Goal: Task Accomplishment & Management: Manage account settings

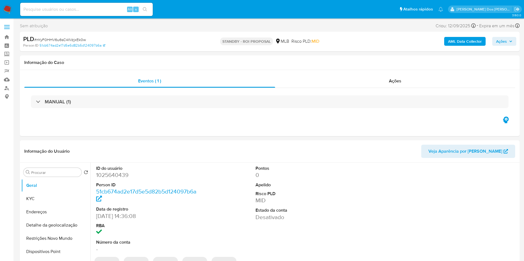
select select "10"
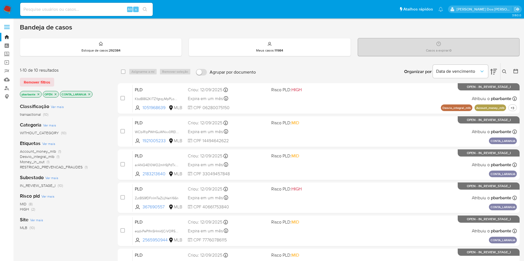
click at [494, 72] on icon at bounding box center [493, 72] width 7 height 6
click at [91, 96] on icon "close-filter" at bounding box center [89, 94] width 3 height 3
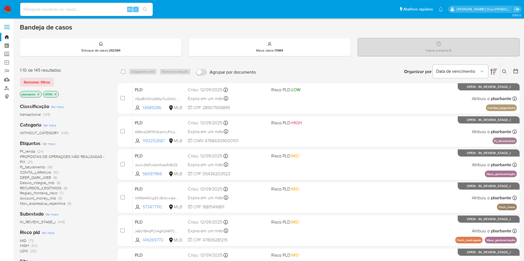
click at [491, 74] on icon at bounding box center [493, 72] width 7 height 6
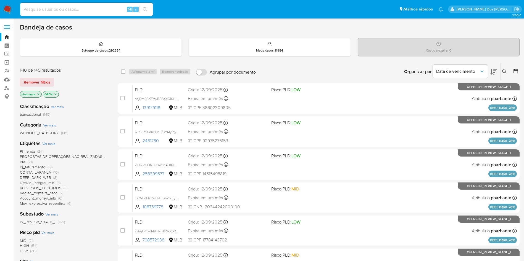
click at [491, 74] on icon at bounding box center [493, 72] width 7 height 6
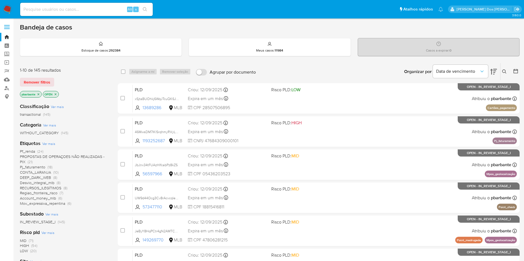
click at [44, 171] on span "CONTA_LARANJA" at bounding box center [35, 173] width 31 height 6
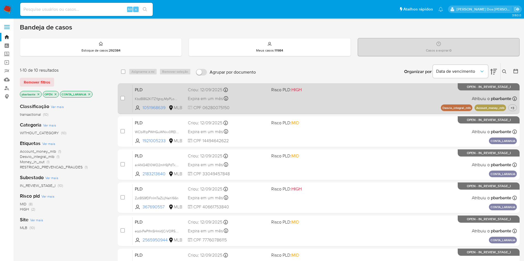
click at [301, 93] on span "Risco PLD: HIGH" at bounding box center [286, 90] width 30 height 6
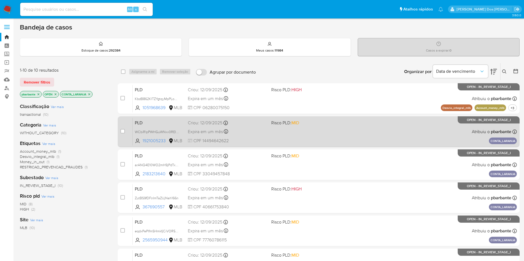
click at [295, 126] on span "Risco PLD: MID" at bounding box center [285, 123] width 28 height 6
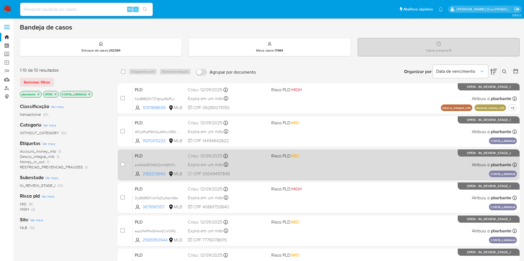
click at [290, 172] on div "PLD arANQ4E10WO2mH9jPdTxNv3u 2183213640 MLB Risco PLD: MID Criou: 12/09/2025 Cr…" at bounding box center [325, 165] width 384 height 28
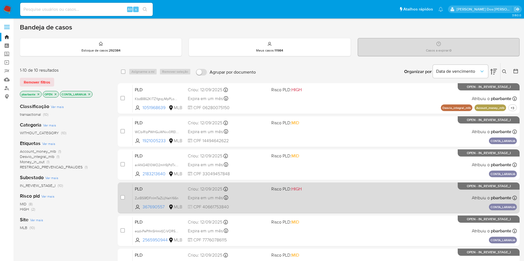
click at [292, 192] on span "Risco PLD: HIGH" at bounding box center [286, 189] width 30 height 6
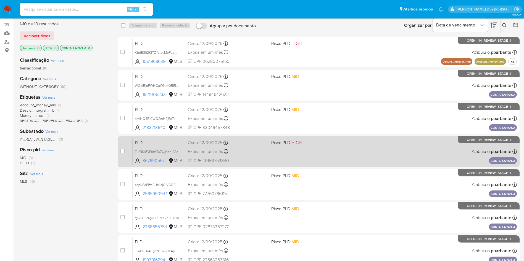
scroll to position [50, 0]
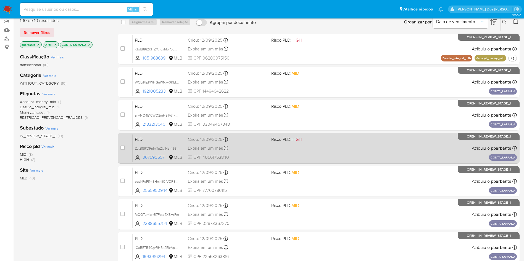
click at [292, 195] on div "PLD eqdxPePlfmSHmkfjCiVOR5FU 2565950944 MLB Risco PLD: MID Criou: 12/09/2025 Cr…" at bounding box center [325, 182] width 384 height 28
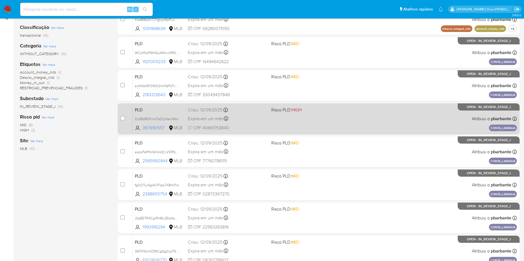
click at [292, 199] on div "PLD fgOOTur4gk6i7Fqta7XBHrFm 2388655754 MLB Risco PLD: MID Criou: 12/09/2025 Cr…" at bounding box center [325, 185] width 384 height 28
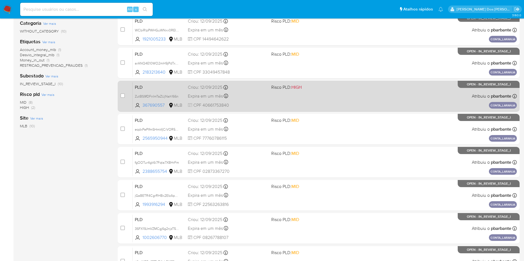
scroll to position [111, 0]
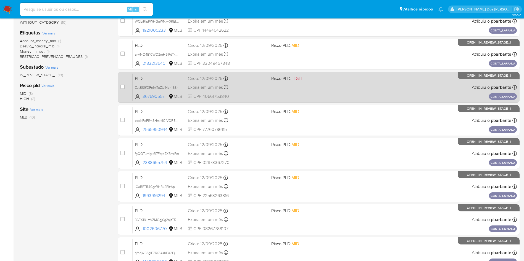
click at [292, 181] on span "Risco PLD: MID" at bounding box center [285, 178] width 28 height 6
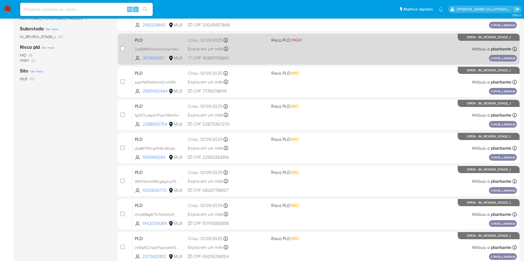
click at [292, 176] on span "Risco PLD: MID" at bounding box center [285, 173] width 28 height 6
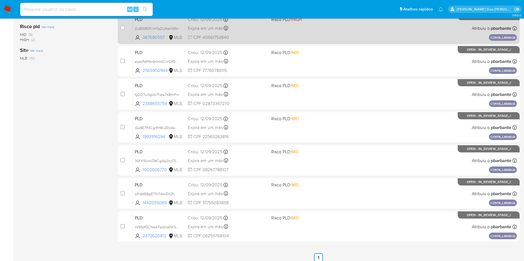
scroll to position [185, 0]
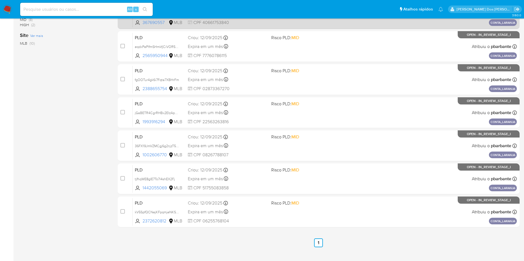
click at [292, 173] on span "Risco PLD: MID" at bounding box center [285, 170] width 28 height 6
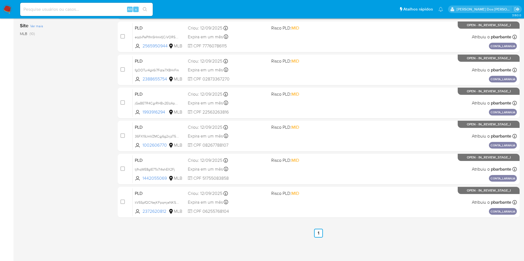
scroll to position [211, 0]
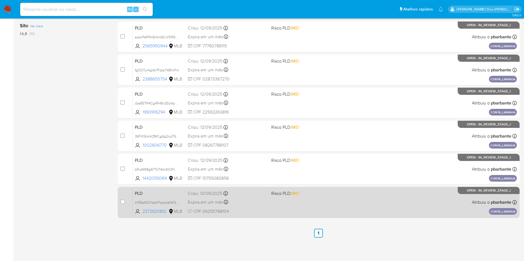
click at [281, 216] on div "PLD kV5SpfQCNejKFpqmjeNKSn7N 2372620812 MLB Risco PLD: MID Criou: 12/09/2025 Cr…" at bounding box center [325, 203] width 384 height 28
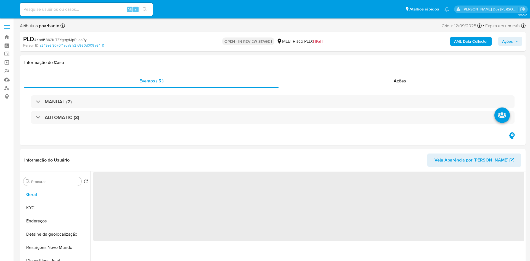
select select "10"
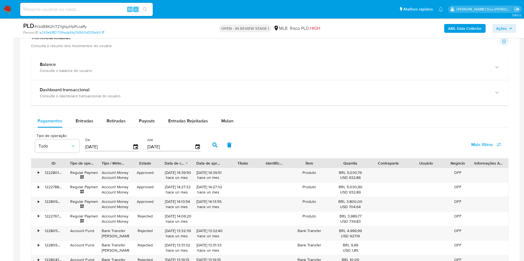
scroll to position [398, 0]
click at [229, 119] on span "Mulan" at bounding box center [227, 120] width 12 height 6
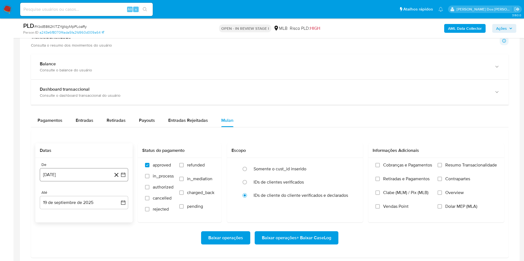
click at [125, 181] on button "19 de agosto de 2024" at bounding box center [84, 174] width 88 height 13
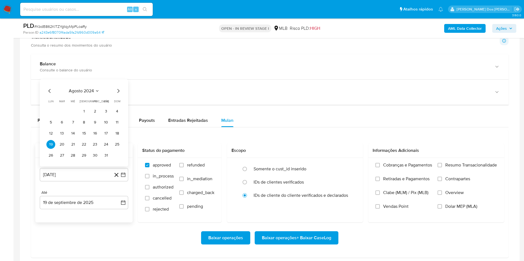
click at [122, 94] on div "agosto 2024 agosto 2024 lun lunes mar martes mié miércoles jue jueves vie viern…" at bounding box center [84, 123] width 88 height 87
click at [120, 93] on icon "Mes siguiente" at bounding box center [118, 91] width 7 height 7
click at [120, 92] on span "dom" at bounding box center [117, 90] width 6 height 4
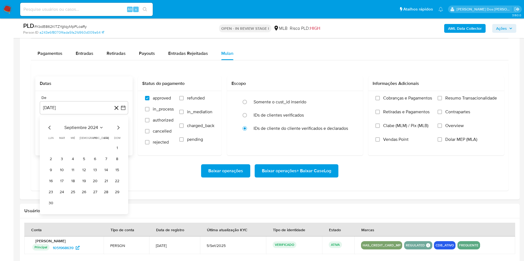
scroll to position [467, 0]
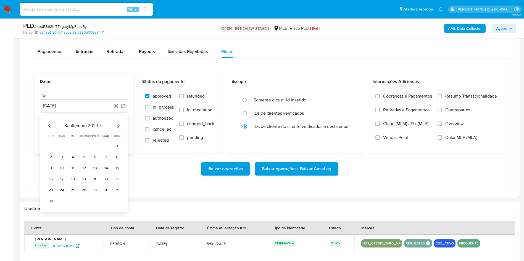
click at [120, 127] on icon "Mes siguiente" at bounding box center [118, 126] width 7 height 7
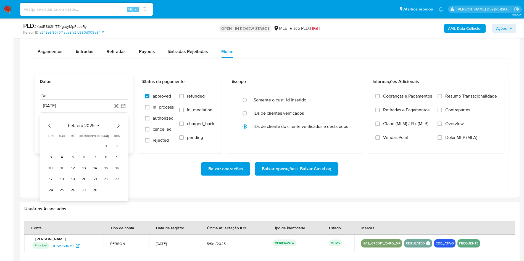
click at [120, 127] on icon "Mes siguiente" at bounding box center [118, 126] width 7 height 7
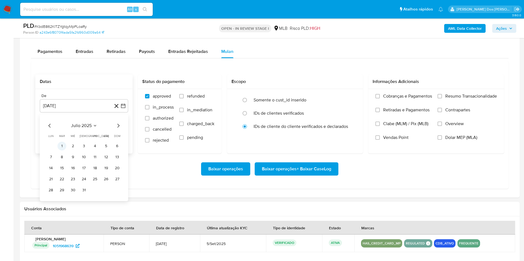
click at [63, 149] on button "1" at bounding box center [61, 146] width 9 height 9
click at [448, 103] on label "Resumo Transacionalidade" at bounding box center [466, 101] width 59 height 14
click at [442, 99] on input "Resumo Transacionalidade" at bounding box center [439, 96] width 4 height 4
click at [328, 173] on span "Baixar operações + Baixar CaseLog" at bounding box center [296, 169] width 69 height 12
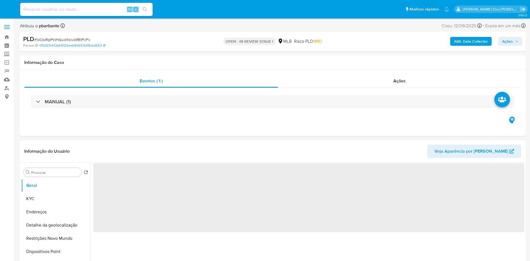
select select "10"
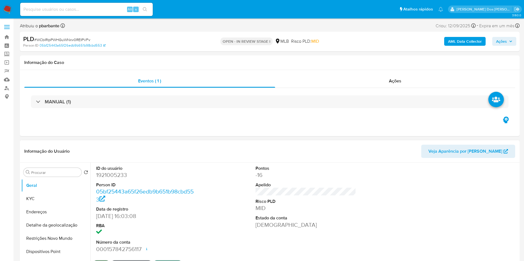
click at [110, 179] on dd "1921005233" at bounding box center [146, 175] width 101 height 8
copy dd "1921005233"
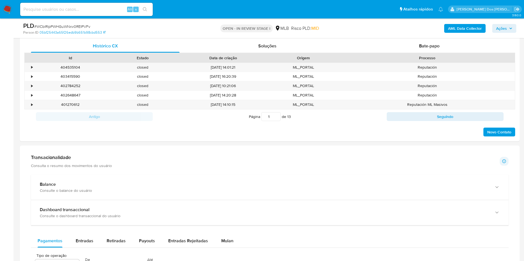
scroll to position [357, 0]
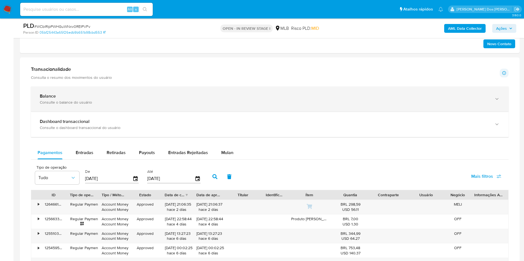
click at [296, 105] on div "Consulte o balance do usuário" at bounding box center [264, 102] width 449 height 5
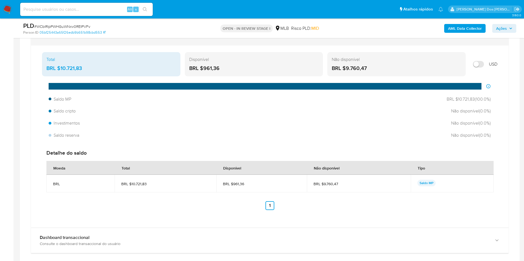
scroll to position [424, 0]
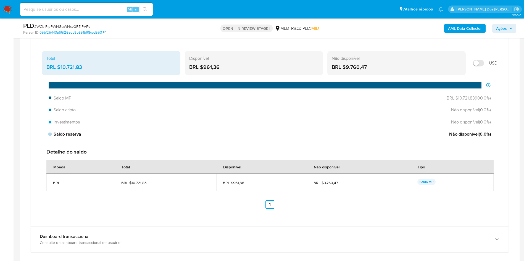
click at [82, 140] on div "Saldo reserva Não disponível ( 0.0 %)" at bounding box center [269, 134] width 446 height 10
click at [75, 125] on span "Investimentos" at bounding box center [65, 122] width 33 height 6
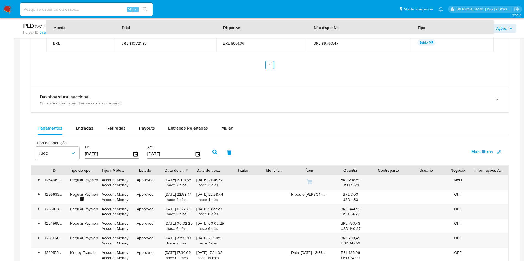
scroll to position [564, 0]
click at [117, 131] on span "Retiradas" at bounding box center [116, 128] width 19 height 6
select select "10"
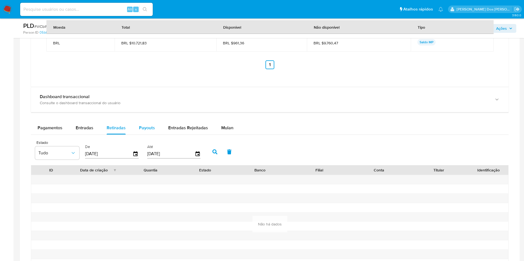
click at [151, 131] on span "Payouts" at bounding box center [147, 128] width 16 height 6
select select "10"
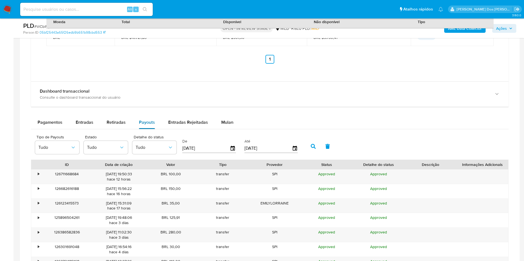
scroll to position [570, 0]
click at [48, 125] on span "Pagamentos" at bounding box center [50, 122] width 25 height 6
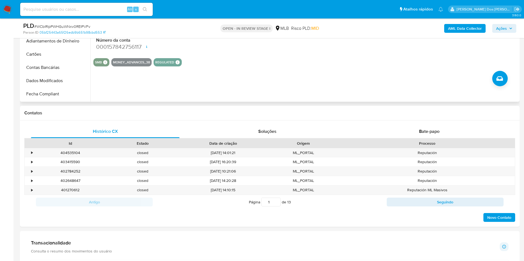
scroll to position [0, 0]
click at [51, 94] on button "Documentação" at bounding box center [53, 89] width 65 height 13
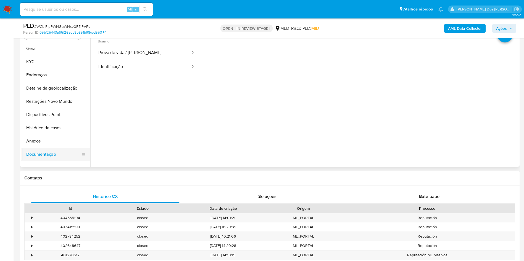
scroll to position [110, 0]
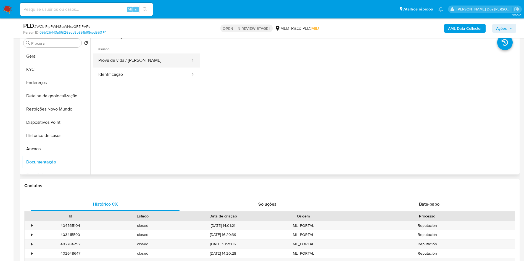
click at [129, 68] on button "Prova de vida / Selfie" at bounding box center [141, 61] width 97 height 14
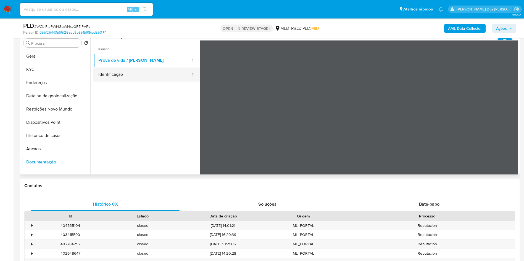
click at [118, 82] on button "Identificação" at bounding box center [141, 75] width 97 height 14
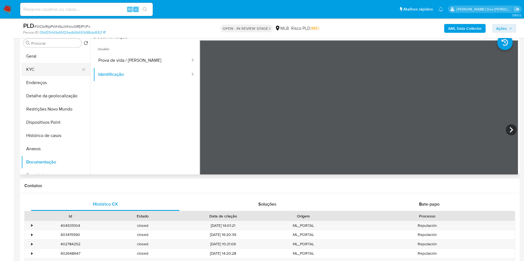
click at [53, 76] on button "KYC" at bounding box center [53, 69] width 65 height 13
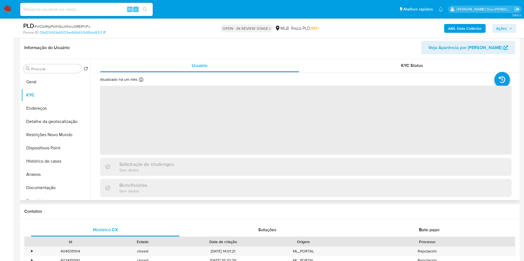
scroll to position [80, 0]
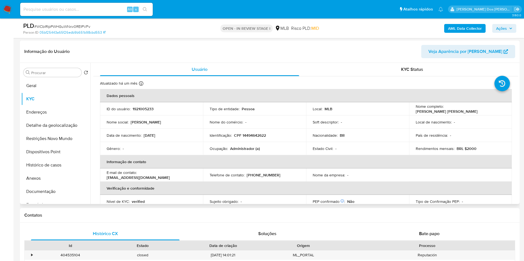
click at [240, 151] on p "Administrador (a)" at bounding box center [245, 148] width 30 height 5
copy p "Administrador"
click at [450, 27] on b "AML Data Collector" at bounding box center [465, 28] width 34 height 9
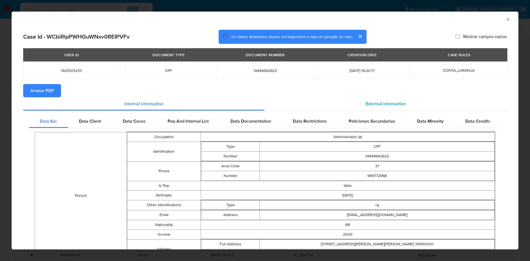
click at [372, 107] on span "External information" at bounding box center [386, 104] width 40 height 6
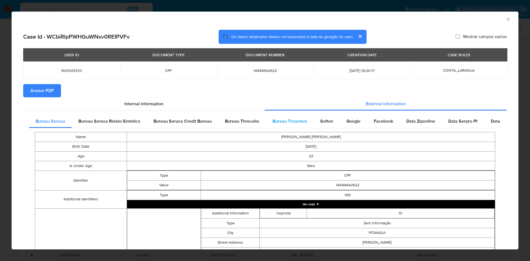
click at [296, 122] on span "Bureau Thsystem" at bounding box center [289, 121] width 35 height 6
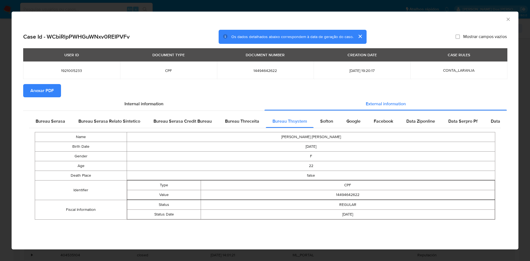
click at [33, 86] on span "Anexar PDF" at bounding box center [41, 91] width 23 height 12
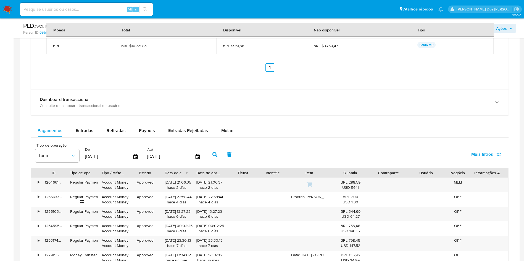
scroll to position [562, 0]
click at [89, 160] on div "Tipo de operação Tudo De 22/06/2025 Até 19/09/2025 Mais filtros" at bounding box center [269, 154] width 477 height 28
click at [88, 134] on span "Entradas" at bounding box center [85, 130] width 18 height 6
select select "10"
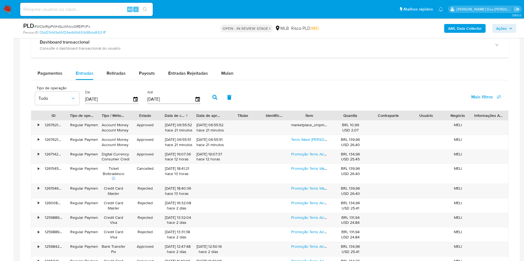
scroll to position [631, 0]
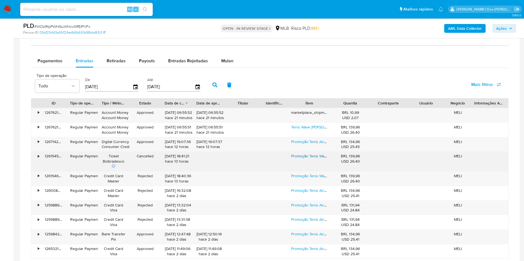
click at [323, 159] on link "Promoção Tenis Wave Flor Lotus Ls 12 Molas Off Preto 24h" at bounding box center [352, 156] width 123 height 6
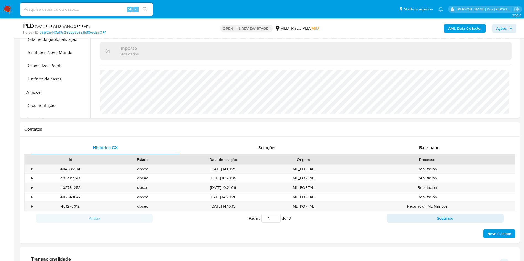
scroll to position [0, 0]
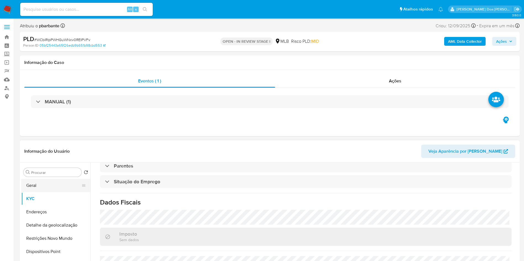
click at [51, 190] on button "Geral" at bounding box center [53, 185] width 65 height 13
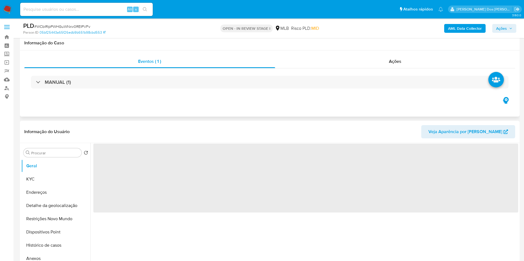
scroll to position [18, 0]
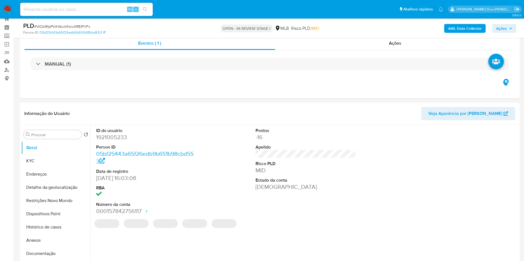
click at [115, 150] on dl "ID do usuário 1921005233 Person ID 05bf25443a65f26edb9b651b98cbd553 Data de reg…" at bounding box center [146, 172] width 101 height 88
click at [123, 141] on dd "1921005233" at bounding box center [146, 138] width 101 height 8
copy dd "1921005233"
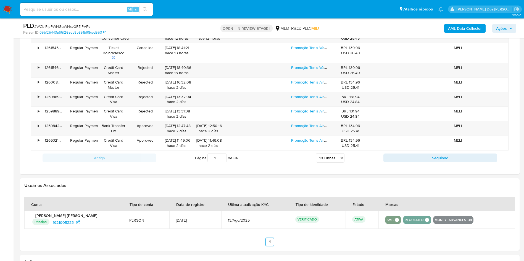
scroll to position [699, 0]
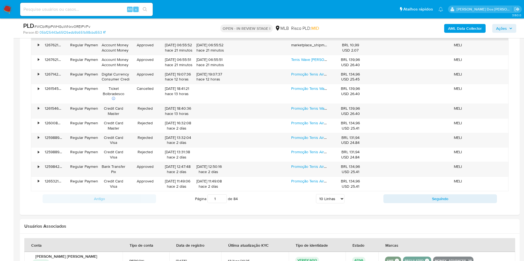
click at [326, 204] on select "5 Linhas 10 Linhas 20 Linhas 25 Linhas 50 Linhas 100 Linhas" at bounding box center [330, 198] width 28 height 9
select select "100"
click at [316, 204] on select "5 Linhas 10 Linhas 20 Linhas 25 Linhas 50 Linhas 100 Linhas" at bounding box center [330, 198] width 28 height 9
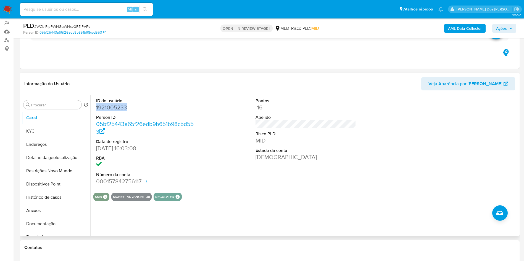
scroll to position [50, 0]
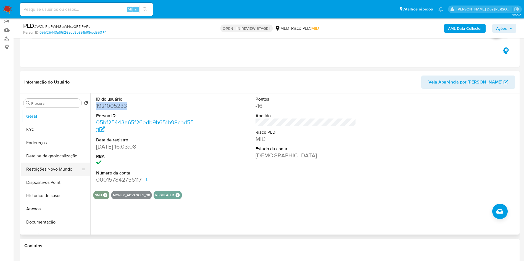
click at [57, 176] on button "Restrições Novo Mundo" at bounding box center [53, 169] width 65 height 13
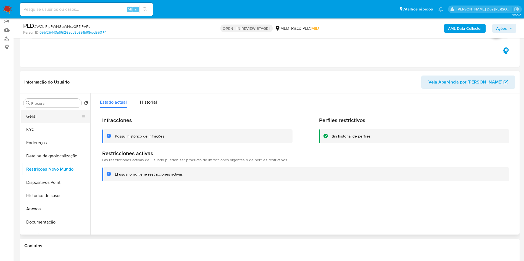
click at [56, 123] on button "Geral" at bounding box center [53, 116] width 65 height 13
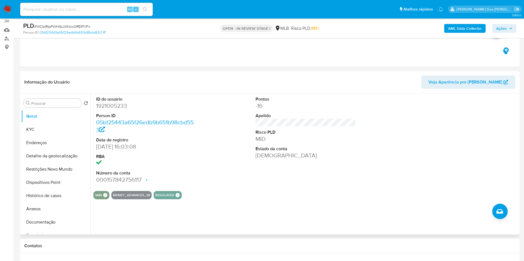
copy dd "1921005233"
click at [44, 136] on button "KYC" at bounding box center [53, 129] width 65 height 13
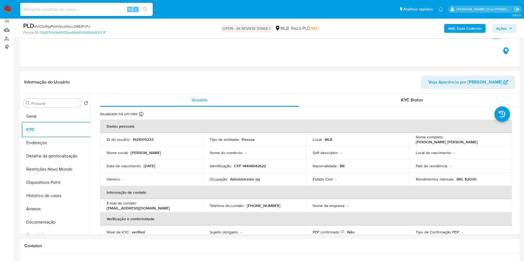
copy dd "1921005233"
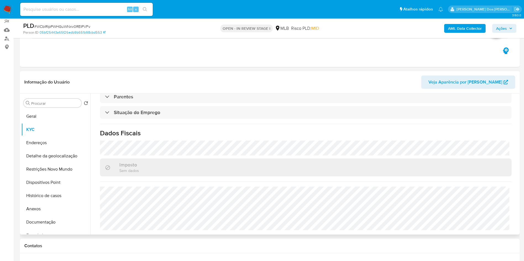
copy dd "1921005233"
click at [36, 163] on button "Detalhe da geolocalização" at bounding box center [53, 156] width 65 height 13
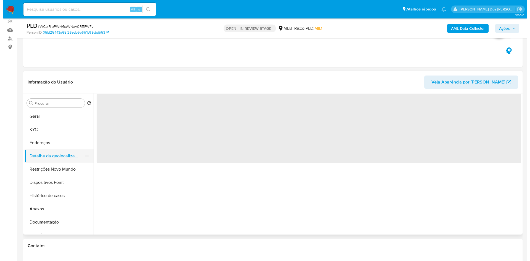
scroll to position [0, 0]
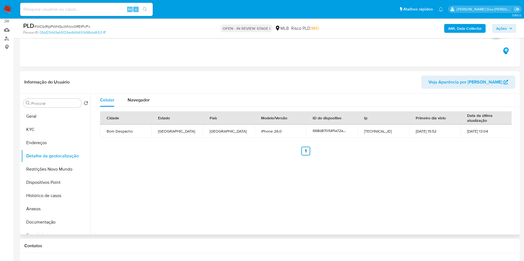
copy dd "1921005233"
click at [51, 176] on button "Restrições Novo Mundo" at bounding box center [53, 169] width 65 height 13
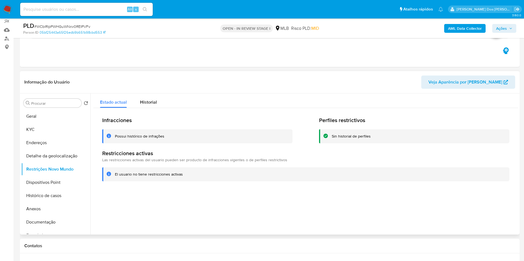
copy dd "1921005233"
click at [49, 189] on button "Dispositivos Point" at bounding box center [53, 182] width 65 height 13
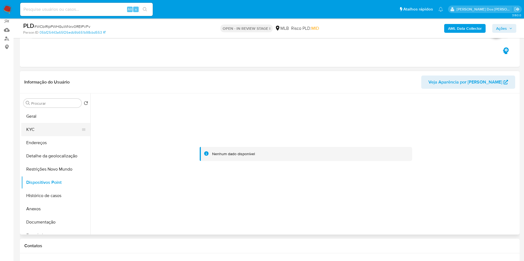
click at [38, 136] on button "KYC" at bounding box center [53, 129] width 65 height 13
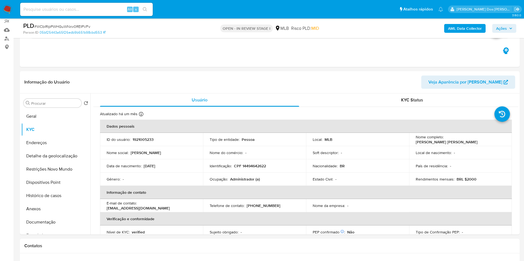
click at [505, 27] on span "Ações" at bounding box center [501, 28] width 11 height 9
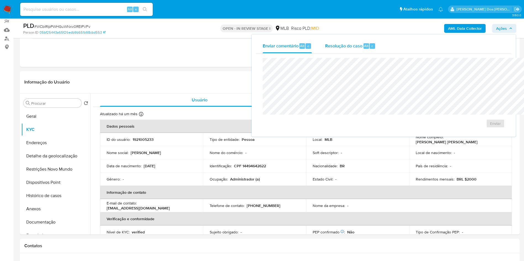
click at [325, 47] on span "Resolução do caso" at bounding box center [343, 46] width 37 height 6
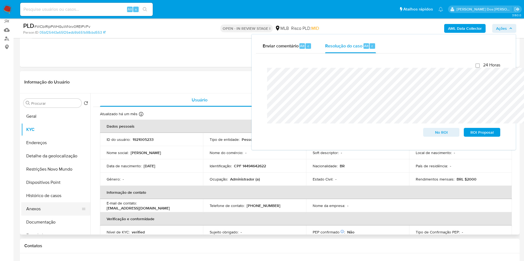
click at [33, 216] on button "Anexos" at bounding box center [53, 209] width 65 height 13
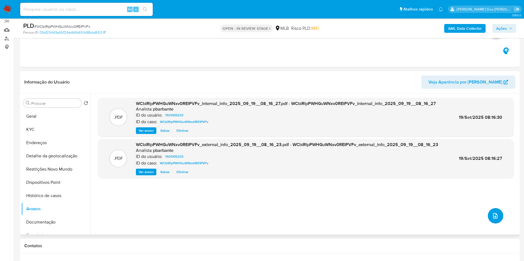
click at [488, 224] on button "upload-file" at bounding box center [495, 215] width 15 height 15
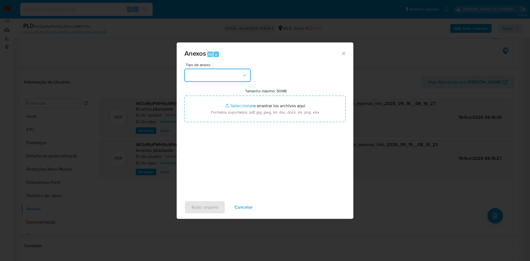
click at [234, 69] on button "button" at bounding box center [217, 75] width 66 height 13
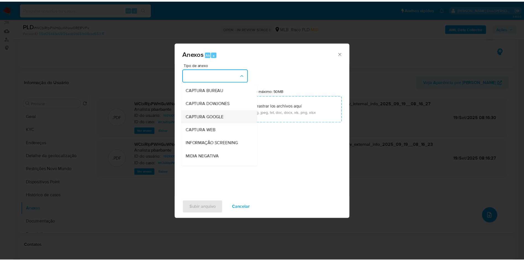
scroll to position [74, 0]
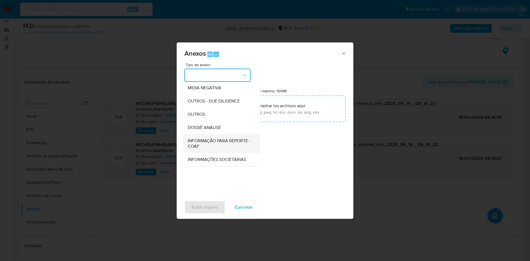
click at [204, 138] on span "INFORMAÇÃO PARA REPORTE - COAF" at bounding box center [220, 143] width 65 height 11
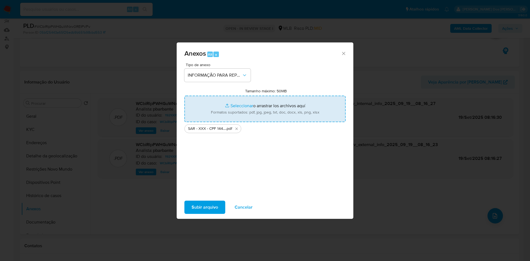
type input "C:\fakepath\Mulan 1921005233_2025_09_18_11_41_52.xlsx"
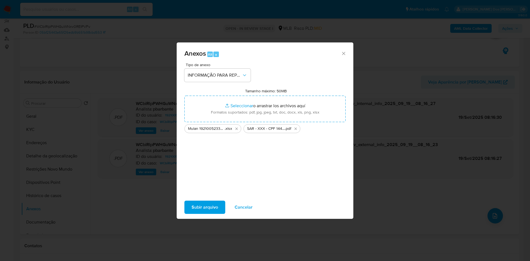
click at [192, 213] on span "Subir arquivo" at bounding box center [205, 208] width 27 height 12
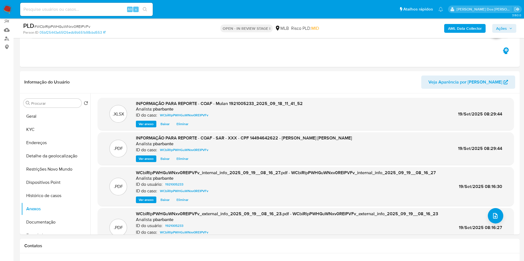
click at [502, 28] on span "Ações" at bounding box center [501, 28] width 11 height 9
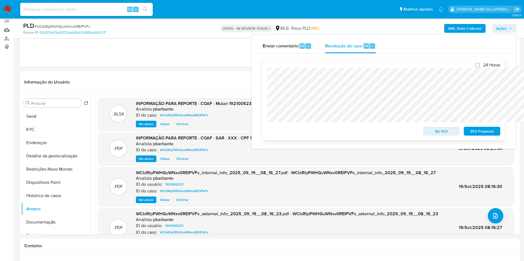
click at [487, 134] on span "ROI Proposal" at bounding box center [481, 132] width 29 height 8
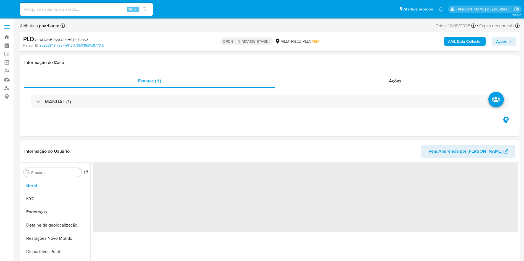
select select "10"
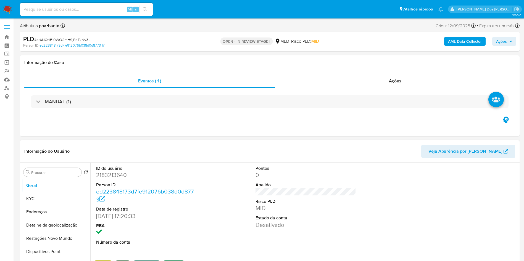
click at [327, 158] on header "Informação do Usuário Veja Aparência por Pessoa" at bounding box center [269, 151] width 491 height 13
click at [110, 179] on dd "2183213640" at bounding box center [146, 175] width 101 height 8
copy dd "2183213640"
click at [59, 204] on button "KYC" at bounding box center [53, 198] width 65 height 13
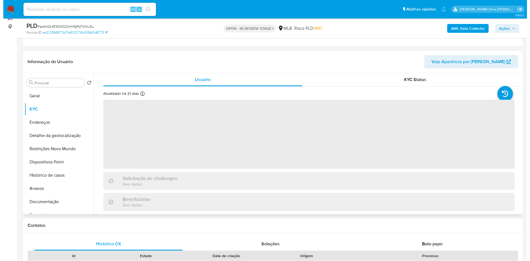
scroll to position [70, 0]
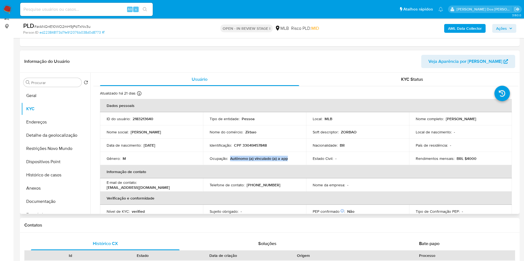
drag, startPoint x: 291, startPoint y: 170, endPoint x: 230, endPoint y: 168, distance: 60.8
click at [230, 165] on td "Ocupação : Autônomo (a) vinculado (a) a app" at bounding box center [254, 158] width 103 height 13
copy p "Autônomo (a) vinculado (a) a app"
click at [45, 207] on button "Documentação" at bounding box center [53, 201] width 65 height 13
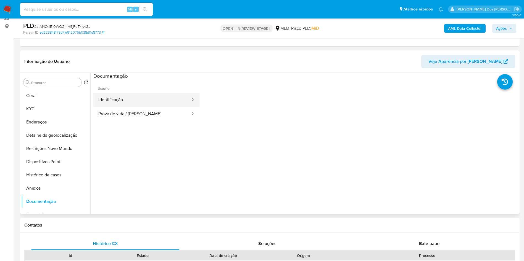
click at [161, 107] on button "Identificação" at bounding box center [141, 100] width 97 height 14
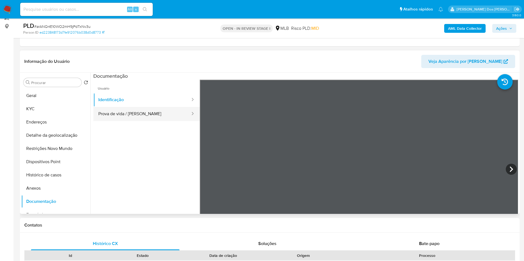
click at [132, 121] on button "Prova de vida / Selfie" at bounding box center [141, 114] width 97 height 14
click at [455, 26] on b "AML Data Collector" at bounding box center [465, 28] width 34 height 9
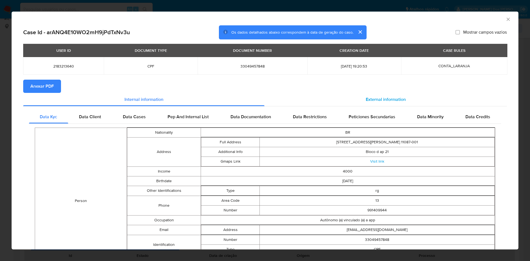
click at [371, 97] on div "External information" at bounding box center [385, 99] width 242 height 13
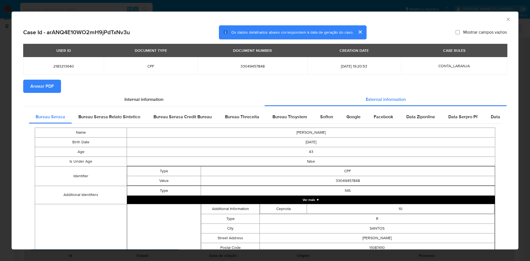
click at [35, 85] on span "Anexar PDF" at bounding box center [41, 86] width 23 height 12
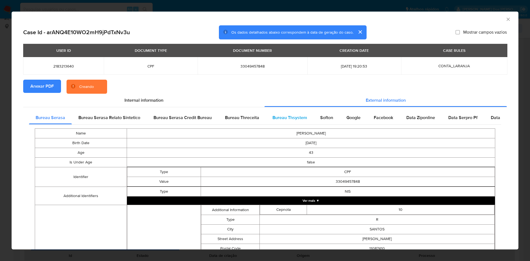
click at [274, 125] on div "Bureau Thsystem" at bounding box center [290, 117] width 48 height 13
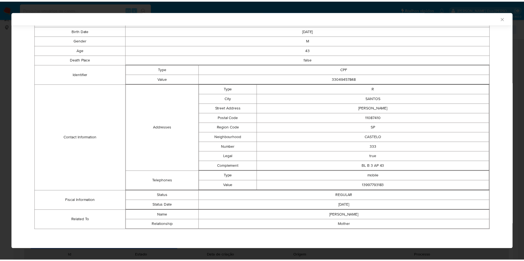
scroll to position [112, 0]
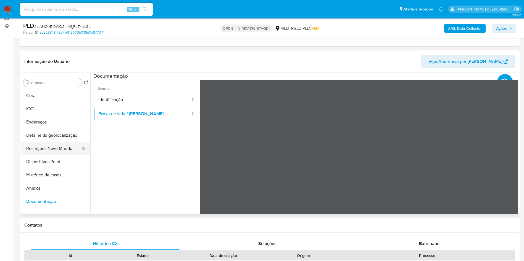
click at [52, 153] on button "Restrições Novo Mundo" at bounding box center [53, 148] width 65 height 13
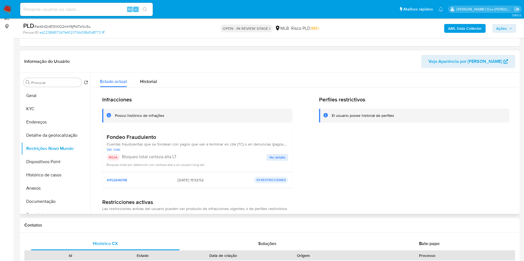
click at [276, 160] on span "Ver detalle" at bounding box center [277, 158] width 16 height 6
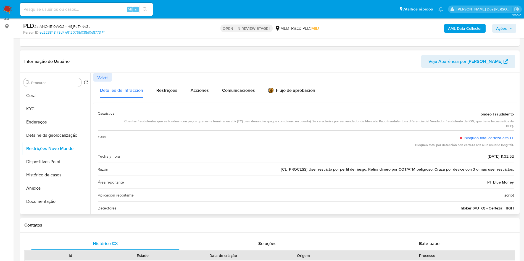
drag, startPoint x: 475, startPoint y: 126, endPoint x: 519, endPoint y: 127, distance: 43.7
click at [519, 127] on div "Procurar Retornar ao pedido padrão Geral KYC Endereços Detalhe da geolocalizaçã…" at bounding box center [269, 143] width 499 height 141
click at [48, 102] on button "Geral" at bounding box center [53, 95] width 65 height 13
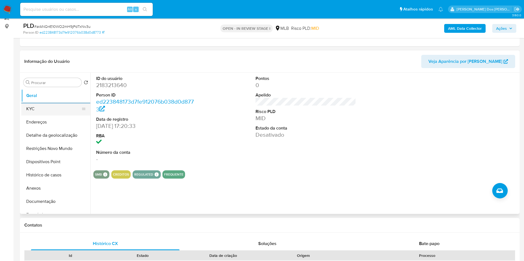
click at [42, 115] on button "KYC" at bounding box center [53, 108] width 65 height 13
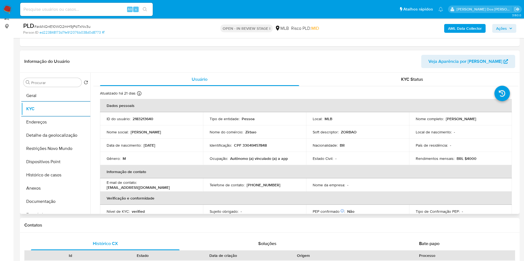
scroll to position [235, 0]
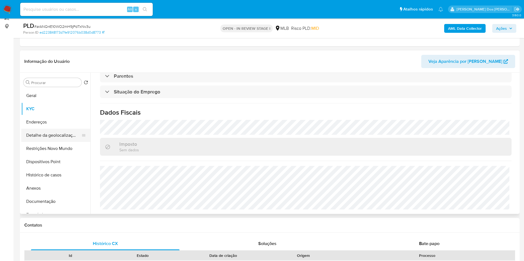
click at [66, 141] on button "Detalhe da geolocalização" at bounding box center [53, 135] width 65 height 13
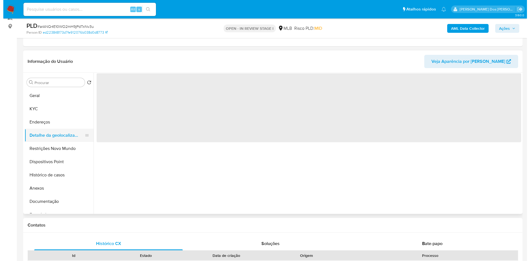
scroll to position [0, 0]
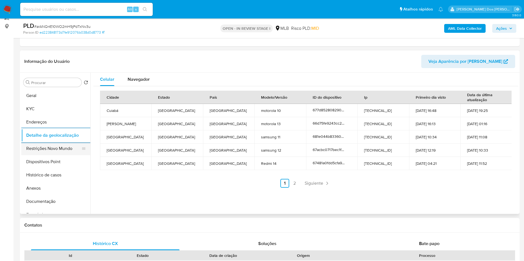
click at [29, 151] on button "Restrições Novo Mundo" at bounding box center [53, 148] width 65 height 13
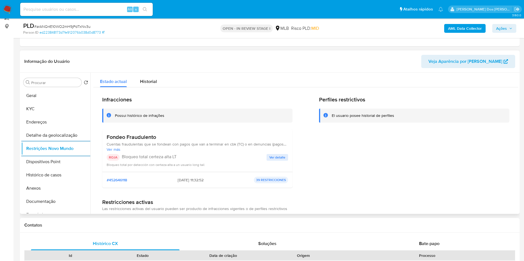
click at [271, 160] on span "Ver detalle" at bounding box center [277, 158] width 16 height 6
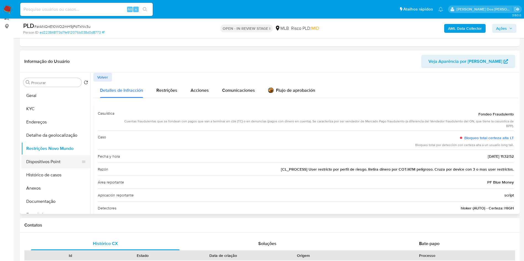
click at [40, 169] on button "Dispositivos Point" at bounding box center [53, 161] width 65 height 13
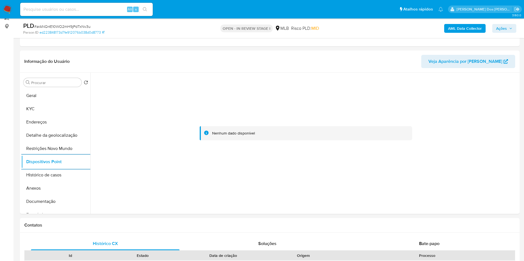
click at [505, 28] on span "Ações" at bounding box center [501, 28] width 11 height 9
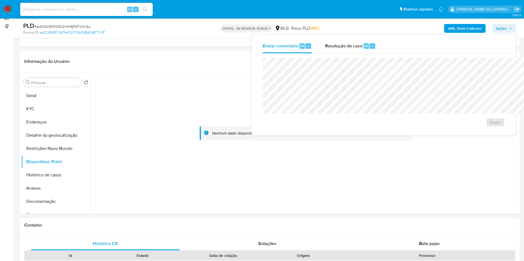
drag, startPoint x: 311, startPoint y: 51, endPoint x: 309, endPoint y: 55, distance: 4.4
click at [325, 51] on div "Resolução do caso Alt r" at bounding box center [350, 46] width 51 height 14
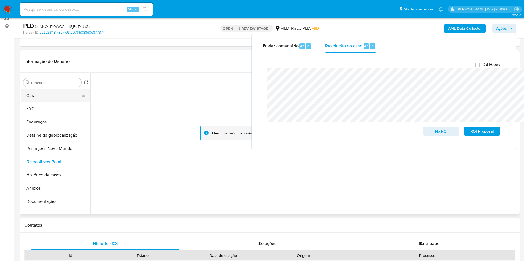
click at [49, 102] on button "Geral" at bounding box center [53, 95] width 65 height 13
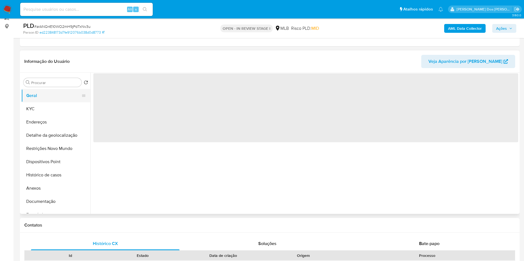
click at [49, 102] on button "Geral" at bounding box center [53, 95] width 65 height 13
click at [39, 116] on button "KYC" at bounding box center [53, 108] width 65 height 13
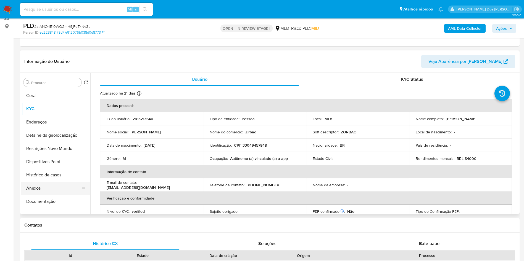
click at [42, 195] on button "Anexos" at bounding box center [53, 188] width 65 height 13
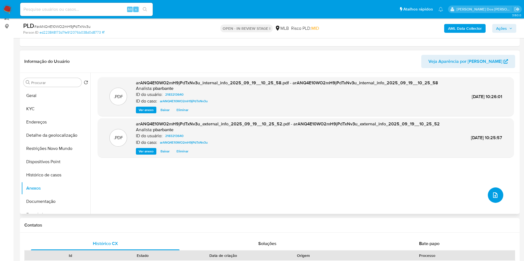
click at [492, 199] on icon "upload-file" at bounding box center [495, 195] width 7 height 7
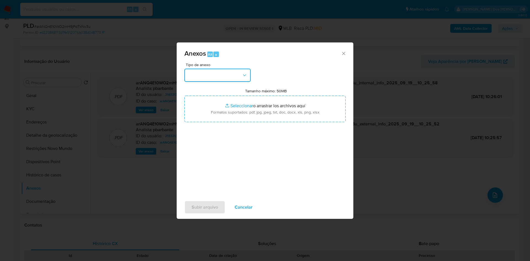
click at [234, 69] on button "button" at bounding box center [217, 75] width 66 height 13
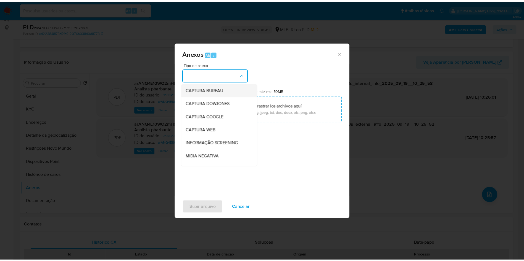
scroll to position [74, 0]
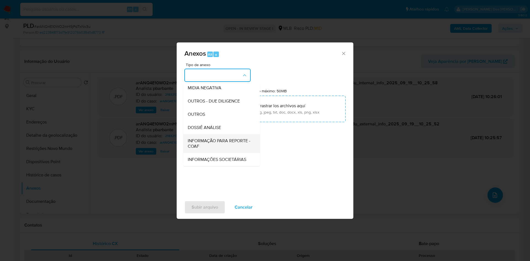
click at [194, 138] on span "INFORMAÇÃO PARA REPORTE - COAF" at bounding box center [220, 143] width 65 height 11
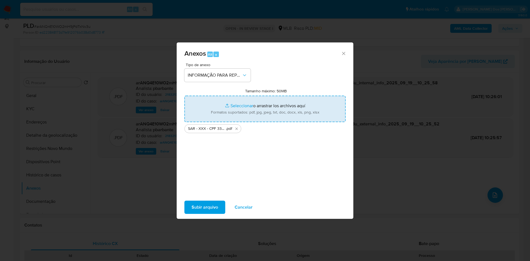
type input "C:\fakepath\Mulan 2183213640_2025_09_18_11_43_14.xlsx"
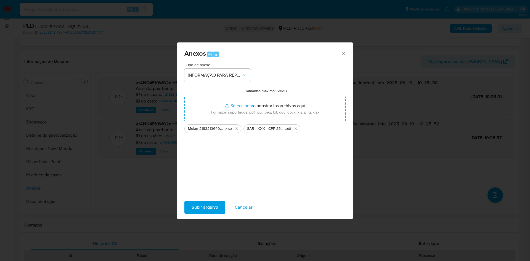
click at [192, 212] on span "Subir arquivo" at bounding box center [205, 208] width 27 height 12
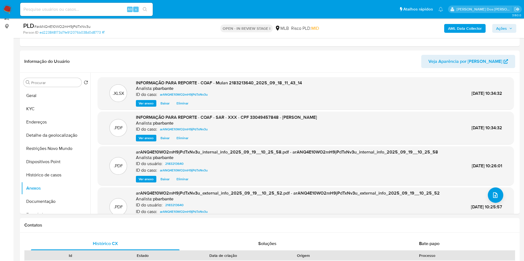
click at [509, 30] on icon "button" at bounding box center [510, 28] width 3 height 3
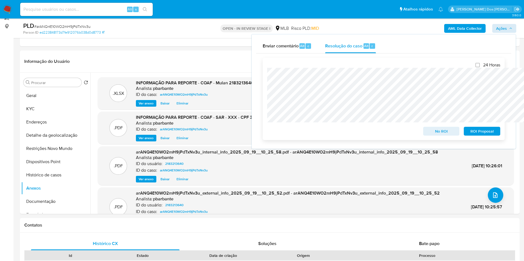
click at [489, 133] on span "ROI Proposal" at bounding box center [481, 132] width 29 height 8
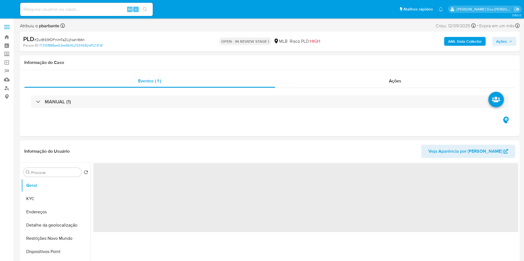
select select "10"
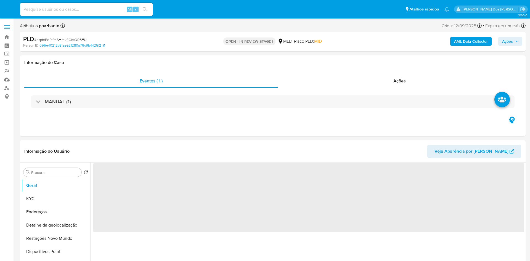
select select "10"
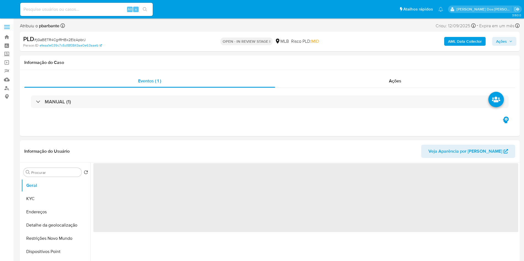
select select "10"
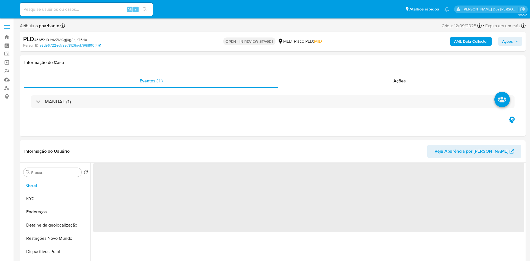
select select "10"
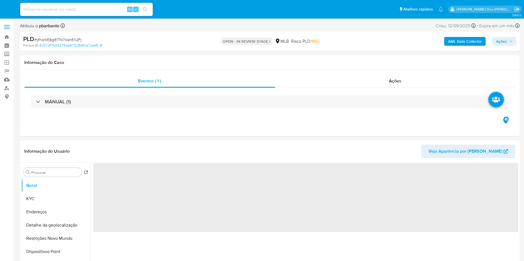
select select "10"
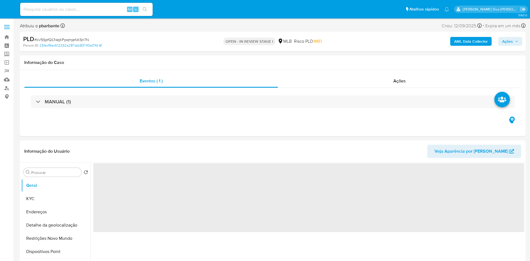
select select "10"
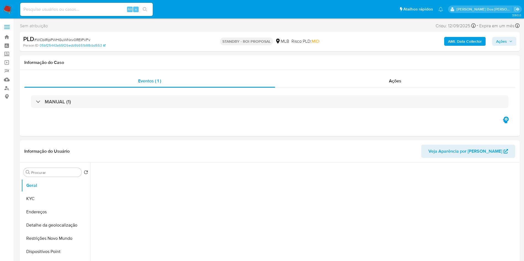
select select "10"
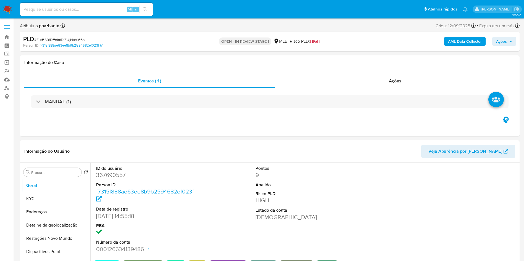
select select "10"
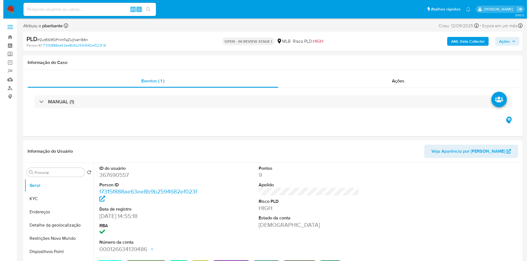
scroll to position [61, 0]
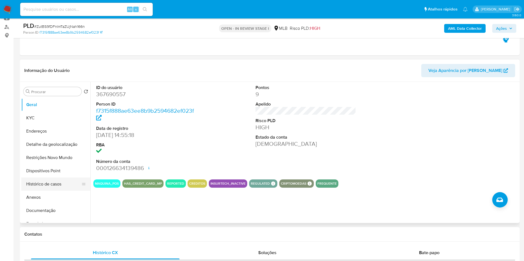
click at [40, 189] on button "Histórico de casos" at bounding box center [53, 184] width 65 height 13
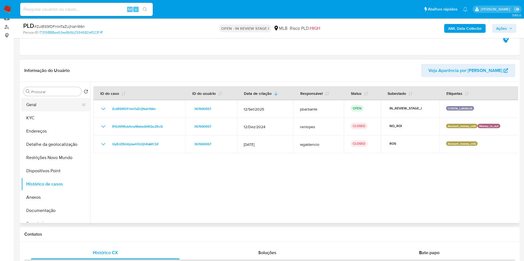
click at [46, 112] on button "Geral" at bounding box center [53, 104] width 65 height 13
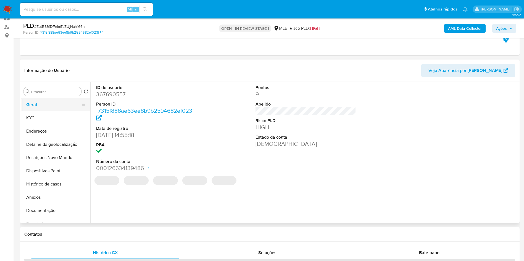
click at [46, 112] on button "Geral" at bounding box center [53, 104] width 65 height 13
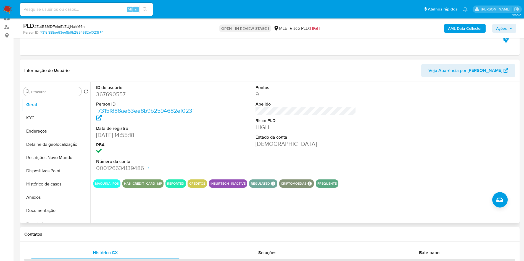
click at [104, 98] on dd "367690557" at bounding box center [146, 95] width 101 height 8
copy dd "367690557"
click at [54, 218] on button "Documentação" at bounding box center [53, 210] width 65 height 13
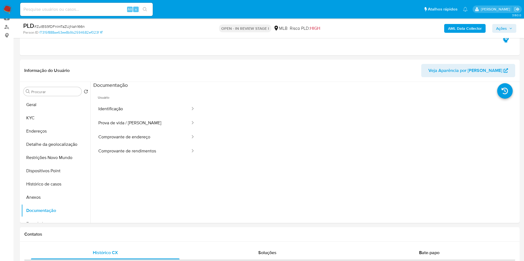
click at [134, 116] on button "Identificação" at bounding box center [141, 109] width 97 height 14
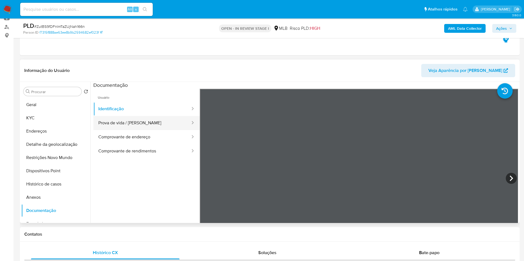
click at [131, 128] on button "Prova de vida / [PERSON_NAME]" at bounding box center [141, 123] width 97 height 14
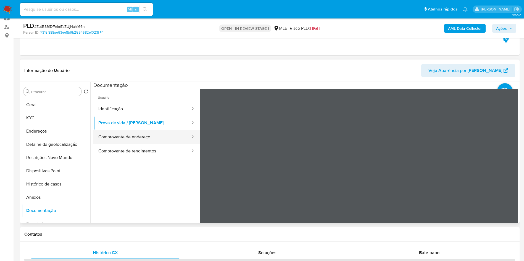
click at [129, 140] on button "Comprovante de endereço" at bounding box center [141, 137] width 97 height 14
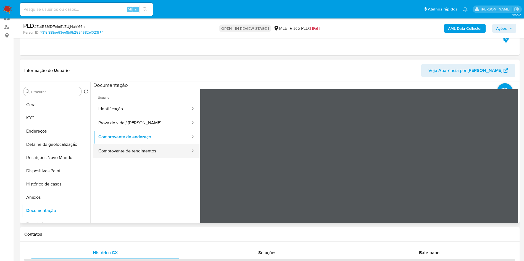
click at [128, 158] on button "Comprovante de rendimentos" at bounding box center [141, 151] width 97 height 14
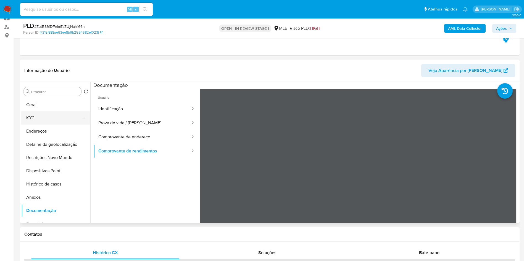
click at [32, 125] on button "KYC" at bounding box center [53, 118] width 65 height 13
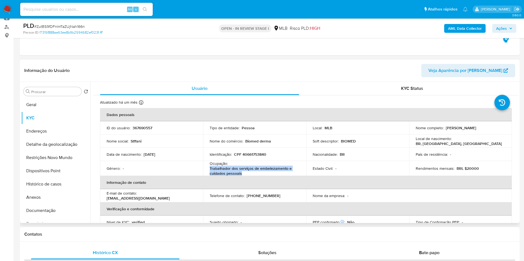
drag, startPoint x: 258, startPoint y: 182, endPoint x: 207, endPoint y: 182, distance: 51.1
click at [207, 176] on td "Ocupação : Trabalhador dos serviços de embelezamento e cuidados pessoais" at bounding box center [254, 168] width 103 height 15
copy p "Trabalhador dos serviços de embelezamento e cuidados pessoais"
click at [452, 27] on b "AML Data Collector" at bounding box center [465, 28] width 34 height 9
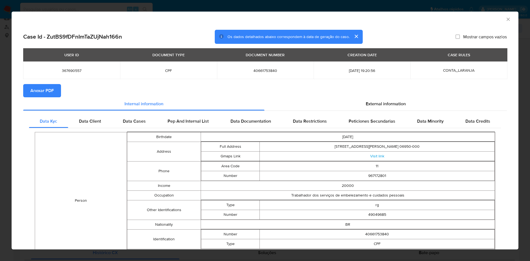
click at [369, 95] on section "Anexar PDF" at bounding box center [265, 90] width 484 height 13
click at [369, 103] on span "External information" at bounding box center [386, 104] width 40 height 6
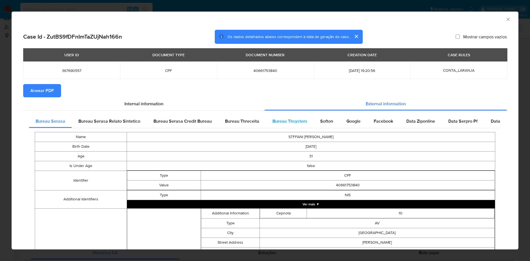
click at [285, 125] on div "Bureau Thsystem" at bounding box center [290, 121] width 48 height 13
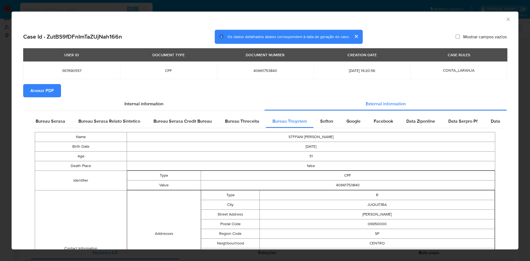
click at [52, 93] on span "Anexar PDF" at bounding box center [41, 91] width 23 height 12
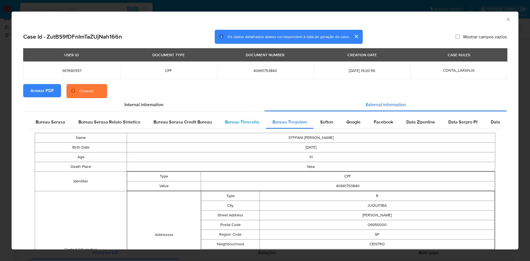
scroll to position [156, 0]
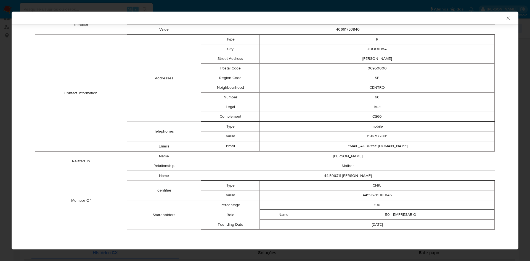
click at [377, 193] on td "44596711000146" at bounding box center [377, 196] width 235 height 10
copy td "44596711000146"
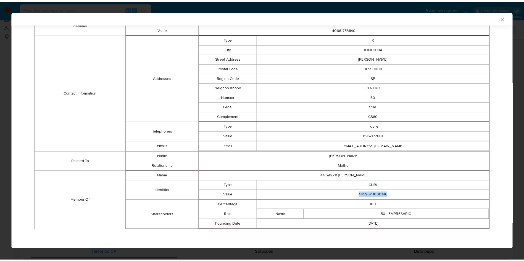
scroll to position [155, 0]
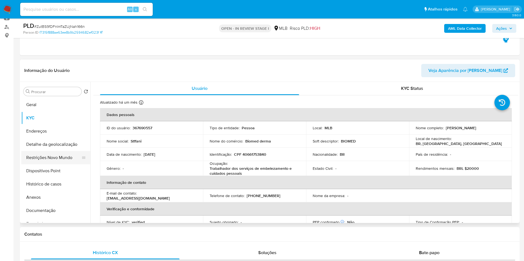
click at [46, 165] on button "Restrições Novo Mundo" at bounding box center [53, 157] width 65 height 13
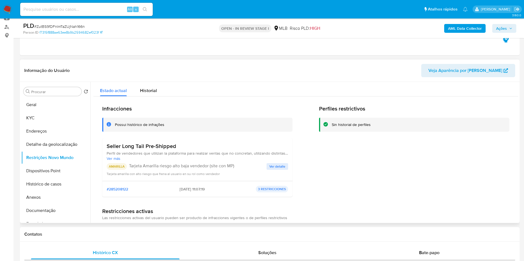
click at [279, 170] on span "Ver detalle" at bounding box center [277, 167] width 16 height 6
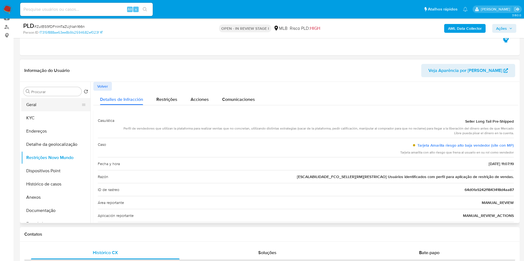
click at [73, 112] on button "Geral" at bounding box center [53, 104] width 65 height 13
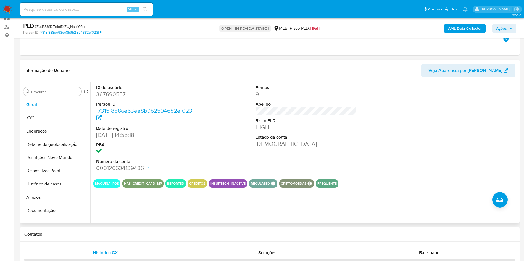
copy td "44596711000146"
click at [62, 191] on button "Histórico de casos" at bounding box center [53, 184] width 65 height 13
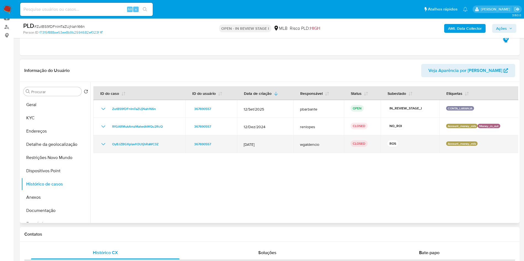
click at [102, 148] on icon "Mostrar/Ocultar" at bounding box center [103, 144] width 7 height 7
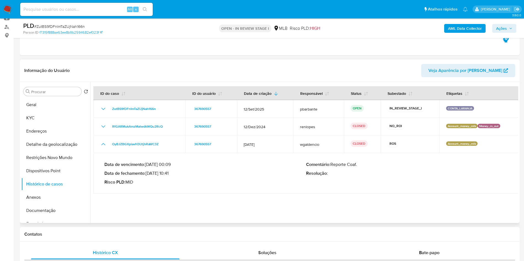
drag, startPoint x: 148, startPoint y: 181, endPoint x: 169, endPoint y: 185, distance: 21.8
click at [169, 176] on p "Data de fechamento : 19/12/2024 10:41" at bounding box center [205, 174] width 202 height 6
click at [49, 125] on button "KYC" at bounding box center [53, 118] width 65 height 13
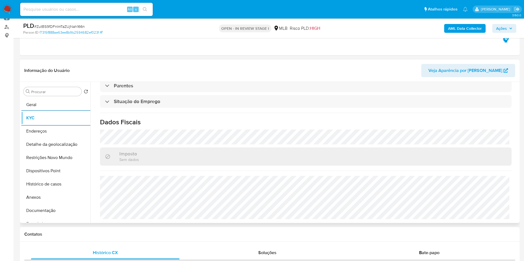
scroll to position [232, 0]
click at [54, 151] on button "Detalhe da geolocalização" at bounding box center [53, 144] width 65 height 13
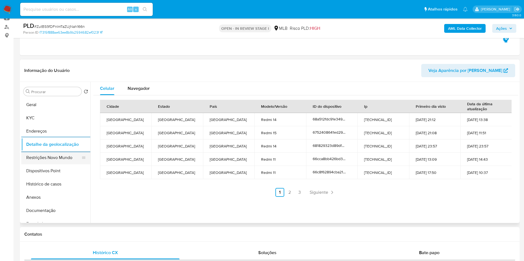
click at [68, 162] on button "Restrições Novo Mundo" at bounding box center [53, 157] width 65 height 13
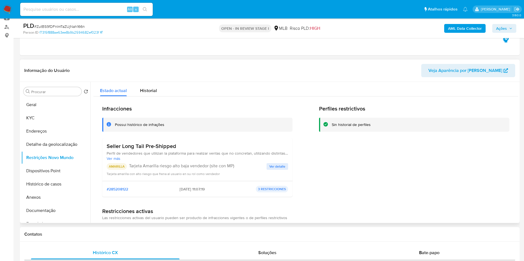
click at [270, 170] on span "Ver detalle" at bounding box center [277, 167] width 16 height 6
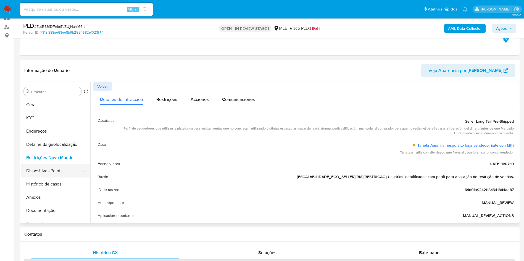
click at [47, 178] on button "Dispositivos Point" at bounding box center [53, 171] width 65 height 13
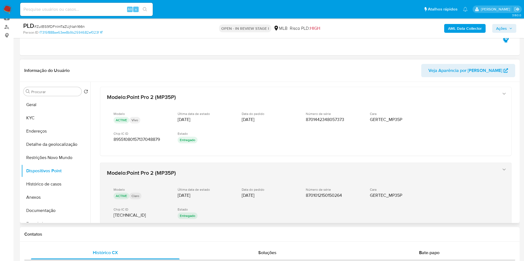
scroll to position [2, 0]
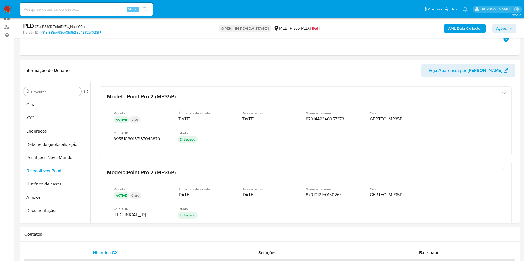
click at [503, 28] on span "Ações" at bounding box center [501, 28] width 11 height 9
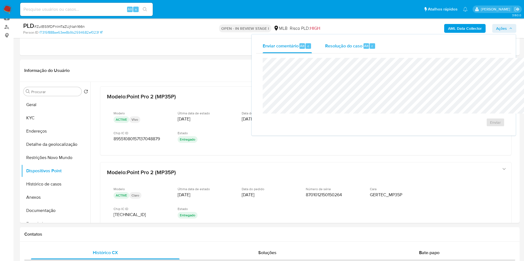
click at [325, 45] on span "Resolução do caso" at bounding box center [343, 46] width 37 height 6
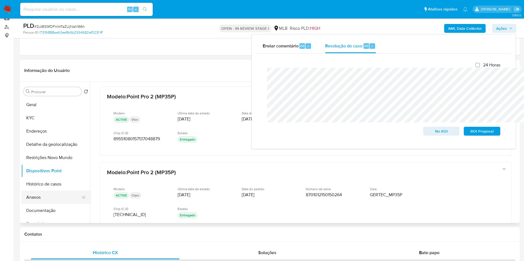
click at [46, 204] on button "Anexos" at bounding box center [53, 197] width 65 height 13
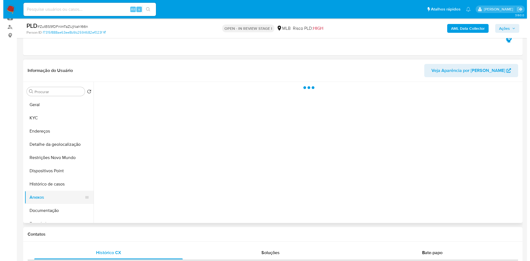
scroll to position [0, 0]
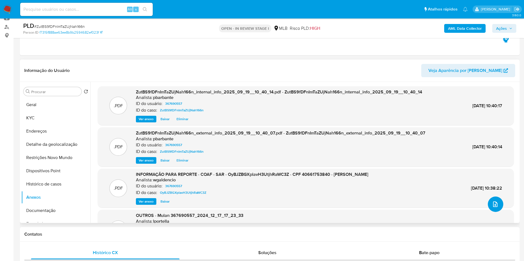
click at [492, 208] on icon "upload-file" at bounding box center [495, 204] width 7 height 7
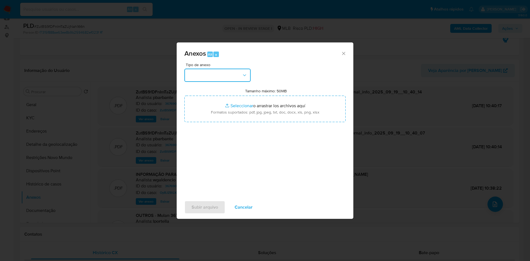
click at [238, 69] on button "button" at bounding box center [217, 75] width 66 height 13
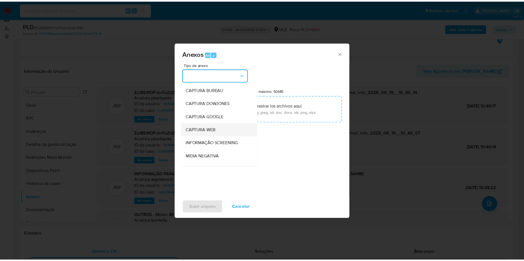
scroll to position [74, 0]
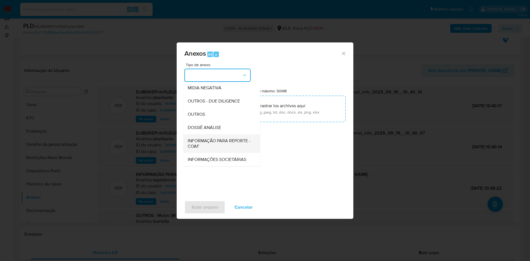
click at [209, 138] on span "INFORMAÇÃO PARA REPORTE - COAF" at bounding box center [220, 143] width 65 height 11
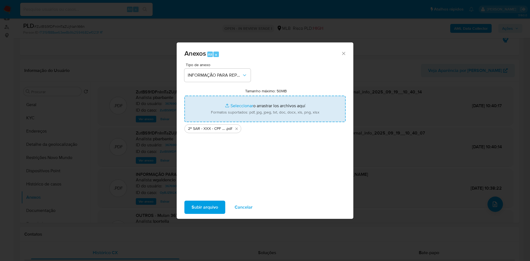
type input "C:\fakepath\Mulan 367690557_2025_09_18_11_44_11.xlsx"
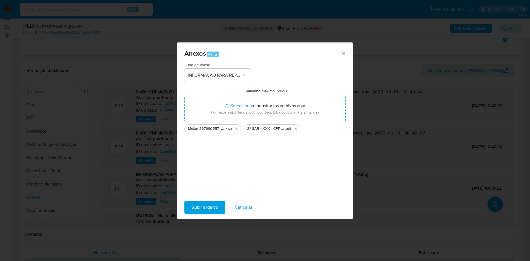
click at [195, 214] on span "Subir arquivo" at bounding box center [205, 208] width 27 height 12
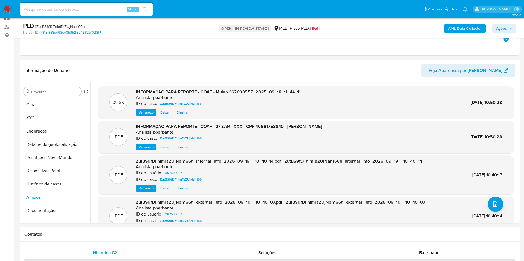
click at [501, 27] on span "Ações" at bounding box center [501, 28] width 11 height 9
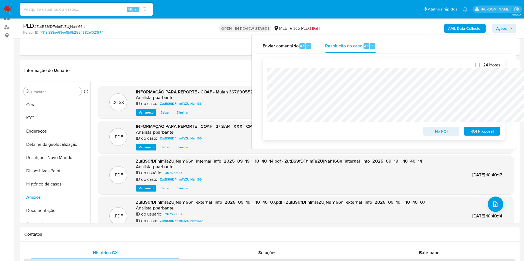
click at [475, 134] on span "ROI Proposal" at bounding box center [481, 132] width 29 height 8
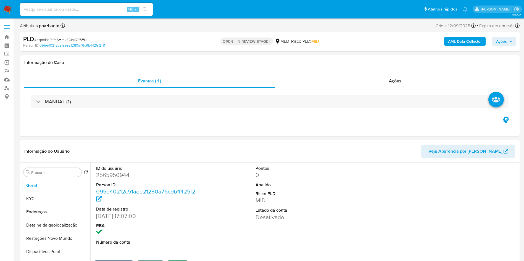
select select "10"
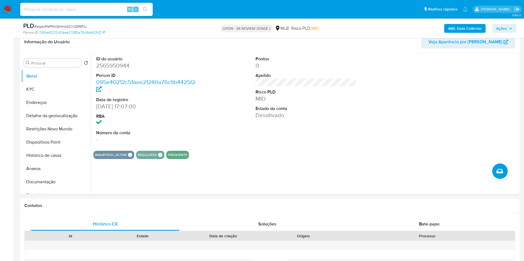
scroll to position [94, 0]
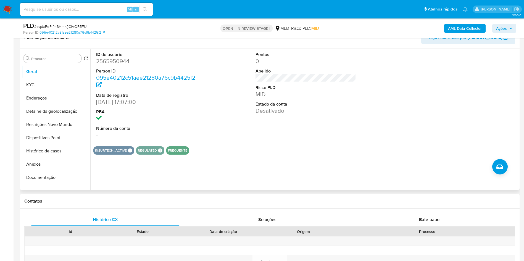
click at [102, 65] on dd "2565950944" at bounding box center [146, 61] width 101 height 8
copy dd "2565950944"
click at [41, 92] on button "KYC" at bounding box center [53, 84] width 65 height 13
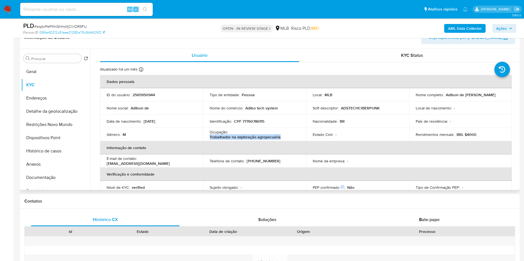
drag, startPoint x: 290, startPoint y: 147, endPoint x: 204, endPoint y: 149, distance: 86.4
click at [204, 141] on td "Ocupação : Trabalhador na exploração agropecuária" at bounding box center [254, 134] width 103 height 13
copy p "Trabalhador na exploração agropecuária"
click at [47, 184] on button "Documentação" at bounding box center [53, 177] width 65 height 13
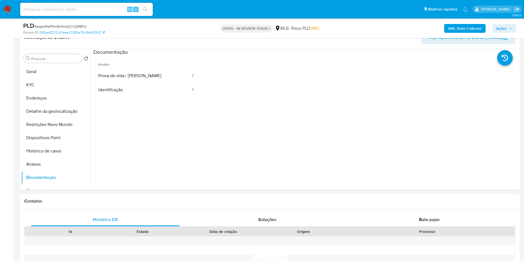
click at [137, 83] on button "Prova de vida / [PERSON_NAME]" at bounding box center [141, 76] width 97 height 14
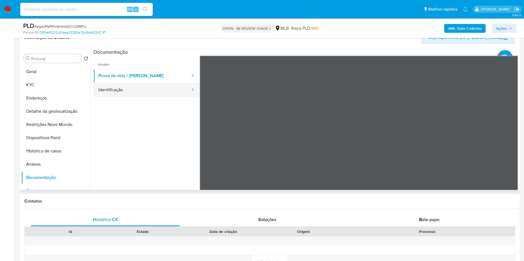
click at [132, 93] on button "Identificação" at bounding box center [141, 90] width 97 height 14
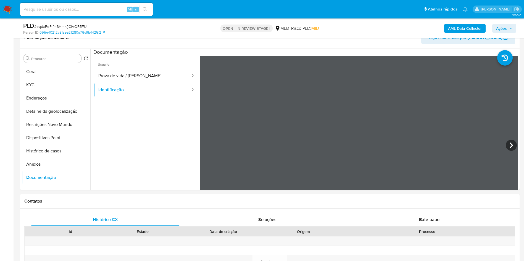
click at [468, 30] on b "AML Data Collector" at bounding box center [465, 28] width 34 height 9
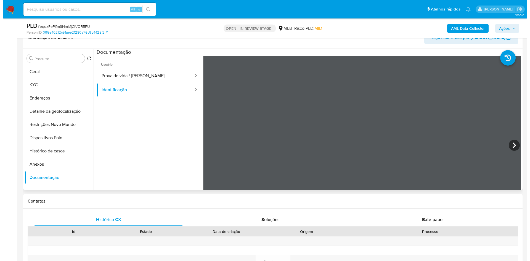
scroll to position [0, 0]
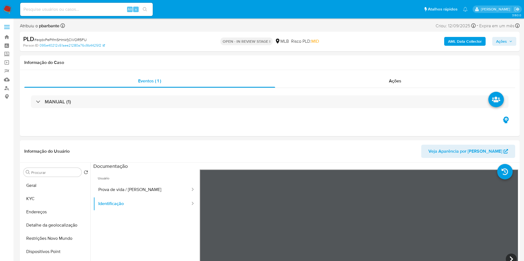
click at [462, 43] on b "AML Data Collector" at bounding box center [465, 41] width 34 height 9
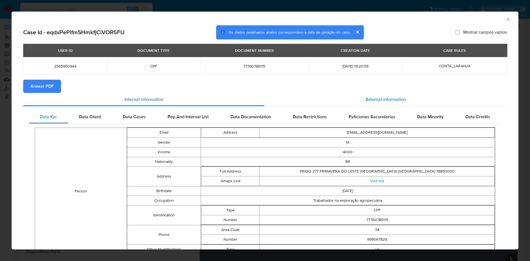
click at [398, 96] on div "External information" at bounding box center [385, 99] width 242 height 13
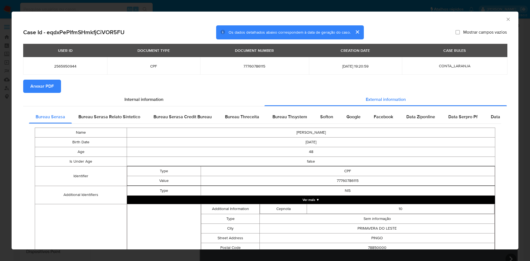
click at [50, 85] on span "Anexar PDF" at bounding box center [41, 86] width 23 height 12
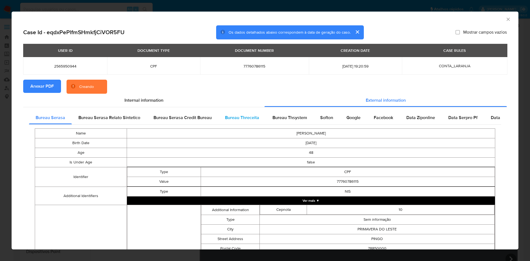
click at [240, 120] on span "Bureau Threceita" at bounding box center [242, 118] width 34 height 6
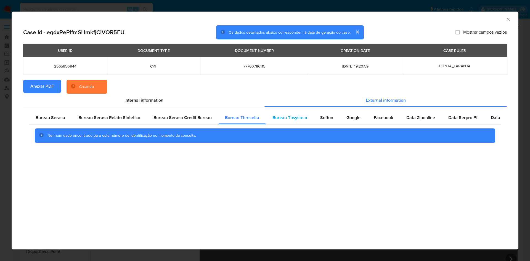
click at [289, 120] on span "Bureau Thsystem" at bounding box center [289, 118] width 35 height 6
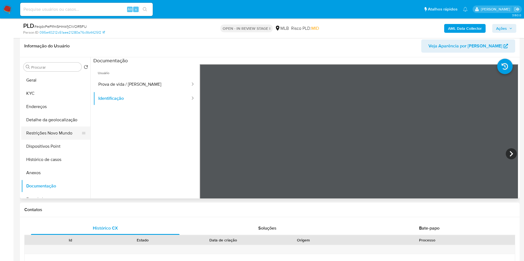
scroll to position [90, 0]
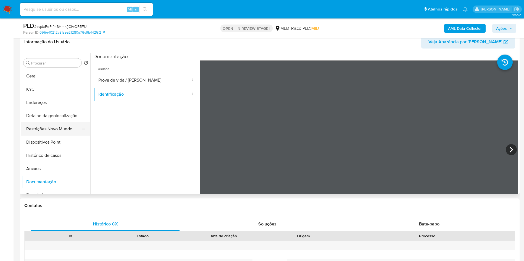
click at [49, 134] on button "Restrições Novo Mundo" at bounding box center [53, 129] width 65 height 13
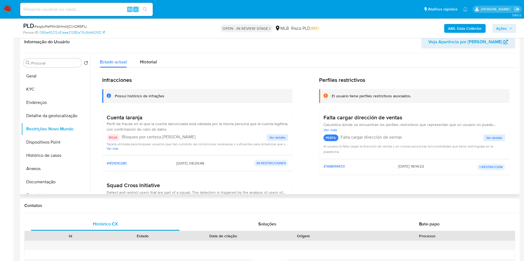
click at [269, 141] on span "Ver detalle" at bounding box center [277, 138] width 16 height 6
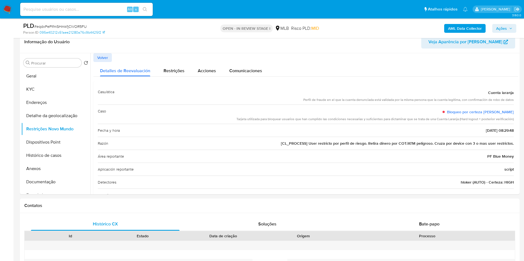
drag, startPoint x: 486, startPoint y: 104, endPoint x: 528, endPoint y: 102, distance: 42.0
click at [56, 83] on button "Geral" at bounding box center [53, 76] width 65 height 13
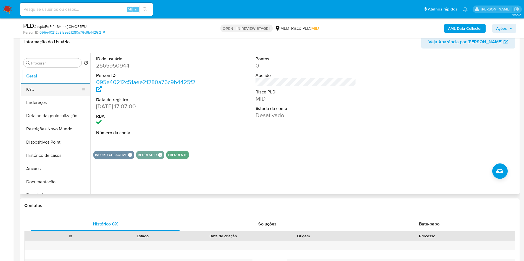
click at [48, 96] on button "KYC" at bounding box center [53, 89] width 65 height 13
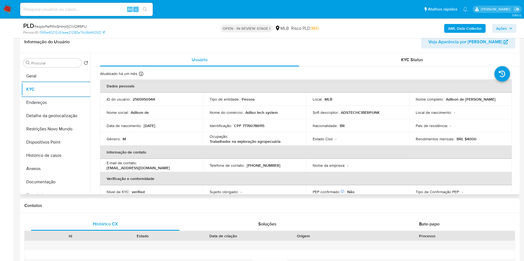
scroll to position [235, 0]
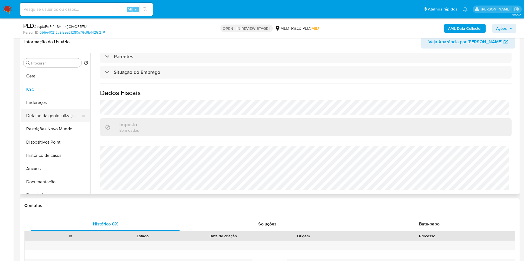
click at [62, 123] on button "Detalhe da geolocalização" at bounding box center [53, 115] width 65 height 13
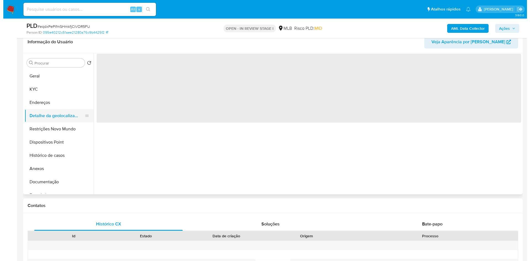
scroll to position [0, 0]
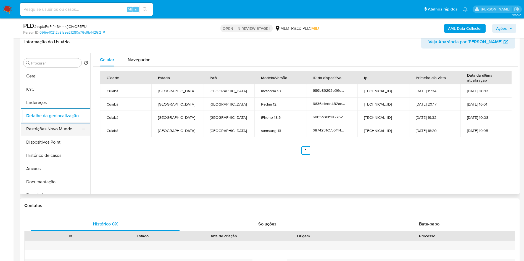
click at [49, 135] on button "Restrições Novo Mundo" at bounding box center [53, 129] width 65 height 13
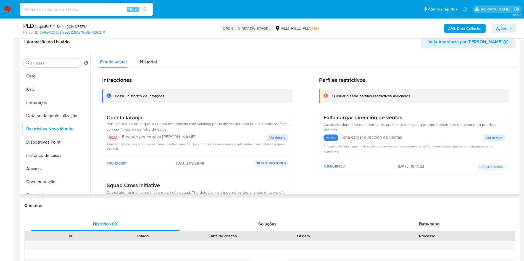
click at [278, 141] on span "Ver detalle" at bounding box center [277, 138] width 16 height 6
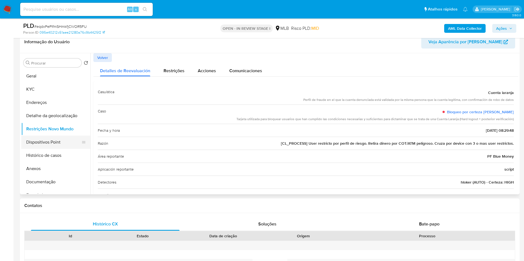
click at [81, 145] on icon at bounding box center [83, 142] width 4 height 4
click at [57, 149] on button "Dispositivos Point" at bounding box center [53, 142] width 65 height 13
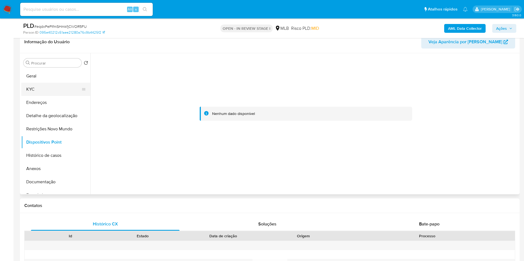
click at [41, 96] on button "KYC" at bounding box center [53, 89] width 65 height 13
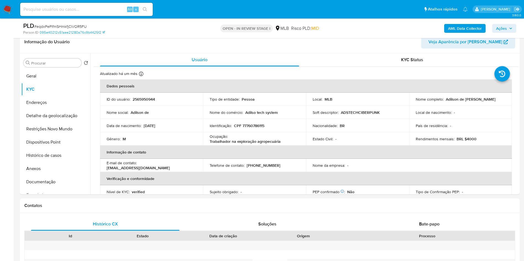
click at [502, 27] on span "Ações" at bounding box center [501, 28] width 11 height 9
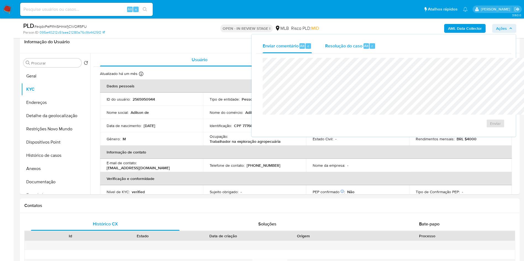
click at [325, 50] on div "Resolução do caso Alt r" at bounding box center [350, 46] width 51 height 14
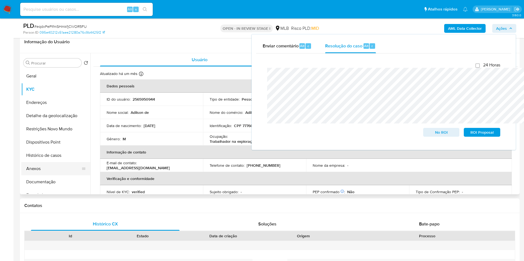
click at [31, 176] on button "Anexos" at bounding box center [53, 168] width 65 height 13
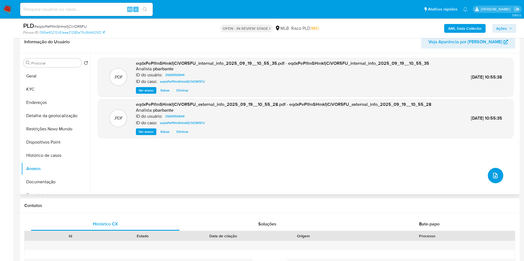
click at [497, 184] on button "upload-file" at bounding box center [495, 175] width 15 height 15
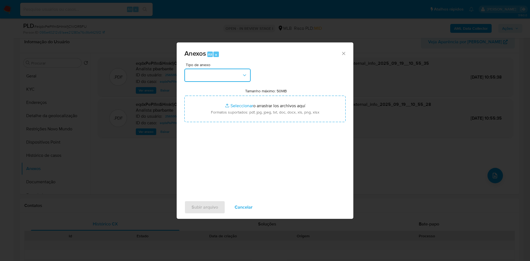
click at [207, 69] on button "button" at bounding box center [217, 75] width 66 height 13
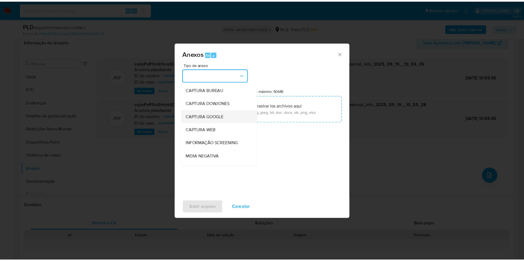
scroll to position [74, 0]
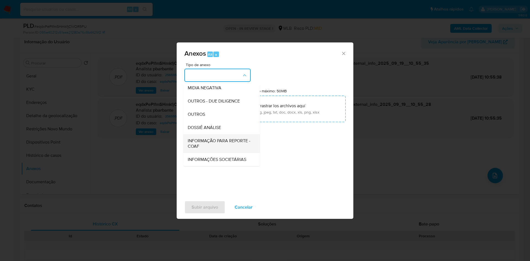
click at [196, 138] on span "INFORMAÇÃO PARA REPORTE - COAF" at bounding box center [220, 143] width 65 height 11
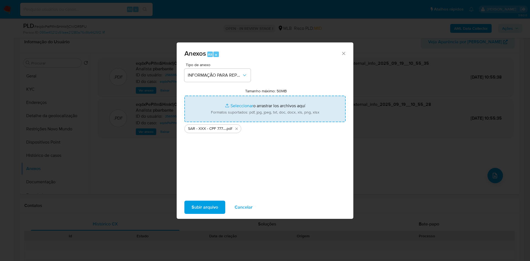
type input "C:\fakepath\Mulan 2565950944_2025_09_18_11_43_32.xlsx"
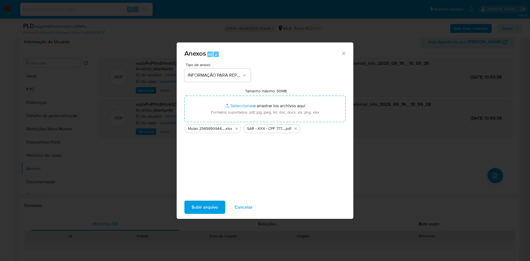
click at [197, 206] on span "Subir arquivo" at bounding box center [205, 208] width 27 height 12
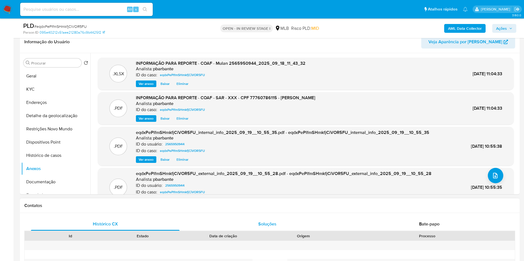
click at [234, 227] on div "Soluções" at bounding box center [267, 224] width 149 height 13
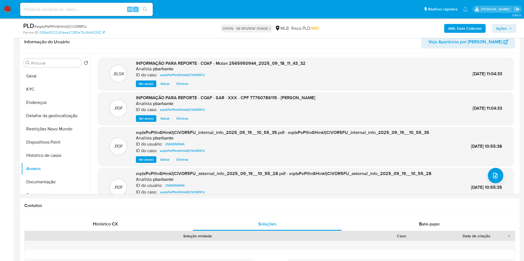
click at [504, 28] on span "Ações" at bounding box center [501, 28] width 11 height 9
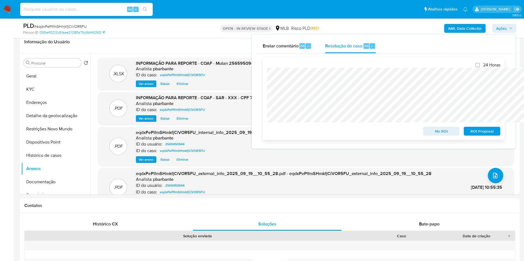
click at [485, 133] on span "ROI Proposal" at bounding box center [481, 132] width 29 height 8
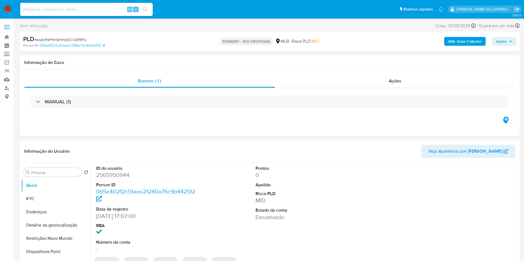
select select "10"
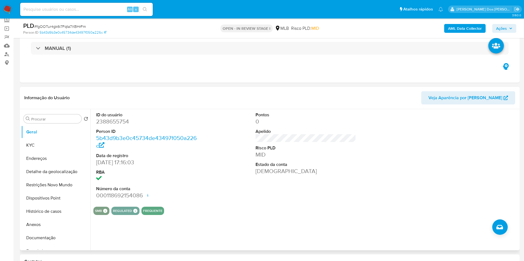
scroll to position [41, 0]
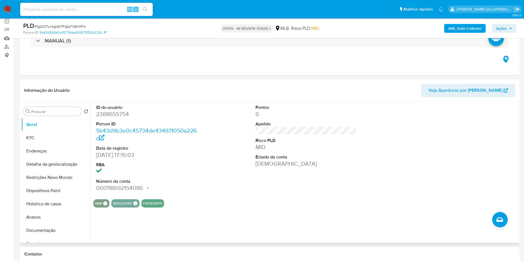
click at [110, 118] on dd "2388655754" at bounding box center [146, 114] width 101 height 8
copy dd "2388655754"
click at [56, 237] on button "Documentação" at bounding box center [53, 230] width 65 height 13
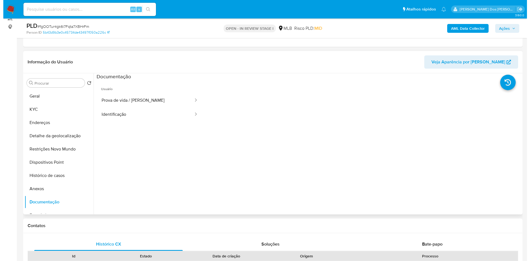
scroll to position [83, 0]
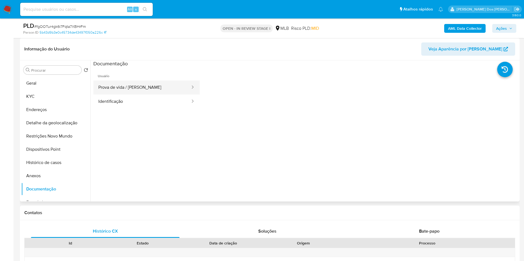
click at [133, 89] on button "Prova de vida / [PERSON_NAME]" at bounding box center [141, 88] width 97 height 14
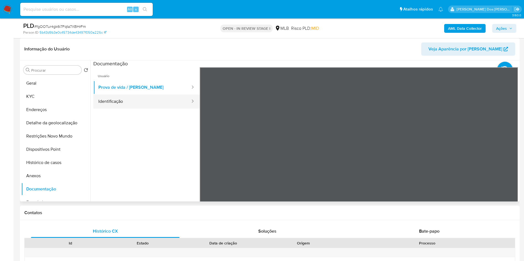
click at [123, 109] on button "Identificação" at bounding box center [141, 102] width 97 height 14
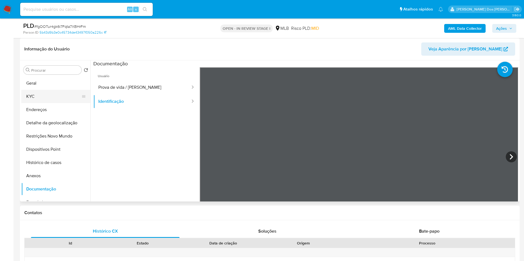
click at [47, 103] on button "KYC" at bounding box center [53, 96] width 65 height 13
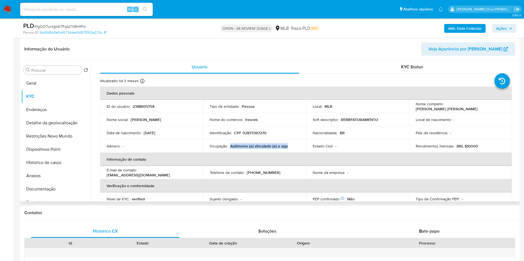
drag, startPoint x: 293, startPoint y: 154, endPoint x: 230, endPoint y: 156, distance: 63.2
click at [230, 149] on div "Ocupação : Autônomo (a) vinculado (a) a app" at bounding box center [255, 146] width 90 height 5
copy p "Autônomo (a) vinculado (a) a app"
click at [449, 30] on b "AML Data Collector" at bounding box center [465, 28] width 34 height 9
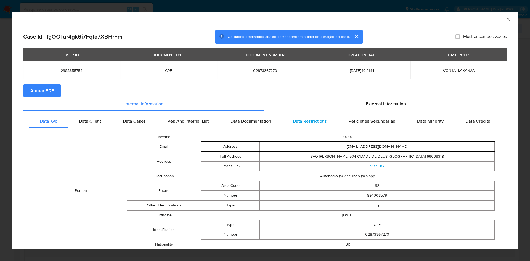
click at [310, 118] on div "Data Restrictions" at bounding box center [310, 121] width 56 height 13
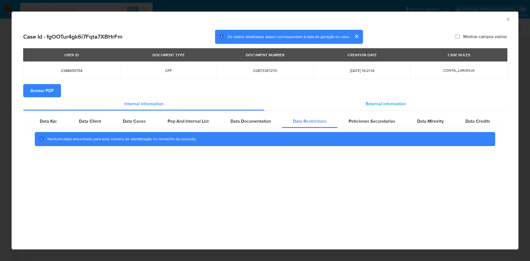
click at [365, 102] on div "External information" at bounding box center [385, 103] width 242 height 13
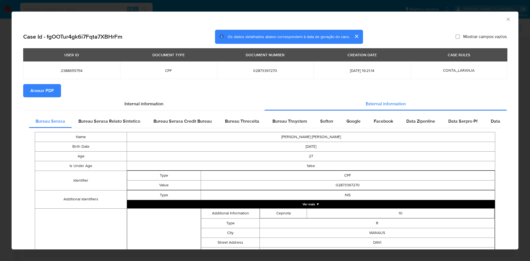
click at [51, 89] on span "Anexar PDF" at bounding box center [41, 91] width 23 height 12
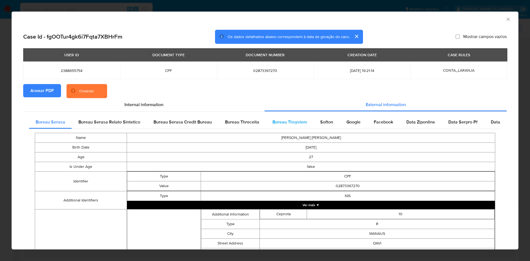
click at [291, 125] on span "Bureau Thsystem" at bounding box center [289, 122] width 35 height 6
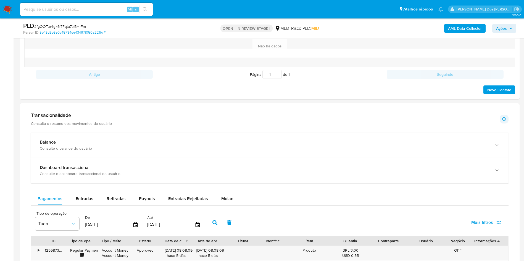
scroll to position [373, 0]
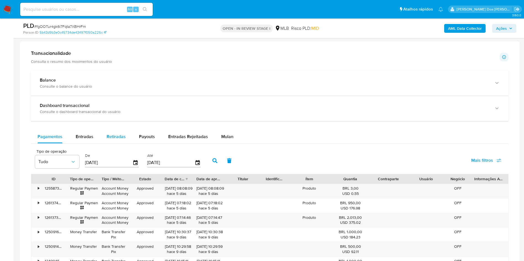
click at [113, 144] on div "Retiradas" at bounding box center [116, 136] width 19 height 13
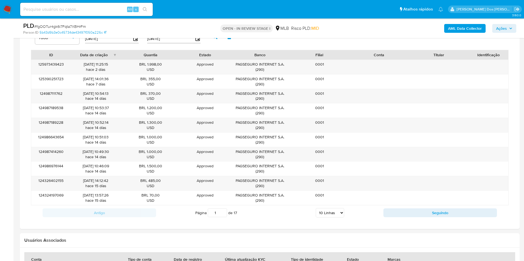
scroll to position [538, 0]
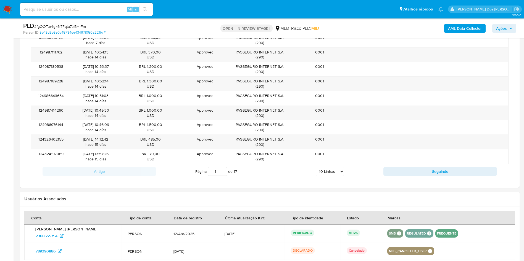
click at [334, 176] on select "5 Linhas 10 Linhas 20 Linhas 25 Linhas 50 Linhas 100 Linhas" at bounding box center [330, 171] width 28 height 9
select select "100"
click at [316, 175] on select "5 Linhas 10 Linhas 20 Linhas 25 Linhas 50 Linhas 100 Linhas" at bounding box center [330, 171] width 28 height 9
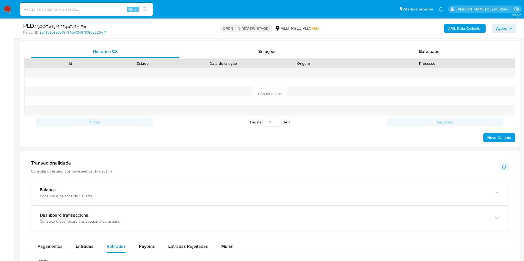
scroll to position [124, 0]
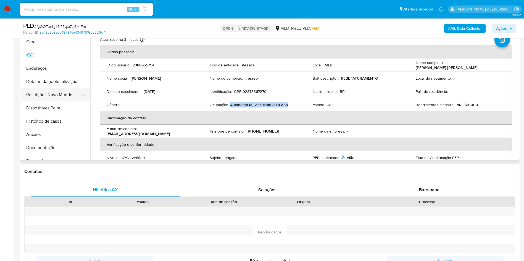
click at [45, 102] on button "Restrições Novo Mundo" at bounding box center [53, 94] width 65 height 13
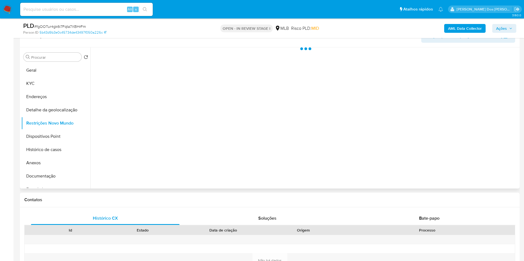
scroll to position [83, 0]
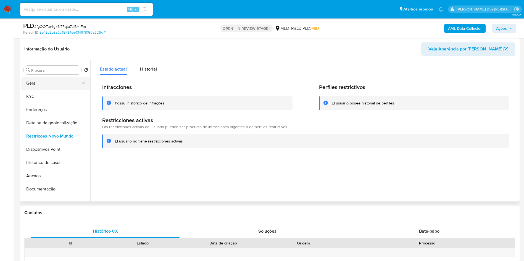
click at [45, 90] on button "Geral" at bounding box center [53, 83] width 65 height 13
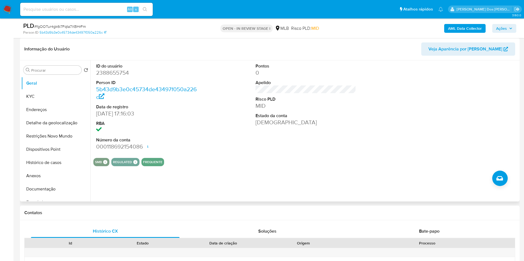
copy p "Autônomo (a) vinculado (a) a app"
click at [27, 103] on button "KYC" at bounding box center [53, 96] width 65 height 13
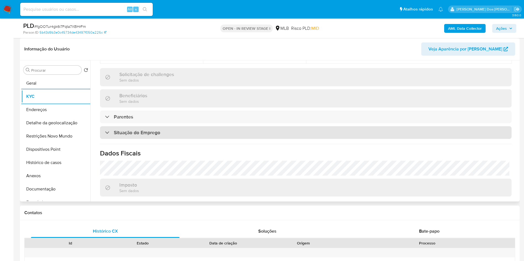
scroll to position [235, 0]
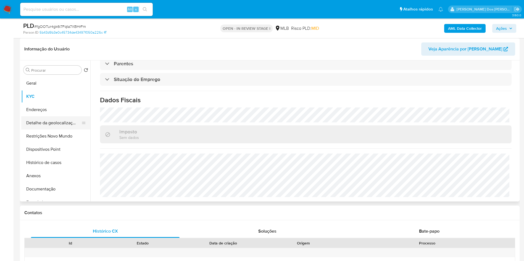
click at [60, 130] on button "Detalhe da geolocalização" at bounding box center [53, 123] width 65 height 13
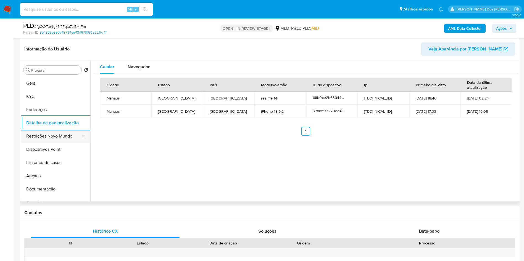
click at [57, 142] on button "Restrições Novo Mundo" at bounding box center [53, 136] width 65 height 13
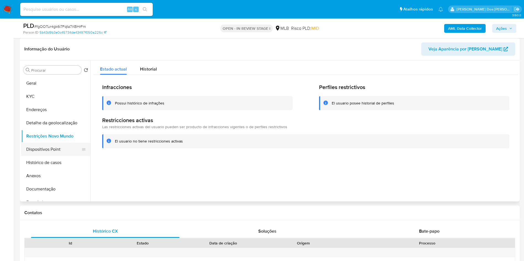
click at [51, 156] on button "Dispositivos Point" at bounding box center [53, 149] width 65 height 13
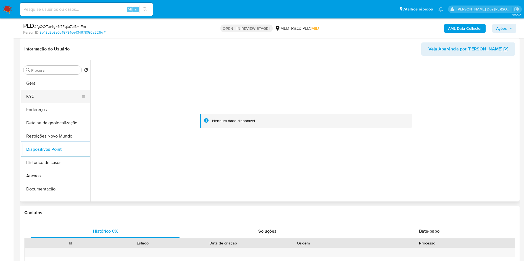
click at [50, 103] on button "KYC" at bounding box center [53, 96] width 65 height 13
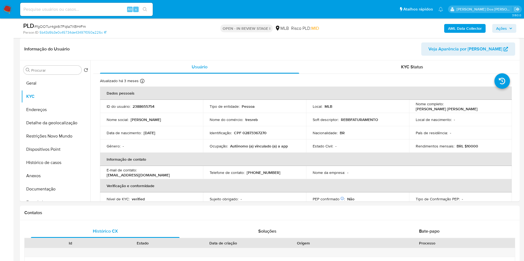
click at [518, 24] on div "PLD # fgOOTur4gk6i7Fqta7XBHrFm Person ID 5b43d9b3e0c45734de43497f050a226c OPEN …" at bounding box center [269, 28] width 499 height 20
click at [516, 25] on button "Ações" at bounding box center [504, 28] width 24 height 9
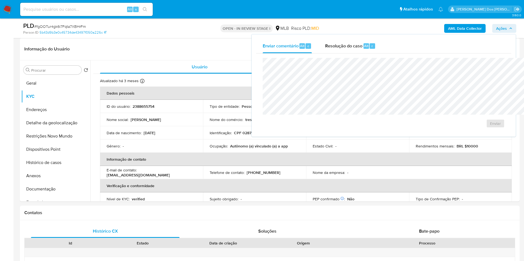
click at [513, 26] on button "Ações" at bounding box center [504, 28] width 24 height 9
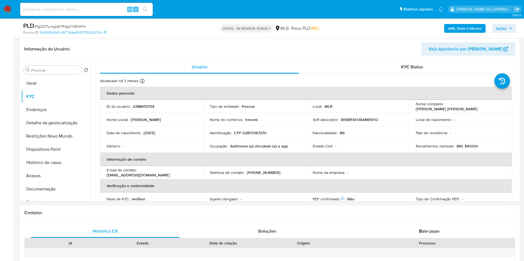
click at [504, 30] on span "Ações" at bounding box center [501, 28] width 11 height 9
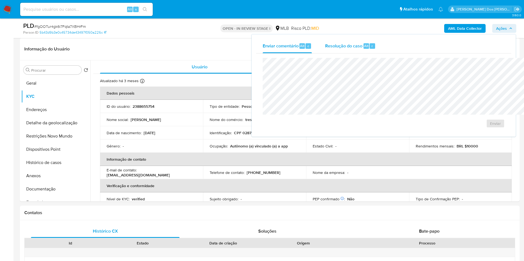
click at [325, 41] on div "Resolução do caso Alt r" at bounding box center [350, 46] width 51 height 14
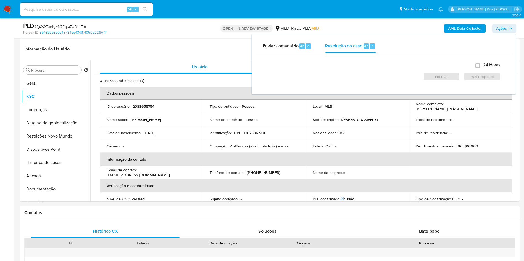
click at [316, 68] on div at bounding box center [383, 68] width 233 height 0
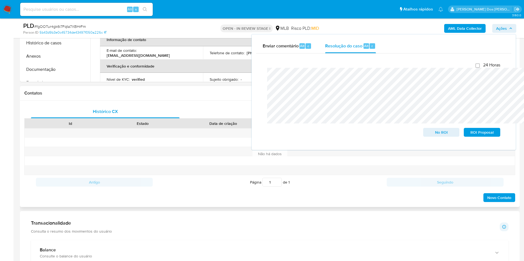
scroll to position [207, 0]
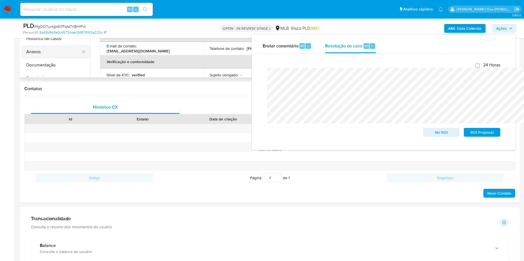
click at [46, 59] on button "Anexos" at bounding box center [53, 51] width 65 height 13
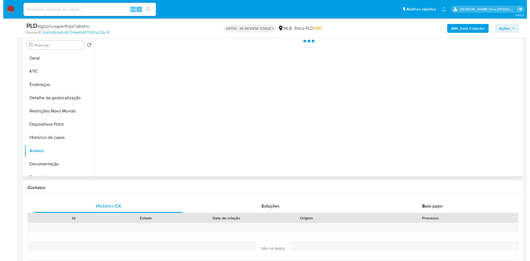
scroll to position [83, 0]
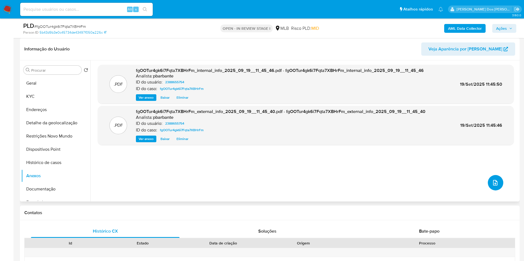
click at [495, 191] on button "upload-file" at bounding box center [495, 182] width 15 height 15
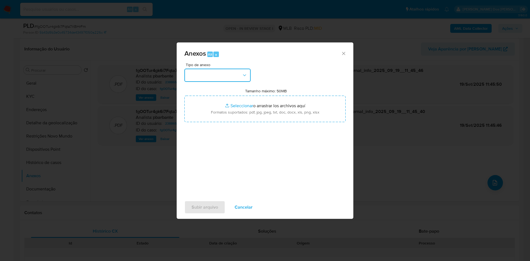
click at [192, 69] on button "button" at bounding box center [217, 75] width 66 height 13
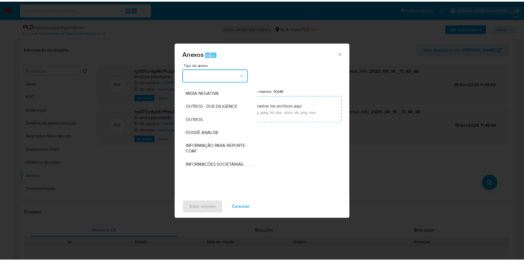
scroll to position [74, 0]
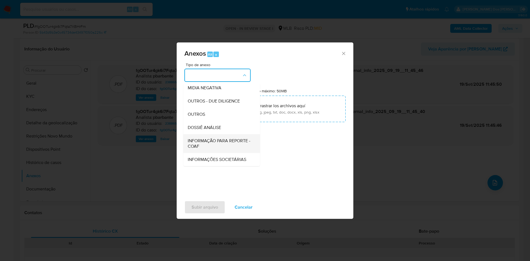
click at [224, 138] on span "INFORMAÇÃO PARA REPORTE - COAF" at bounding box center [220, 143] width 65 height 11
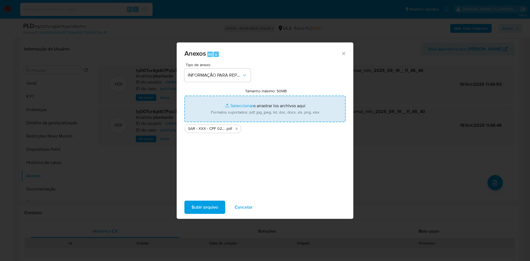
type input "C:\fakepath\Mulan 2388655754_2025_09_18_11_44_31.xlsx"
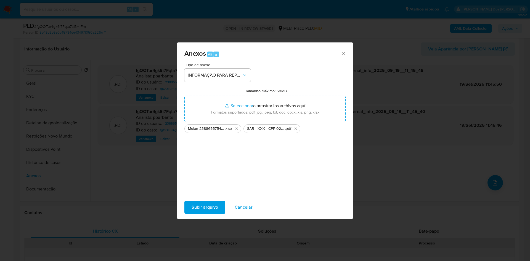
click at [210, 209] on button "Subir arquivo" at bounding box center [204, 207] width 41 height 13
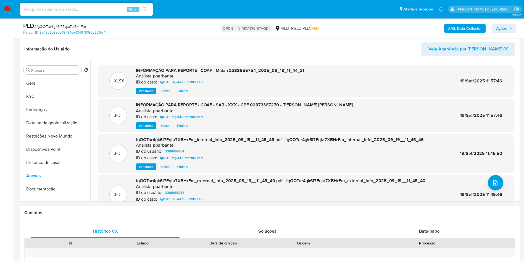
click at [516, 30] on div "PLD # fgOOTur4gk6i7Fqta7XBHrFm Person ID 5b43d9b3e0c45734de43497f050a226c OPEN …" at bounding box center [269, 28] width 499 height 20
click at [502, 32] on span "Ações" at bounding box center [501, 28] width 11 height 9
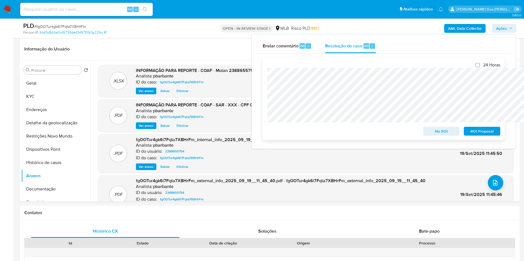
click at [478, 135] on span "ROI Proposal" at bounding box center [481, 132] width 29 height 8
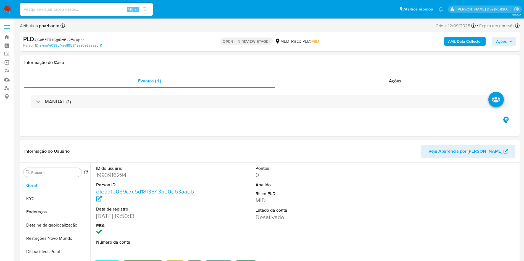
select select "10"
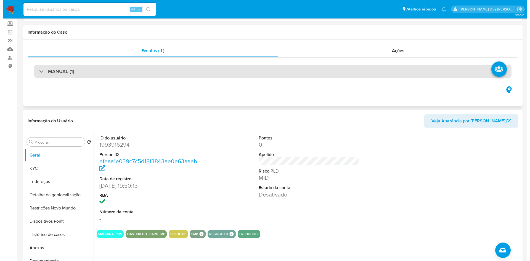
scroll to position [83, 0]
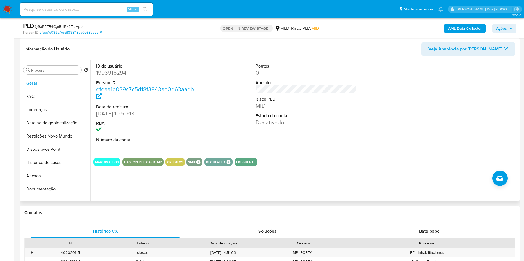
click at [117, 77] on dd "1993916294" at bounding box center [146, 73] width 101 height 8
copy dd "1993916294"
click at [50, 102] on button "KYC" at bounding box center [53, 96] width 65 height 13
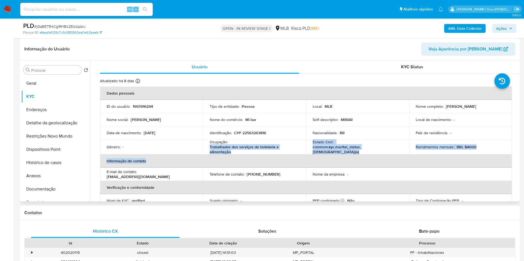
drag, startPoint x: 239, startPoint y: 165, endPoint x: 210, endPoint y: 155, distance: 30.4
click at [209, 154] on table "Dados pessoais ID do usuário : 1993916294 Tipo de entidade : Pessoa Local : MLB…" at bounding box center [306, 167] width 412 height 161
click at [210, 155] on p "Trabalhador dos serviços de hotelaria e alimentação" at bounding box center [254, 150] width 88 height 10
drag, startPoint x: 209, startPoint y: 154, endPoint x: 244, endPoint y: 161, distance: 35.7
click at [244, 155] on p "Trabalhador dos serviços de hotelaria e alimentação" at bounding box center [254, 150] width 88 height 10
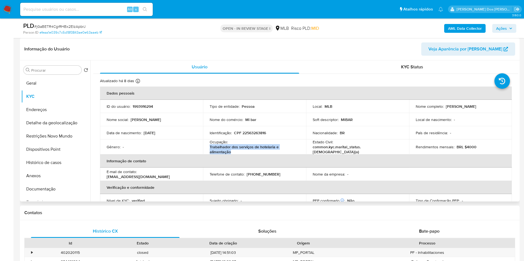
copy p "Trabalhador dos serviços de hotelaria e alimentação"
click at [463, 27] on b "AML Data Collector" at bounding box center [465, 28] width 34 height 9
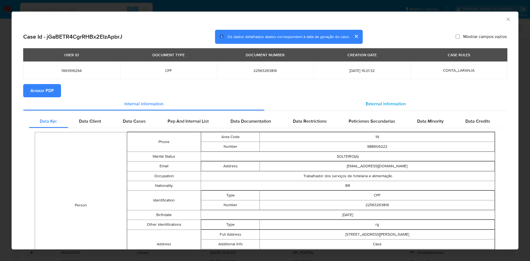
click at [377, 104] on span "External information" at bounding box center [386, 104] width 40 height 6
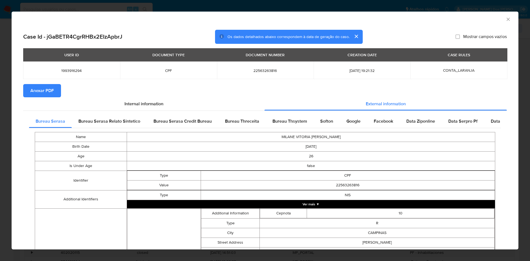
click at [38, 92] on span "Anexar PDF" at bounding box center [41, 91] width 23 height 12
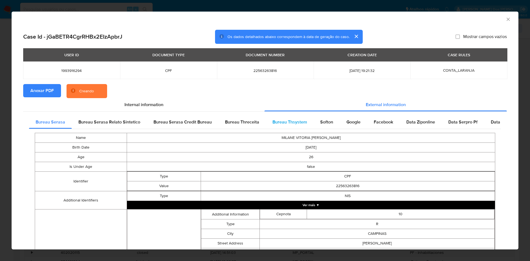
click at [276, 124] on span "Bureau Thsystem" at bounding box center [289, 122] width 35 height 6
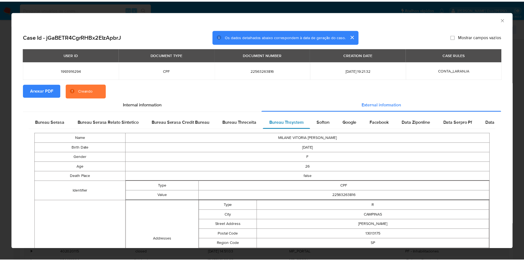
scroll to position [105, 0]
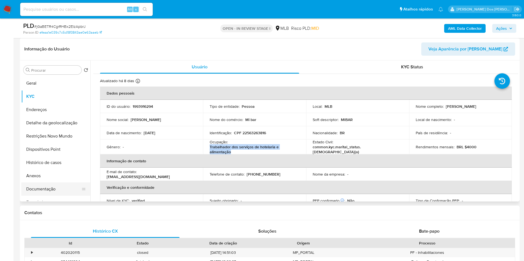
click at [47, 196] on button "Documentação" at bounding box center [53, 189] width 65 height 13
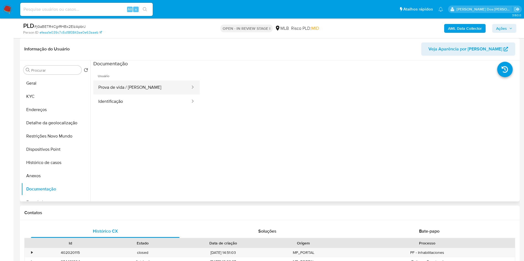
click at [144, 95] on button "Prova de vida / [PERSON_NAME]" at bounding box center [141, 88] width 97 height 14
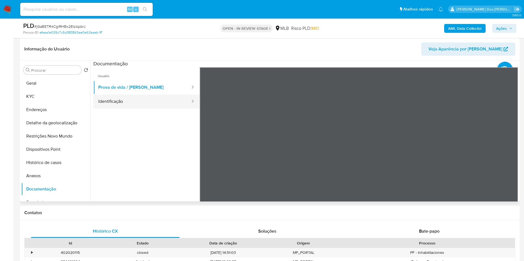
click at [136, 109] on button "Identificação" at bounding box center [141, 102] width 97 height 14
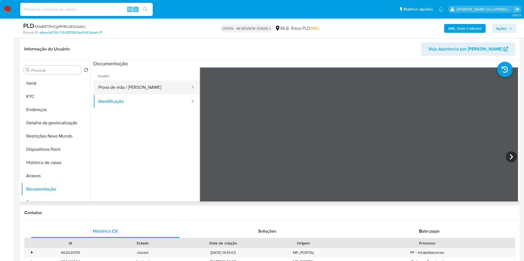
click at [149, 95] on button "Prova de vida / [PERSON_NAME]" at bounding box center [141, 88] width 97 height 14
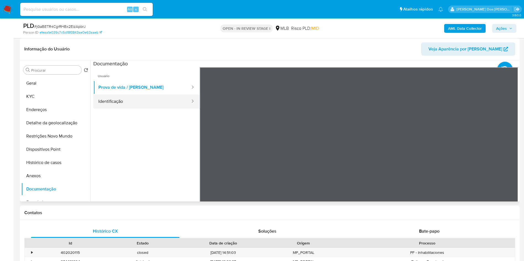
click at [139, 108] on button "Identificação" at bounding box center [141, 102] width 97 height 14
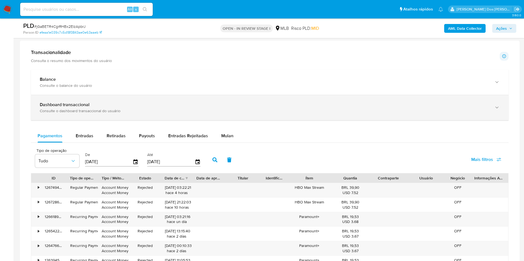
scroll to position [373, 0]
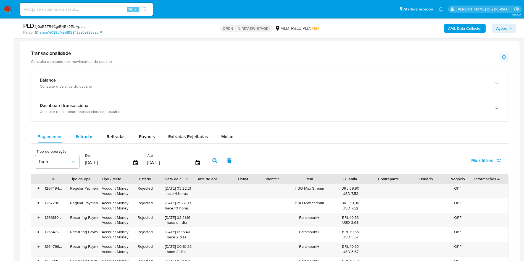
click at [85, 140] on span "Entradas" at bounding box center [85, 137] width 18 height 6
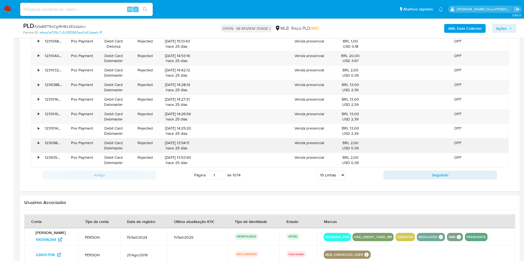
scroll to position [538, 0]
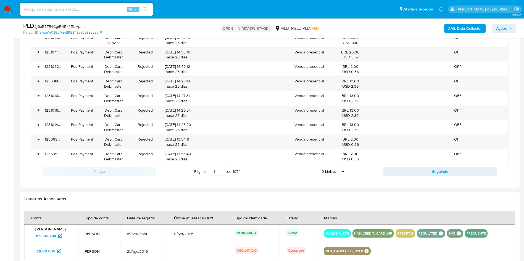
click at [334, 176] on select "5 Linhas 10 Linhas 20 Linhas 25 Linhas 50 Linhas 100 Linhas" at bounding box center [331, 171] width 28 height 9
select select "100"
click at [317, 175] on select "5 Linhas 10 Linhas 20 Linhas 25 Linhas 50 Linhas 100 Linhas" at bounding box center [331, 171] width 28 height 9
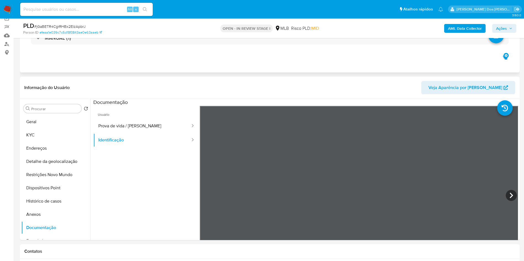
scroll to position [83, 0]
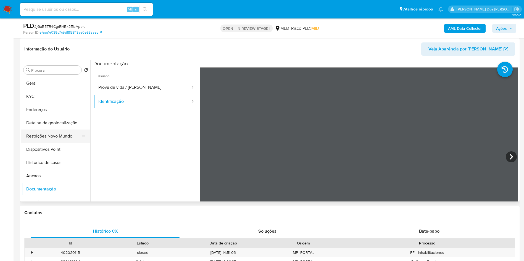
click at [59, 143] on button "Restrições Novo Mundo" at bounding box center [53, 136] width 65 height 13
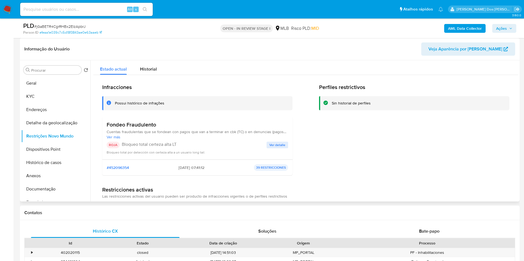
click at [280, 148] on span "Ver detalle" at bounding box center [277, 145] width 16 height 6
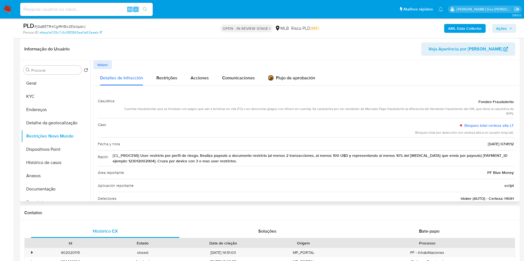
drag, startPoint x: 512, startPoint y: 112, endPoint x: 475, endPoint y: 112, distance: 36.7
click at [475, 112] on div "Casuística Fondeo Fraudulento Cuentas fraudulentas que se fondean con pagos que…" at bounding box center [305, 162] width 425 height 145
click at [50, 90] on button "Geral" at bounding box center [53, 83] width 65 height 13
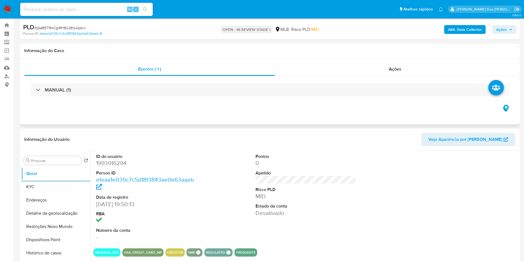
scroll to position [41, 0]
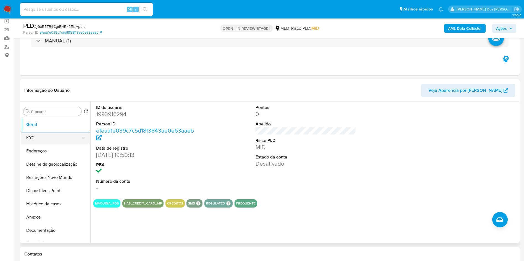
click at [38, 145] on button "KYC" at bounding box center [53, 137] width 65 height 13
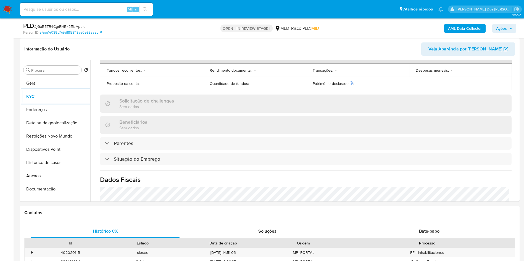
scroll to position [237, 0]
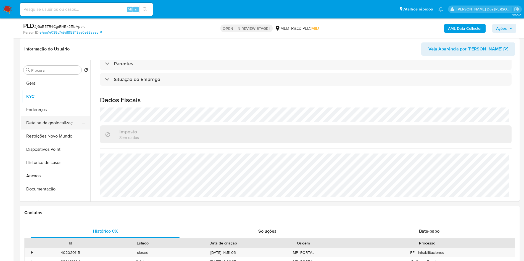
click at [57, 130] on button "Detalhe da geolocalização" at bounding box center [53, 123] width 65 height 13
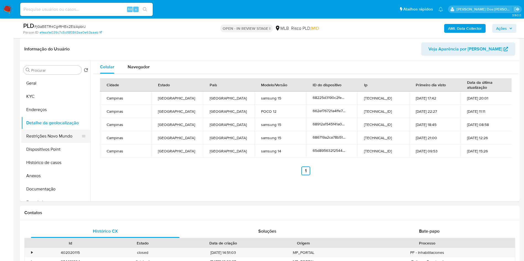
click at [36, 143] on button "Restrições Novo Mundo" at bounding box center [53, 136] width 65 height 13
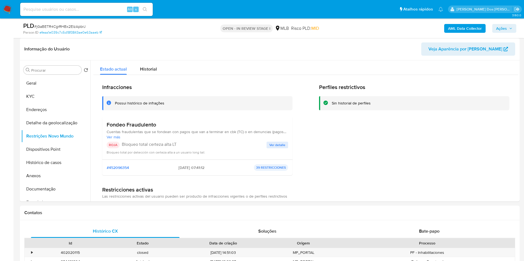
click at [278, 148] on span "Ver detalle" at bounding box center [277, 145] width 16 height 6
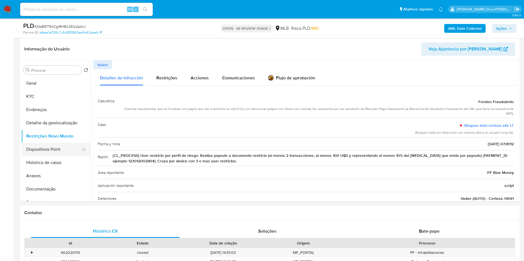
click at [38, 153] on button "Dispositivos Point" at bounding box center [53, 149] width 65 height 13
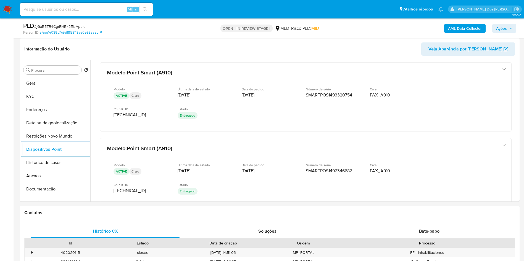
scroll to position [199, 0]
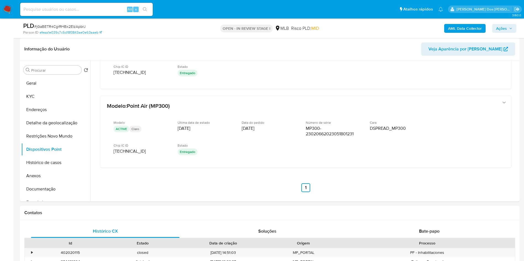
click at [512, 26] on span "Ações" at bounding box center [504, 29] width 16 height 8
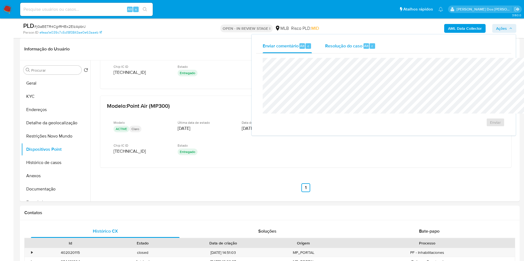
click at [325, 49] on span "Resolução do caso" at bounding box center [343, 46] width 37 height 6
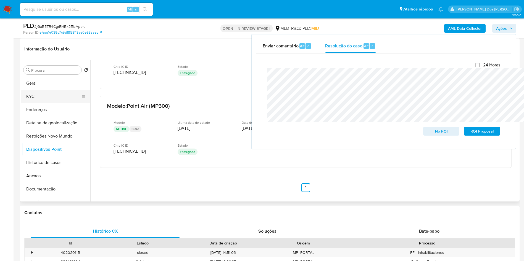
click at [34, 103] on button "KYC" at bounding box center [53, 96] width 65 height 13
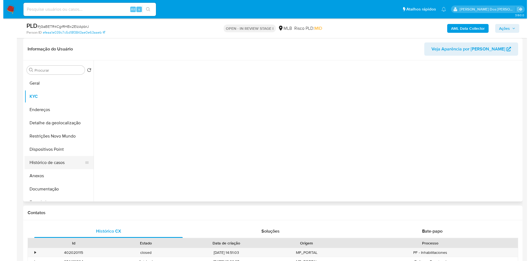
scroll to position [0, 0]
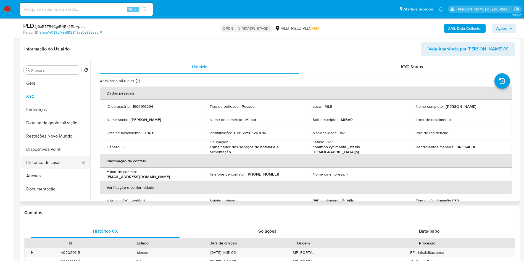
drag, startPoint x: 39, startPoint y: 185, endPoint x: 68, endPoint y: 175, distance: 30.6
click at [39, 183] on button "Anexos" at bounding box center [55, 176] width 69 height 13
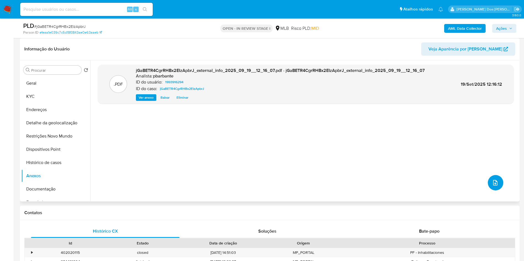
click at [495, 191] on button "upload-file" at bounding box center [495, 182] width 15 height 15
click at [471, 28] on b "AML Data Collector" at bounding box center [465, 28] width 34 height 9
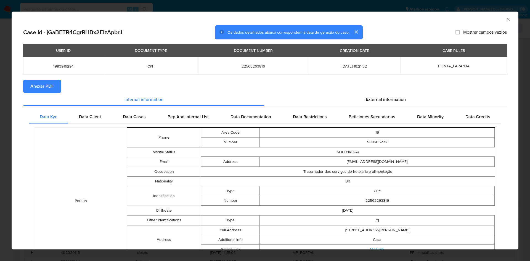
click at [41, 87] on span "Anexar PDF" at bounding box center [41, 86] width 23 height 12
click at [505, 20] on icon "Fechar a janela" at bounding box center [508, 20] width 6 height 6
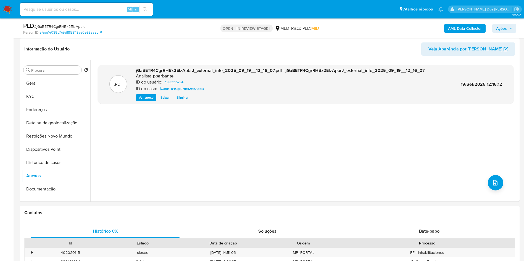
click at [492, 186] on span "upload-file" at bounding box center [495, 183] width 7 height 7
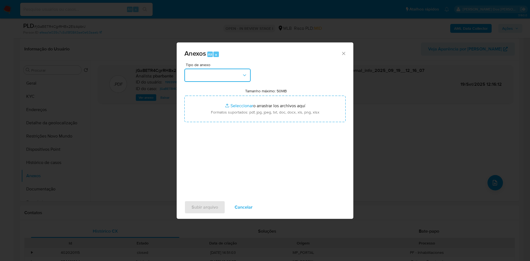
click at [208, 69] on button "button" at bounding box center [217, 75] width 66 height 13
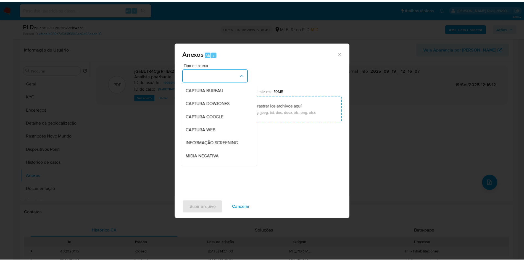
scroll to position [74, 0]
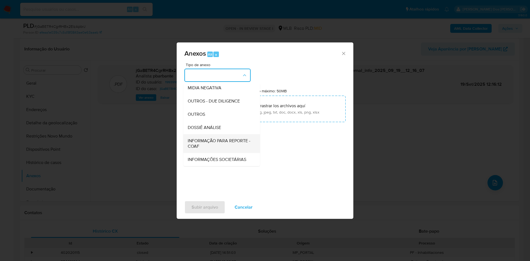
click at [213, 138] on span "INFORMAÇÃO PARA REPORTE - COAF" at bounding box center [220, 143] width 65 height 11
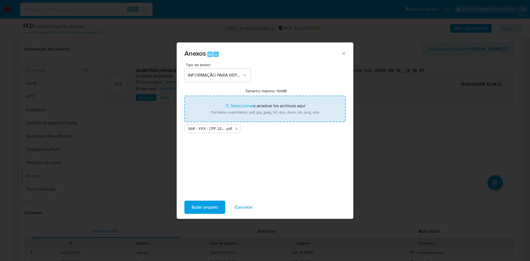
type input "C:\fakepath\Mulan 1993916294_2025_09_18_11_44_33.xlsx"
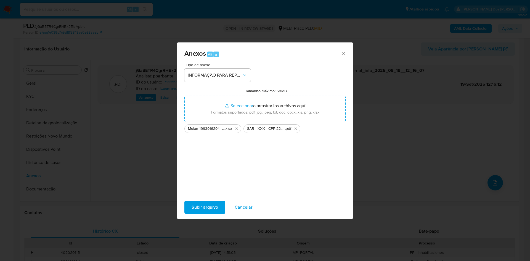
click at [205, 214] on span "Subir arquivo" at bounding box center [205, 208] width 27 height 12
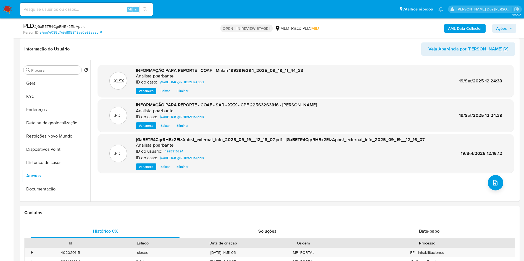
click at [509, 27] on icon "button" at bounding box center [510, 28] width 3 height 3
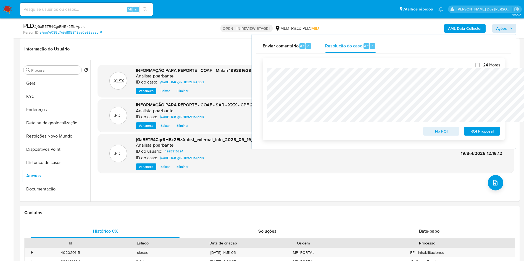
click at [480, 133] on span "ROI Proposal" at bounding box center [481, 132] width 29 height 8
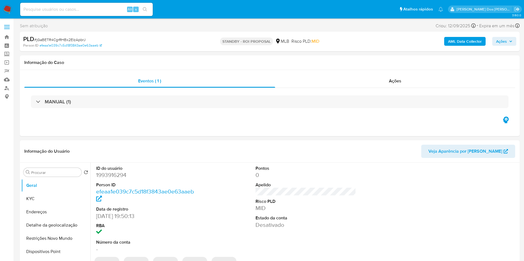
select select "10"
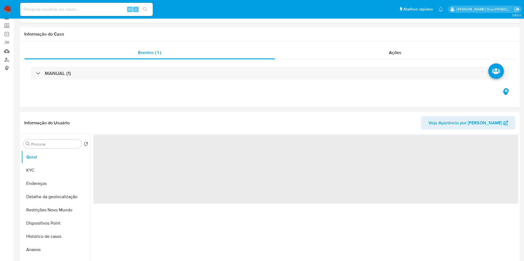
scroll to position [41, 0]
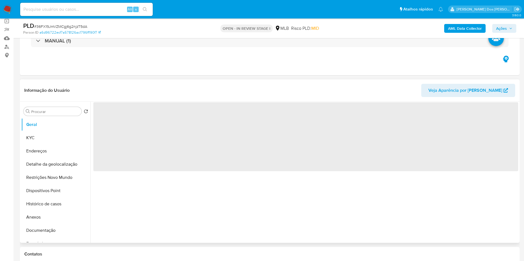
select select "10"
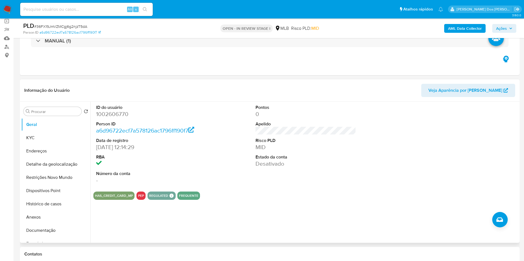
click at [117, 118] on dd "1002606770" at bounding box center [146, 114] width 101 height 8
copy dd "1002606770"
click at [69, 145] on button "KYC" at bounding box center [53, 137] width 65 height 13
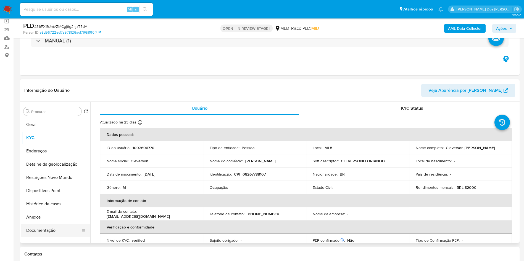
click at [63, 237] on button "Documentação" at bounding box center [53, 230] width 65 height 13
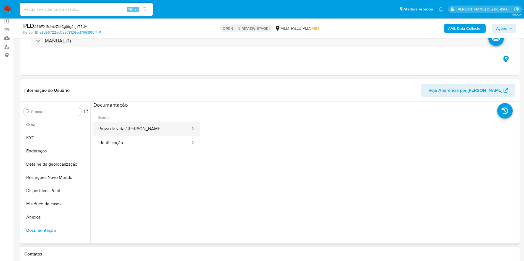
click at [114, 134] on button "Prova de vida / [PERSON_NAME]" at bounding box center [141, 129] width 97 height 14
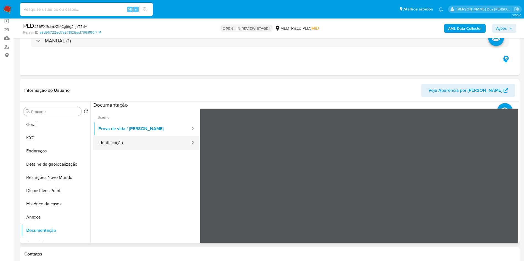
click at [120, 147] on button "Identificação" at bounding box center [141, 143] width 97 height 14
click at [468, 32] on b "AML Data Collector" at bounding box center [465, 28] width 34 height 9
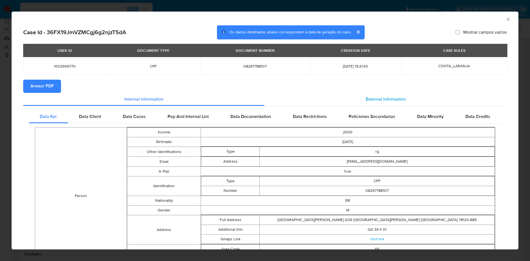
click at [392, 101] on span "External information" at bounding box center [386, 99] width 40 height 6
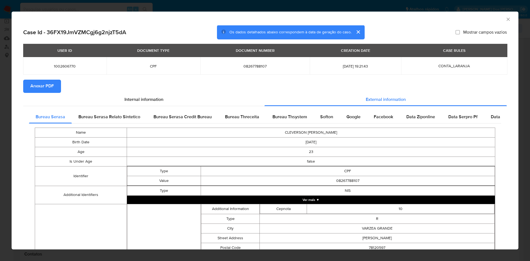
click at [41, 92] on span "Anexar PDF" at bounding box center [41, 86] width 23 height 12
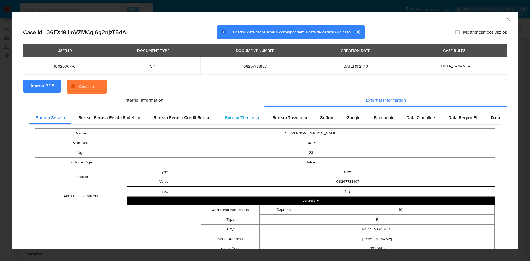
click at [261, 114] on div "Bureau Threceita" at bounding box center [241, 117] width 47 height 13
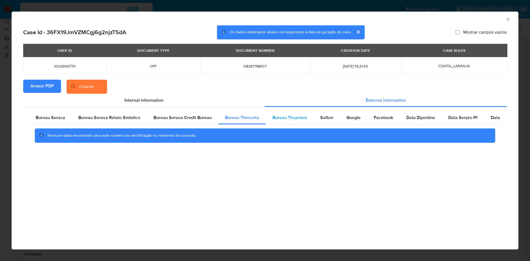
click at [280, 115] on div "Bureau Thsystem" at bounding box center [290, 117] width 48 height 13
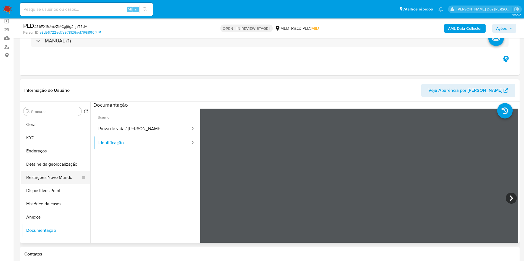
click at [59, 184] on button "Restrições Novo Mundo" at bounding box center [53, 177] width 65 height 13
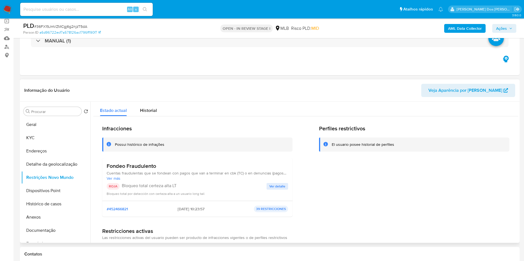
click at [273, 189] on span "Ver detalle" at bounding box center [277, 187] width 16 height 6
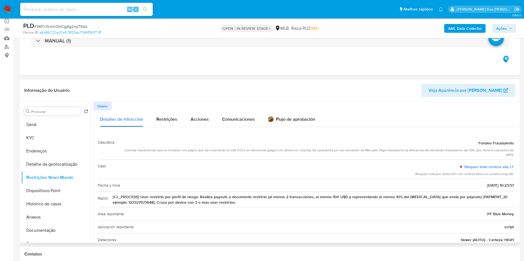
drag, startPoint x: 476, startPoint y: 153, endPoint x: 512, endPoint y: 154, distance: 35.4
click at [512, 154] on div "Casuística Fondeo Fraudulento Cuentas fraudulentas que se fondean con pagos que…" at bounding box center [305, 204] width 425 height 145
click at [51, 131] on button "Geral" at bounding box center [53, 124] width 65 height 13
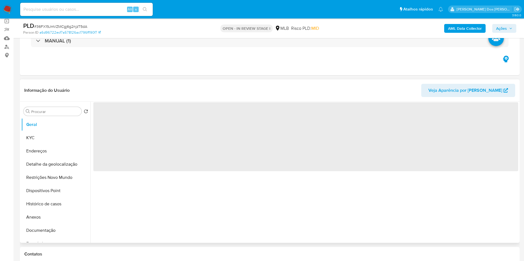
click at [155, 96] on header "Informação do Usuário Veja Aparência por [PERSON_NAME]" at bounding box center [269, 90] width 491 height 13
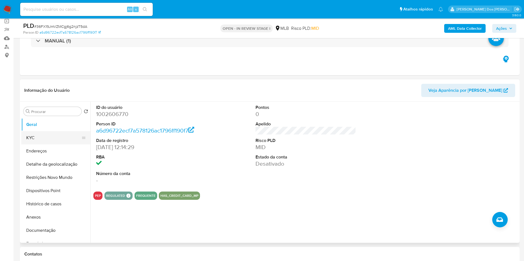
click at [40, 145] on button "KYC" at bounding box center [53, 137] width 65 height 13
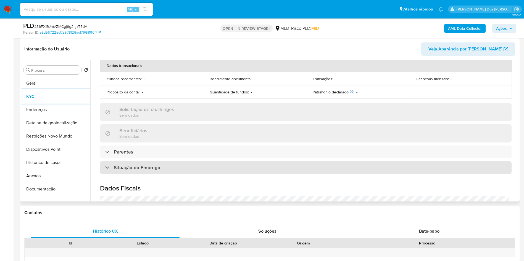
scroll to position [235, 0]
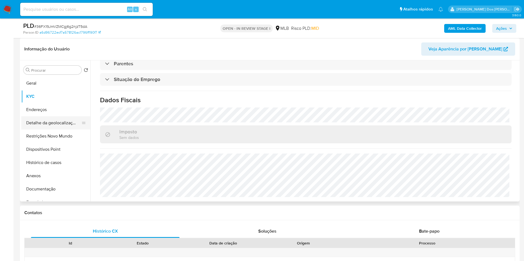
click at [58, 130] on button "Detalhe da geolocalização" at bounding box center [53, 123] width 65 height 13
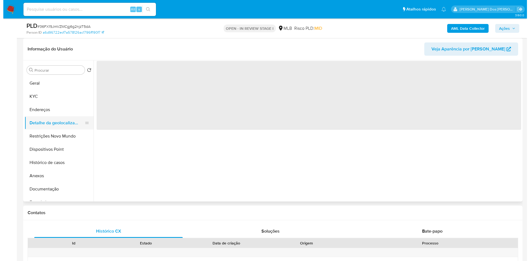
scroll to position [0, 0]
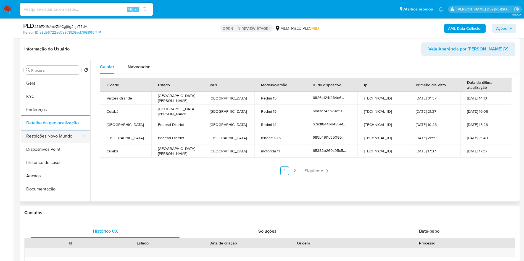
click at [49, 142] on button "Restrições Novo Mundo" at bounding box center [53, 136] width 65 height 13
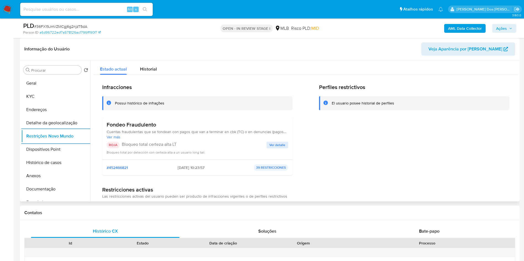
click at [280, 148] on span "Ver detalle" at bounding box center [277, 145] width 16 height 6
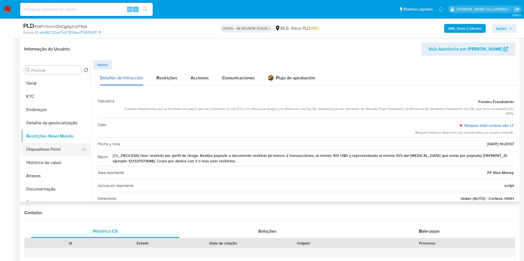
click at [52, 156] on button "Dispositivos Point" at bounding box center [53, 149] width 65 height 13
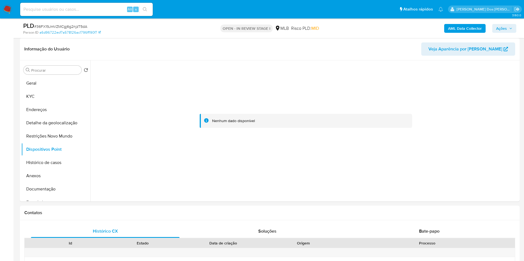
drag, startPoint x: 511, startPoint y: 24, endPoint x: 493, endPoint y: 30, distance: 19.0
click at [511, 24] on button "Ações" at bounding box center [504, 28] width 24 height 9
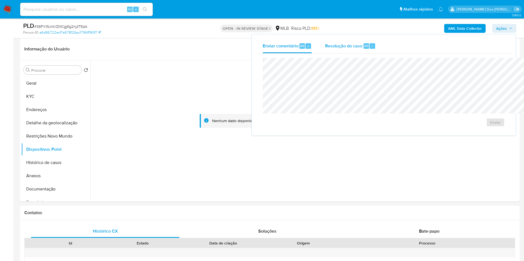
click at [326, 45] on span "Resolução do caso" at bounding box center [343, 46] width 37 height 6
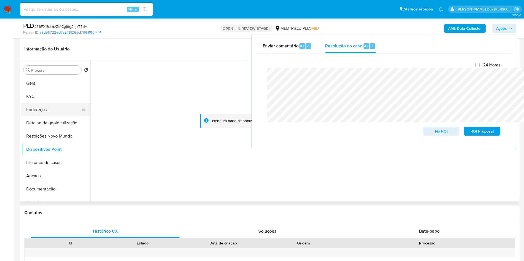
click at [35, 103] on button "KYC" at bounding box center [55, 96] width 69 height 13
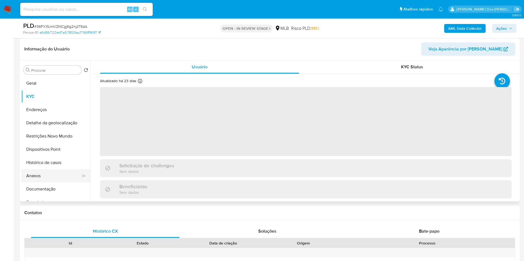
click at [47, 183] on button "Anexos" at bounding box center [53, 176] width 65 height 13
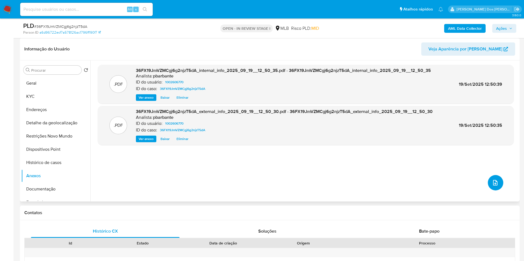
click at [494, 186] on span "upload-file" at bounding box center [495, 183] width 7 height 7
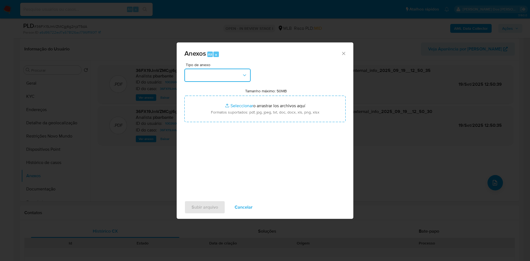
click at [235, 70] on button "button" at bounding box center [217, 75] width 66 height 13
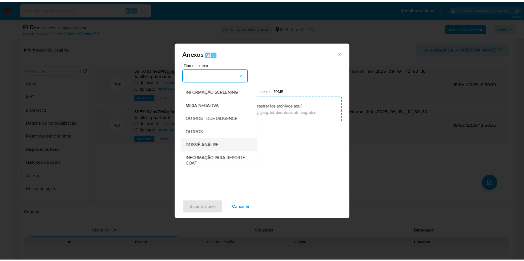
scroll to position [74, 0]
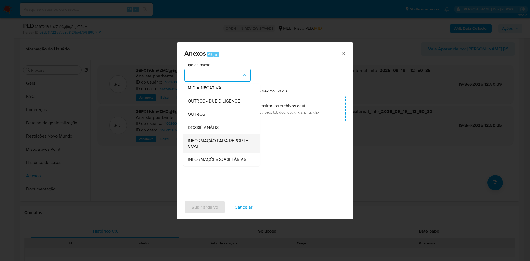
click at [218, 138] on span "INFORMAÇÃO PARA REPORTE - COAF" at bounding box center [220, 143] width 65 height 11
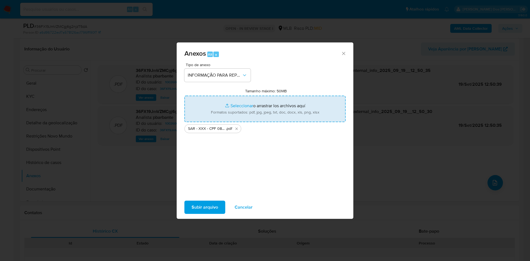
type input "C:\fakepath\Mulan 1002606770_2025_09_18_11_45_52.xlsx"
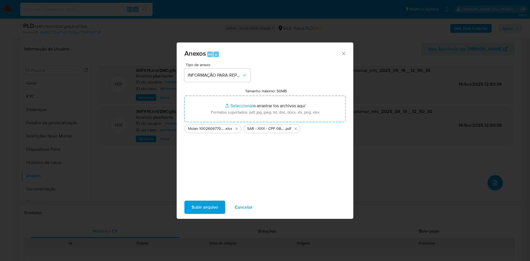
click at [197, 209] on span "Subir arquivo" at bounding box center [205, 208] width 27 height 12
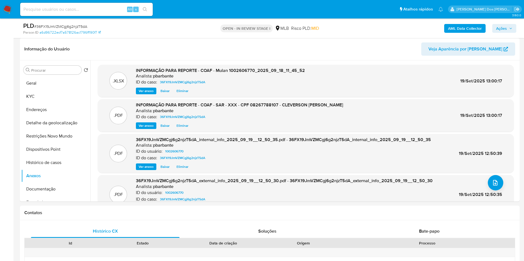
click at [497, 30] on span "Ações" at bounding box center [501, 28] width 11 height 9
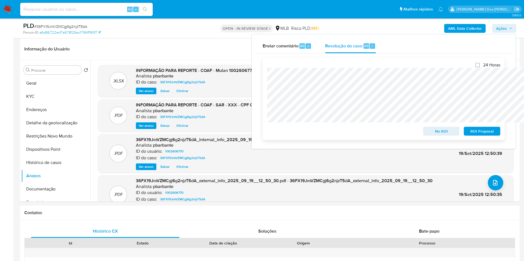
click at [488, 134] on span "ROI Proposal" at bounding box center [481, 132] width 29 height 8
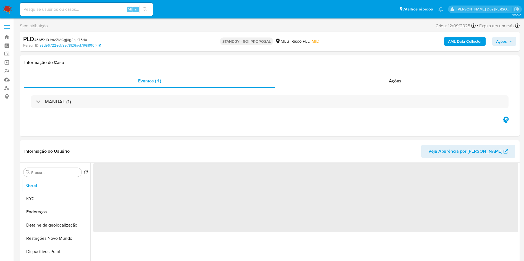
select select "10"
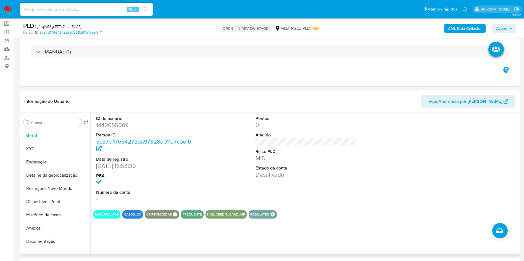
scroll to position [31, 0]
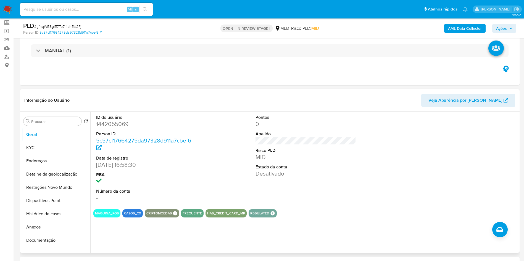
click at [114, 128] on dd "1442055069" at bounding box center [146, 124] width 101 height 8
copy dd "1442055069"
click at [60, 155] on button "KYC" at bounding box center [53, 147] width 65 height 13
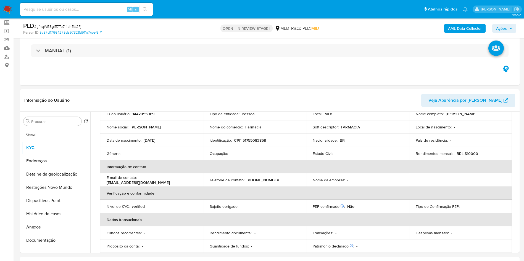
scroll to position [0, 0]
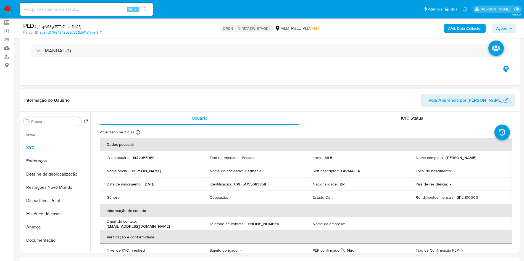
click at [476, 23] on div "AML Data Collector Ações" at bounding box center [434, 28] width 163 height 13
click at [473, 26] on b "AML Data Collector" at bounding box center [465, 28] width 34 height 9
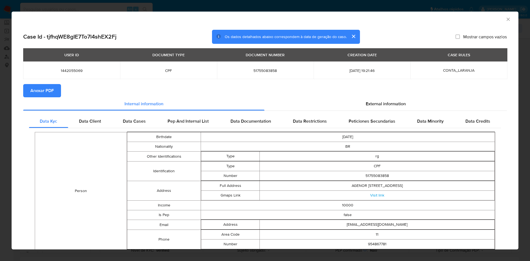
click at [389, 112] on div "Data Kyc Data Client Data Cases Pep And Internal List Data Documentation Data R…" at bounding box center [265, 228] width 484 height 234
click at [396, 107] on span "External information" at bounding box center [386, 104] width 40 height 6
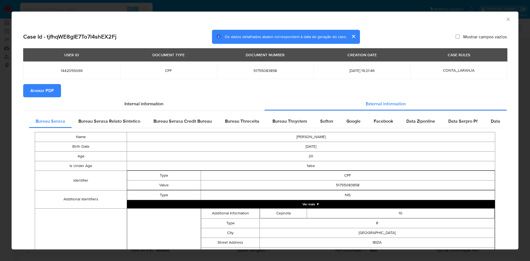
click at [42, 86] on span "Anexar PDF" at bounding box center [41, 91] width 23 height 12
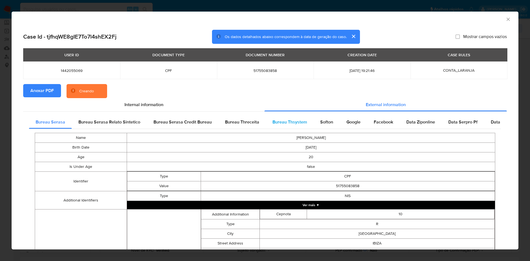
click at [279, 122] on span "Bureau Thsystem" at bounding box center [289, 122] width 35 height 6
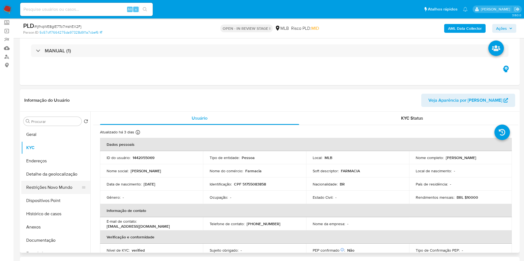
click at [47, 194] on button "Restrições Novo Mundo" at bounding box center [53, 187] width 65 height 13
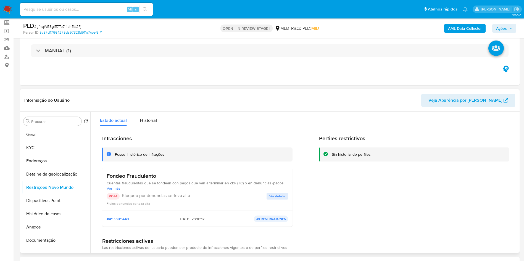
click at [280, 199] on span "Ver detalle" at bounding box center [277, 197] width 16 height 6
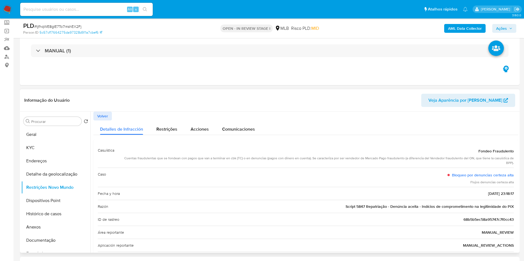
drag, startPoint x: 473, startPoint y: 161, endPoint x: 513, endPoint y: 163, distance: 40.6
click at [513, 163] on div "Casuística Fondeo Fraudulento Cuentas fraudulentas que se fondean con pagos que…" at bounding box center [305, 237] width 425 height 194
click at [53, 140] on button "Geral" at bounding box center [53, 134] width 65 height 13
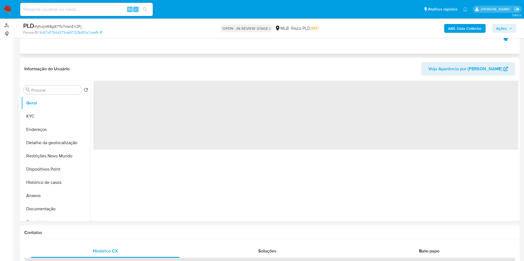
scroll to position [63, 0]
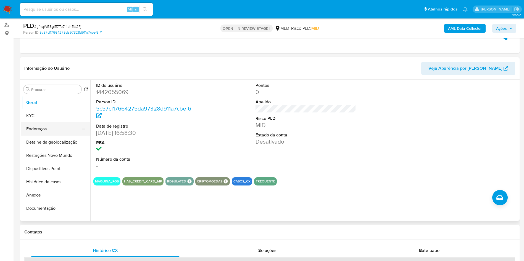
click at [46, 133] on button "Endereços" at bounding box center [53, 129] width 65 height 13
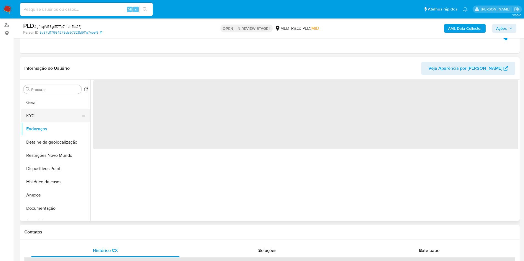
click at [34, 123] on button "KYC" at bounding box center [53, 115] width 65 height 13
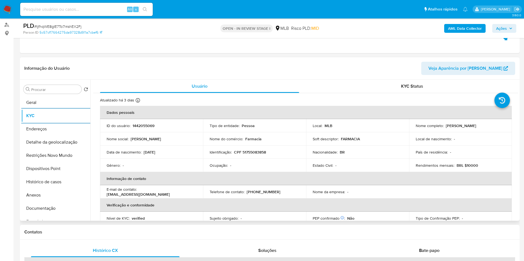
scroll to position [240, 0]
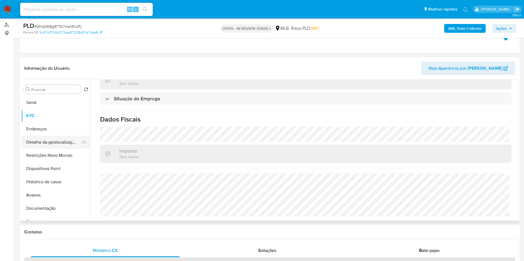
click at [54, 149] on button "Detalhe da geolocalização" at bounding box center [53, 142] width 65 height 13
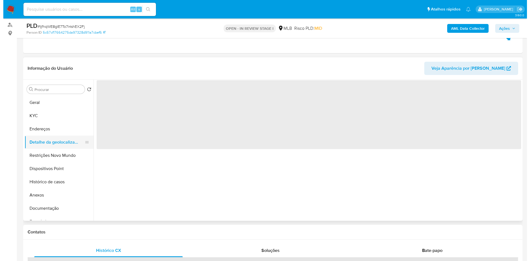
scroll to position [0, 0]
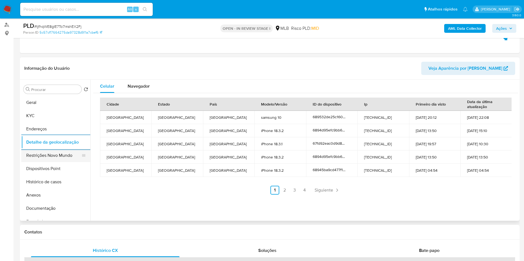
click at [58, 162] on button "Restrições Novo Mundo" at bounding box center [53, 155] width 65 height 13
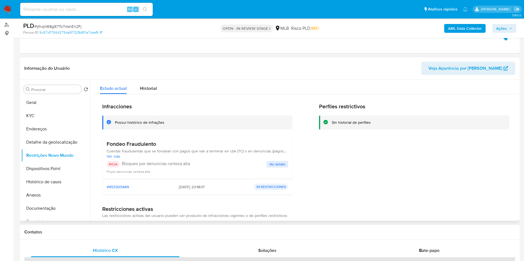
click at [285, 168] on button "Ver detalle" at bounding box center [277, 164] width 22 height 7
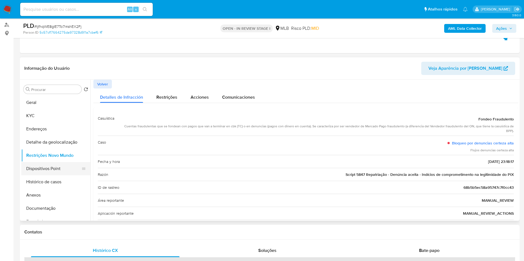
click at [63, 176] on button "Dispositivos Point" at bounding box center [53, 168] width 65 height 13
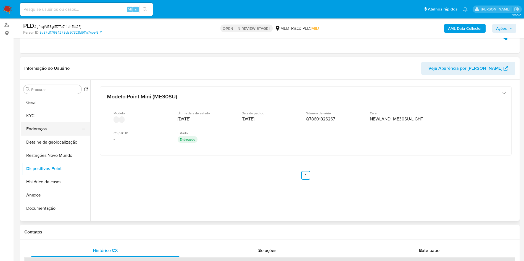
click at [50, 136] on button "Endereços" at bounding box center [53, 129] width 65 height 13
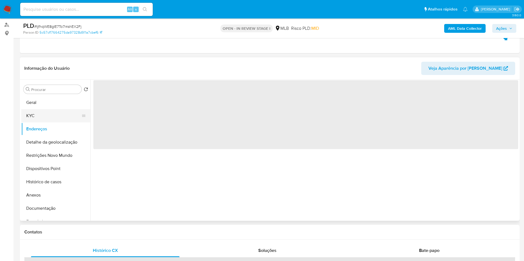
click at [57, 123] on button "KYC" at bounding box center [53, 115] width 65 height 13
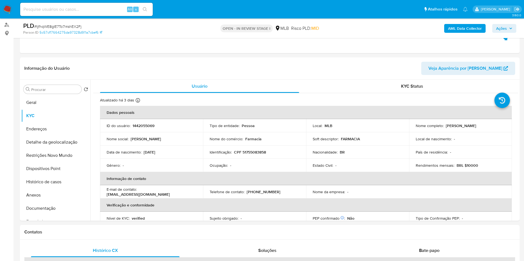
click at [500, 31] on span "Ações" at bounding box center [501, 28] width 11 height 9
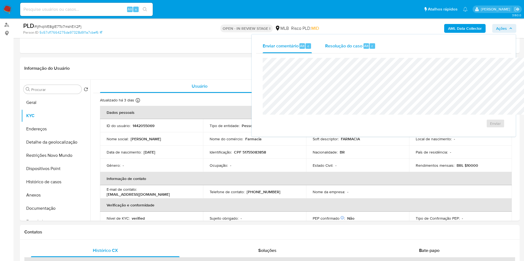
click at [325, 47] on span "Resolução do caso" at bounding box center [343, 46] width 37 height 6
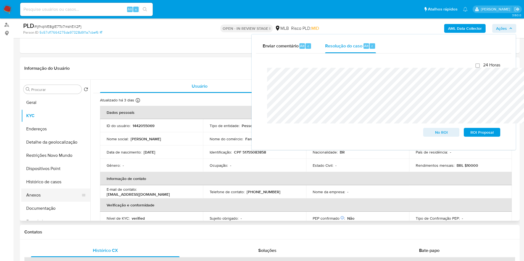
click at [28, 202] on button "Anexos" at bounding box center [53, 195] width 65 height 13
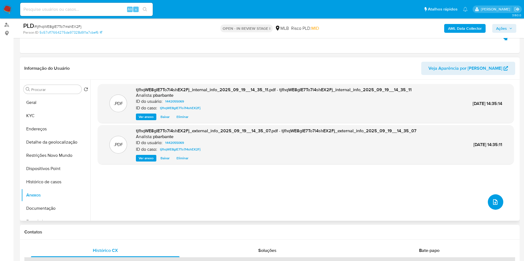
click at [493, 210] on button "upload-file" at bounding box center [495, 202] width 15 height 15
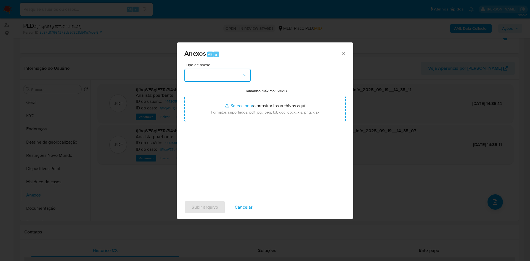
click at [226, 69] on button "button" at bounding box center [217, 75] width 66 height 13
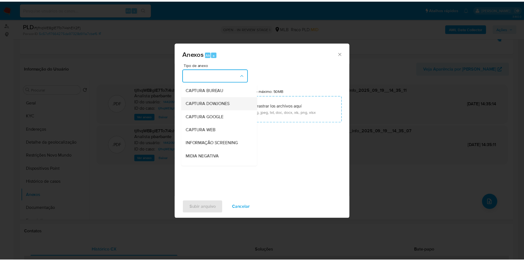
scroll to position [74, 0]
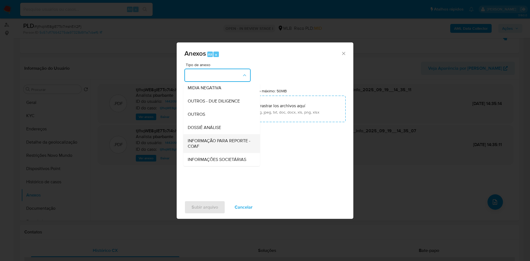
click at [190, 138] on span "INFORMAÇÃO PARA REPORTE - COAF" at bounding box center [220, 143] width 65 height 11
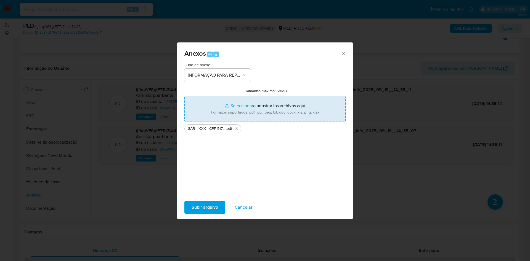
type input "C:\fakepath\Mulan 1442055069_2025_09_18_11_46_03.xlsx"
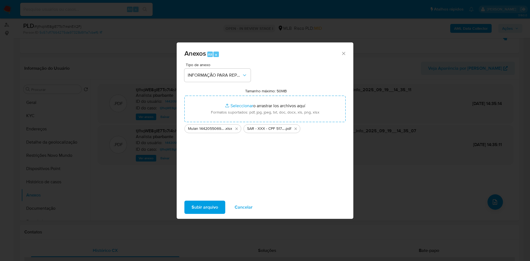
click at [192, 212] on span "Subir arquivo" at bounding box center [205, 208] width 27 height 12
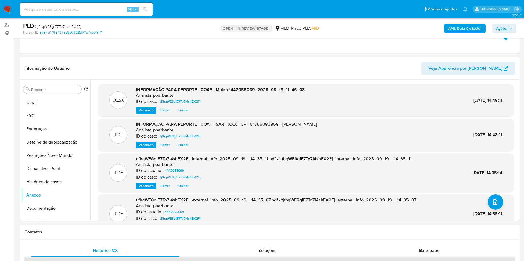
click at [504, 27] on span "Ações" at bounding box center [501, 28] width 11 height 9
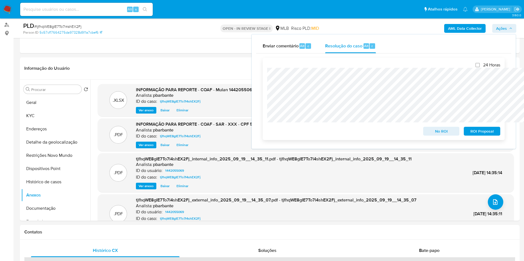
click at [473, 132] on span "ROI Proposal" at bounding box center [481, 132] width 29 height 8
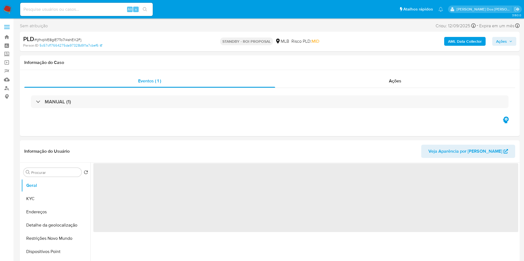
select select "10"
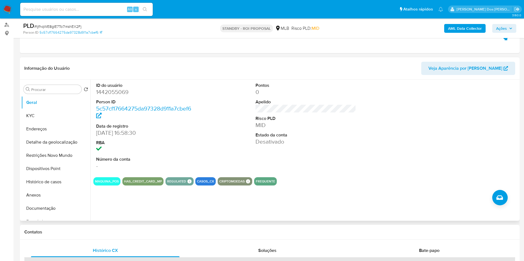
scroll to position [62, 0]
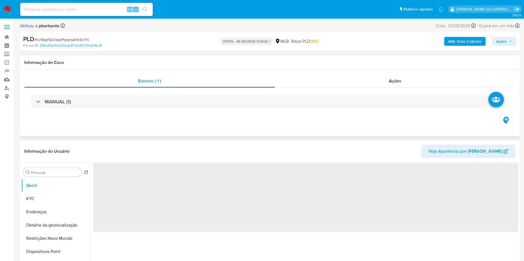
select select "10"
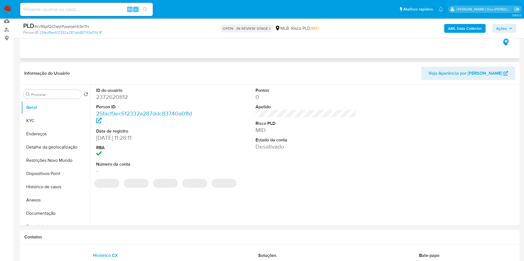
scroll to position [60, 0]
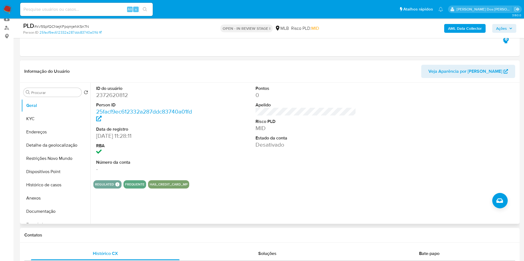
click at [120, 99] on dd "2372620812" at bounding box center [146, 95] width 101 height 8
copy dd "2372620812"
click at [41, 126] on button "KYC" at bounding box center [53, 118] width 65 height 13
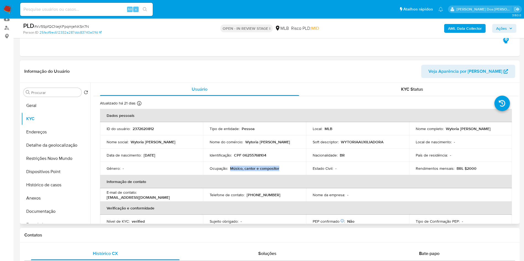
drag, startPoint x: 282, startPoint y: 178, endPoint x: 229, endPoint y: 179, distance: 53.0
click at [229, 171] on div "Ocupação : Músico, cantor e compositor" at bounding box center [255, 168] width 90 height 5
copy p "Músico, cantor e compositor"
click at [59, 218] on button "Documentação" at bounding box center [53, 211] width 65 height 13
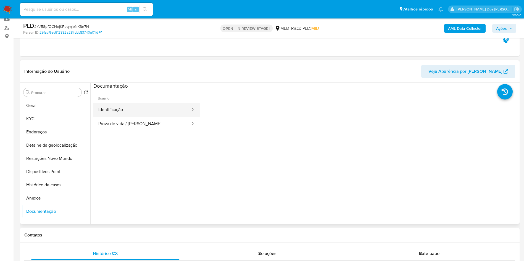
click at [143, 114] on button "Identificação" at bounding box center [141, 110] width 97 height 14
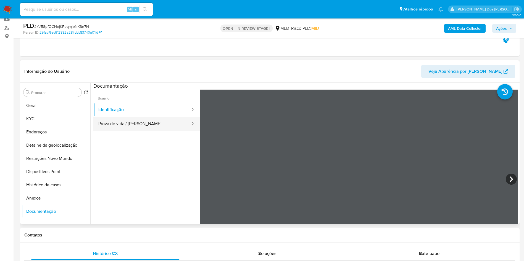
click at [154, 131] on button "Prova de vida / [PERSON_NAME]" at bounding box center [141, 124] width 97 height 14
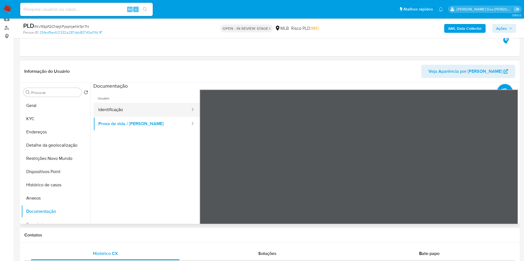
click at [109, 117] on button "Identificação" at bounding box center [141, 110] width 97 height 14
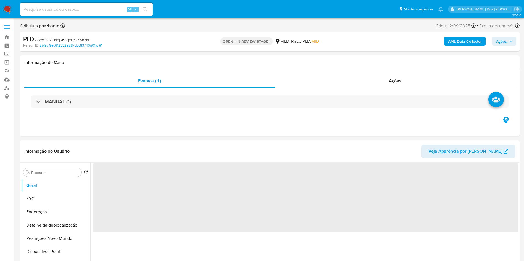
select select "10"
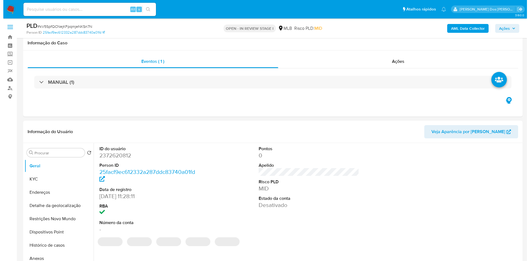
scroll to position [40, 0]
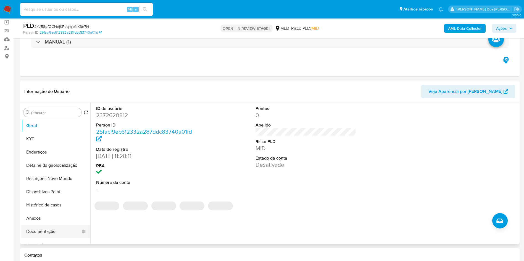
click at [52, 239] on button "Documentação" at bounding box center [53, 231] width 65 height 13
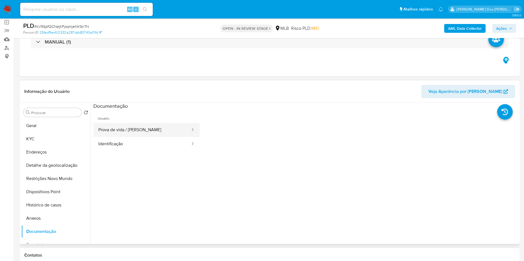
click at [153, 137] on button "Prova de vida / Selfie" at bounding box center [141, 130] width 97 height 14
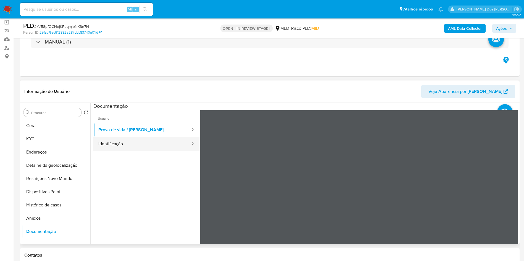
click at [136, 151] on button "Identificação" at bounding box center [141, 144] width 97 height 14
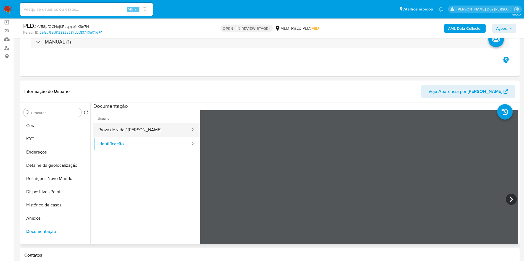
click at [143, 137] on button "Prova de vida / Selfie" at bounding box center [141, 130] width 97 height 14
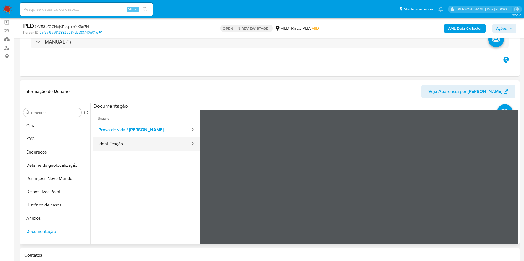
click at [121, 151] on button "Identificação" at bounding box center [141, 144] width 97 height 14
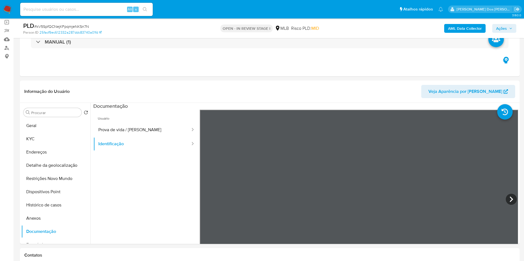
click at [469, 31] on b "AML Data Collector" at bounding box center [465, 28] width 34 height 9
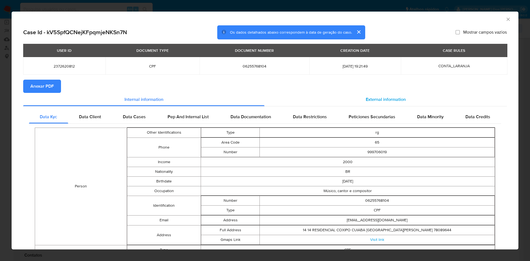
click at [366, 98] on span "External information" at bounding box center [386, 99] width 40 height 6
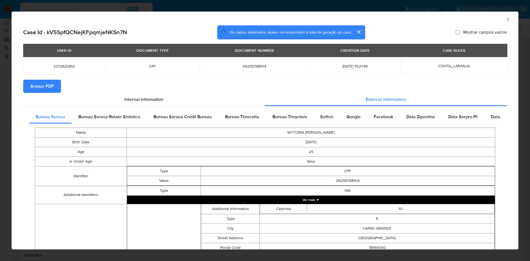
click at [35, 84] on span "Anexar PDF" at bounding box center [41, 86] width 23 height 12
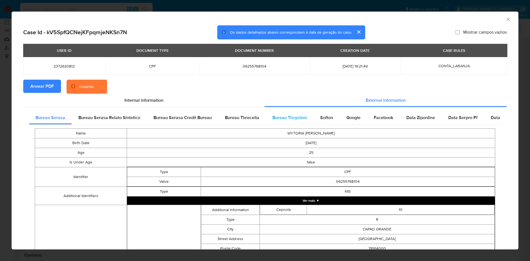
click at [278, 121] on span "Bureau Thsystem" at bounding box center [289, 118] width 35 height 6
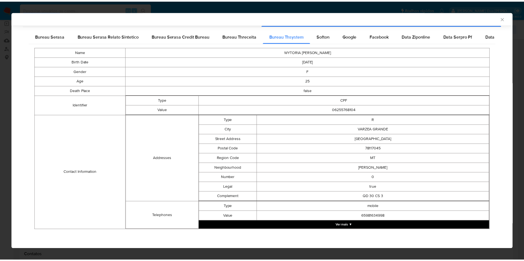
scroll to position [81, 0]
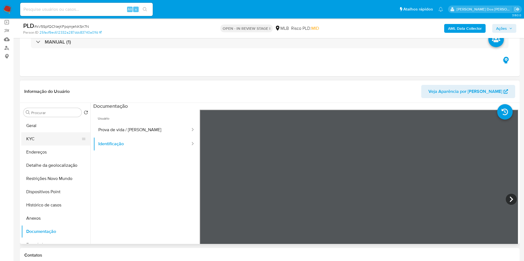
click at [37, 145] on button "KYC" at bounding box center [53, 139] width 65 height 13
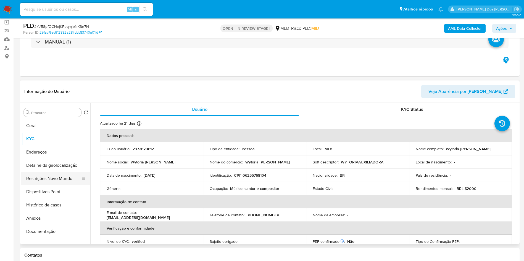
click at [73, 186] on button "Restrições Novo Mundo" at bounding box center [53, 178] width 65 height 13
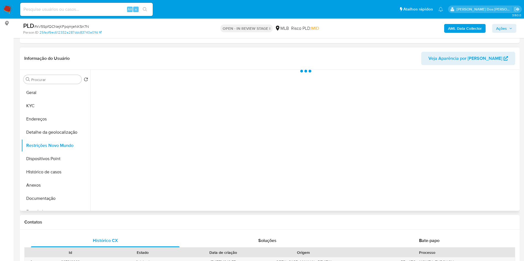
scroll to position [74, 0]
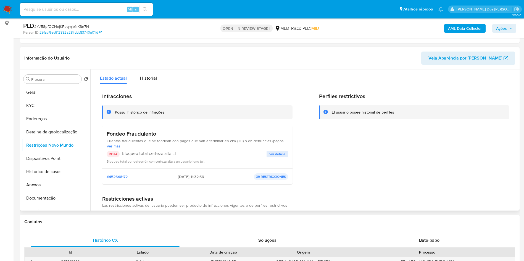
click at [273, 157] on span "Ver detalle" at bounding box center [277, 155] width 16 height 6
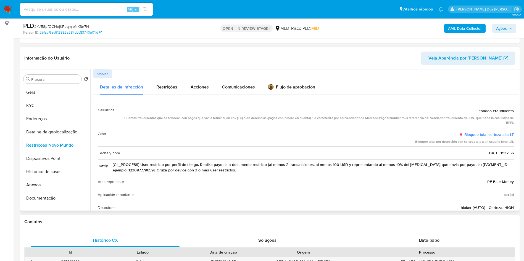
drag, startPoint x: 472, startPoint y: 121, endPoint x: 514, endPoint y: 121, distance: 42.0
click at [514, 121] on div "Casuística Fondeo Fraudulento Cuentas fraudulentas que se fondean con pagos que…" at bounding box center [305, 171] width 425 height 145
click at [36, 99] on button "Geral" at bounding box center [53, 92] width 65 height 13
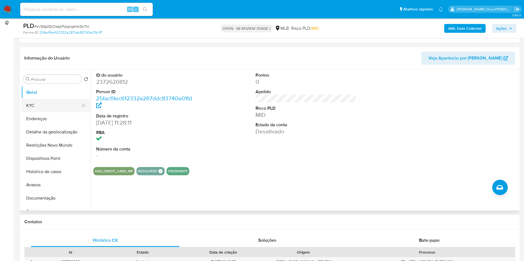
click at [31, 112] on button "KYC" at bounding box center [53, 105] width 65 height 13
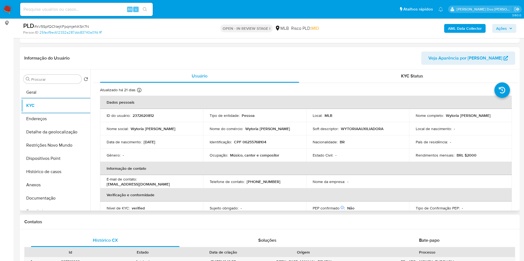
scroll to position [235, 0]
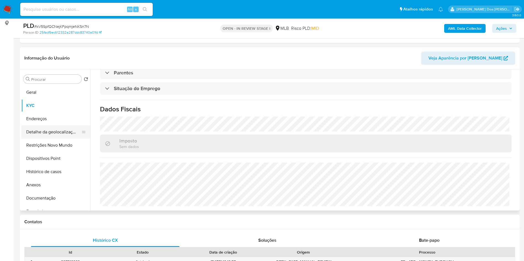
click at [34, 135] on button "Detalhe da geolocalização" at bounding box center [53, 132] width 65 height 13
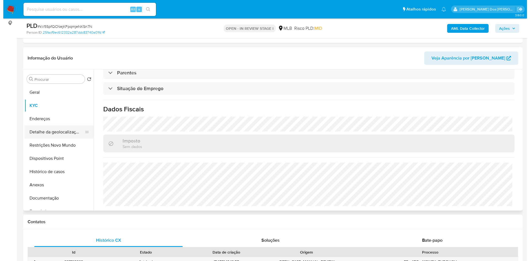
scroll to position [0, 0]
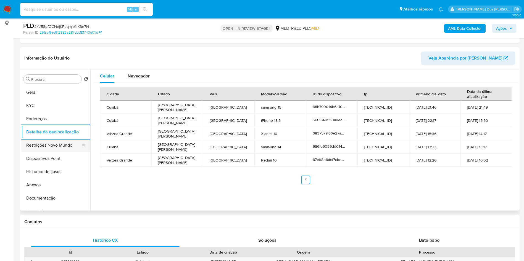
click at [53, 150] on button "Restrições Novo Mundo" at bounding box center [53, 145] width 65 height 13
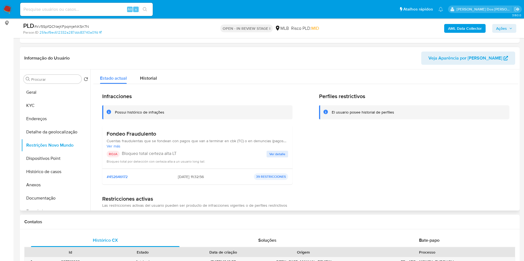
click at [281, 157] on span "Ver detalle" at bounding box center [277, 155] width 16 height 6
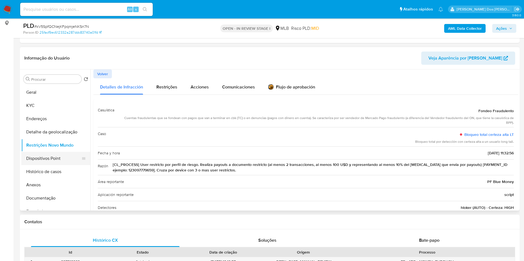
click at [47, 165] on button "Dispositivos Point" at bounding box center [53, 158] width 65 height 13
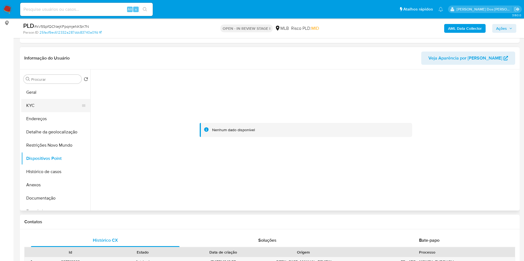
click at [53, 112] on button "KYC" at bounding box center [53, 105] width 65 height 13
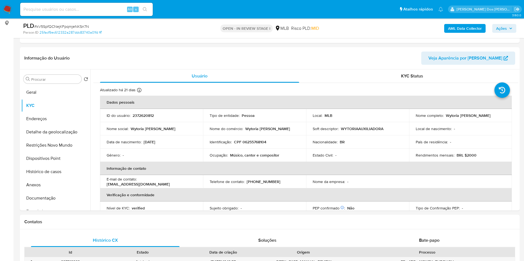
click at [502, 28] on span "Ações" at bounding box center [501, 28] width 11 height 9
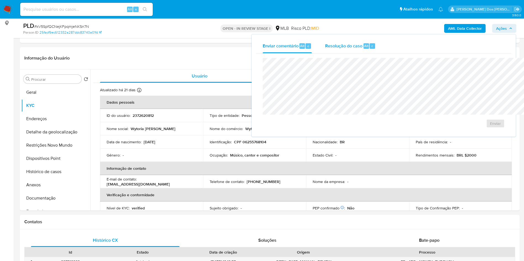
click at [325, 48] on span "Resolução do caso" at bounding box center [343, 46] width 37 height 6
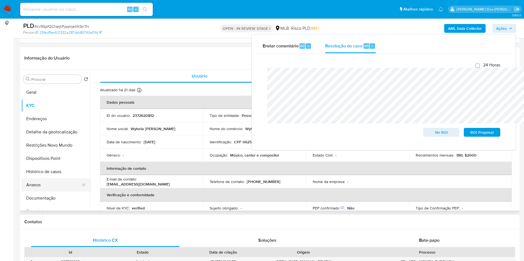
click at [42, 192] on button "Anexos" at bounding box center [53, 185] width 65 height 13
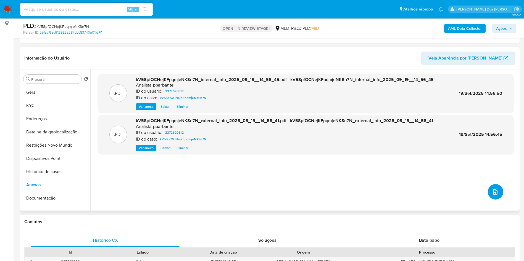
click at [492, 195] on icon "upload-file" at bounding box center [495, 192] width 7 height 7
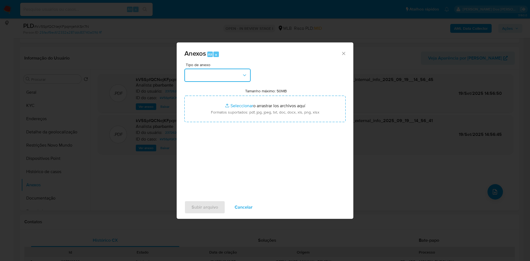
click at [223, 69] on button "button" at bounding box center [217, 75] width 66 height 13
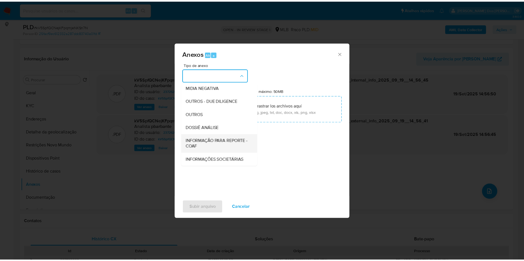
scroll to position [74, 0]
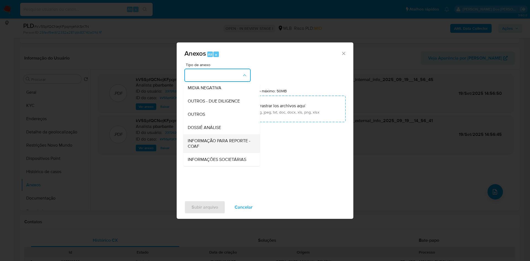
click at [202, 138] on span "INFORMAÇÃO PARA REPORTE - COAF" at bounding box center [220, 143] width 65 height 11
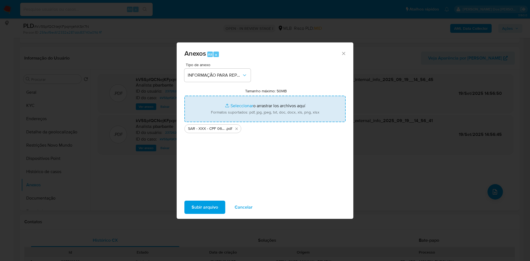
type input "C:\fakepath\Mulan 2372620812_2025_09_18_11_45_42.xlsx"
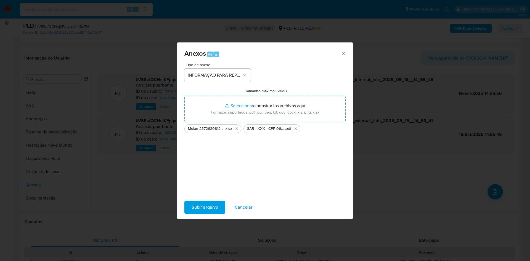
click at [192, 213] on span "Subir arquivo" at bounding box center [205, 208] width 27 height 12
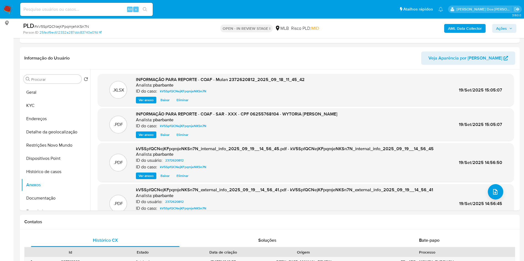
click at [504, 26] on span "Ações" at bounding box center [501, 28] width 11 height 9
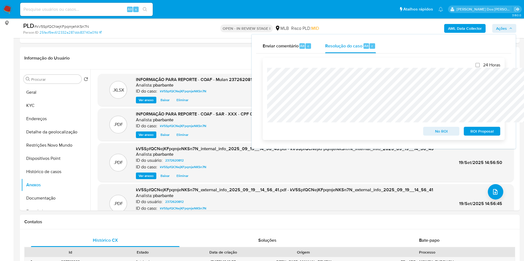
click at [476, 131] on span "ROI Proposal" at bounding box center [481, 132] width 29 height 8
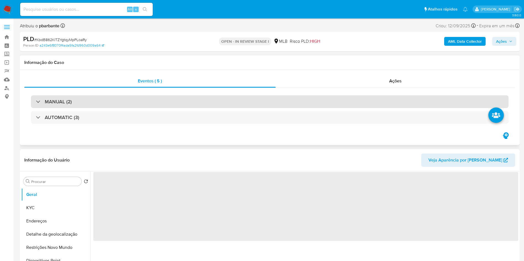
select select "10"
click at [128, 99] on div "MANUAL (2)" at bounding box center [269, 102] width 477 height 13
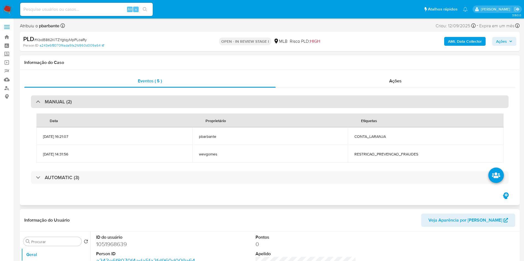
click at [128, 99] on div "MANUAL (2)" at bounding box center [269, 102] width 477 height 13
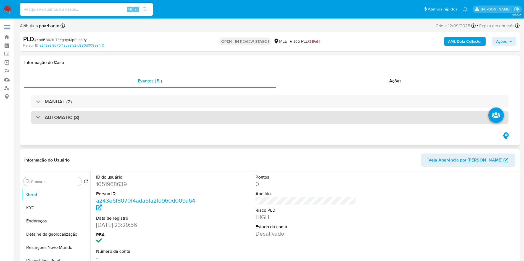
click at [126, 121] on div "AUTOMATIC (3)" at bounding box center [269, 117] width 477 height 13
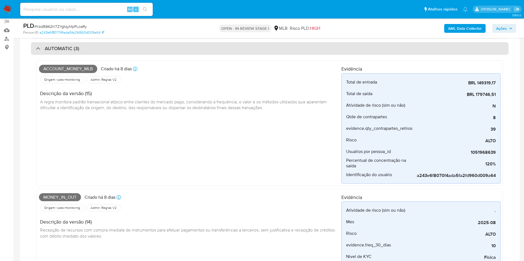
scroll to position [50, 0]
click at [189, 53] on div "AUTOMATIC (3)" at bounding box center [269, 48] width 477 height 13
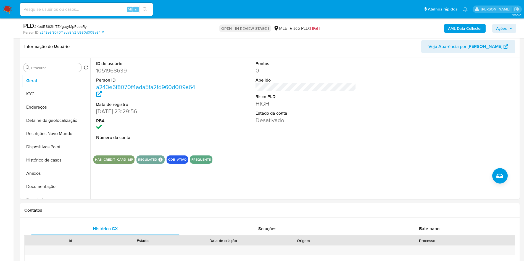
scroll to position [94, 0]
click at [116, 74] on dd "1051968639" at bounding box center [146, 71] width 101 height 8
click at [119, 73] on dd "1051968639" at bounding box center [146, 71] width 101 height 8
copy dd "1051968639"
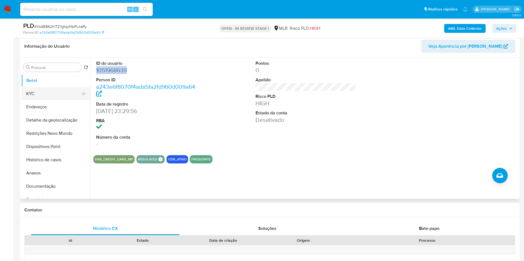
click at [53, 100] on button "KYC" at bounding box center [53, 93] width 65 height 13
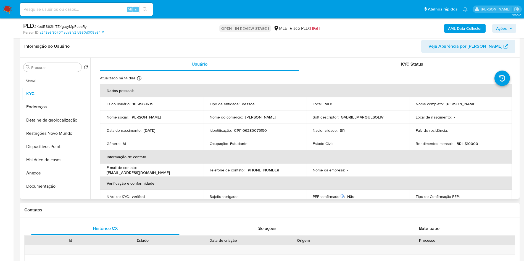
click at [243, 144] on p "Estudante" at bounding box center [238, 143] width 17 height 5
copy p "Estudante"
click at [466, 31] on b "AML Data Collector" at bounding box center [465, 28] width 34 height 9
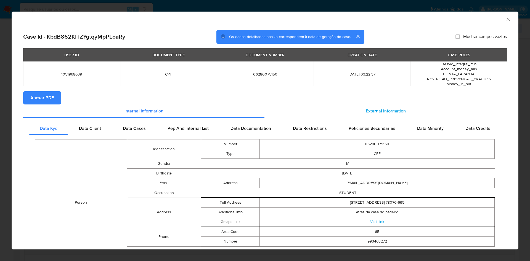
click at [389, 110] on span "External information" at bounding box center [386, 111] width 40 height 6
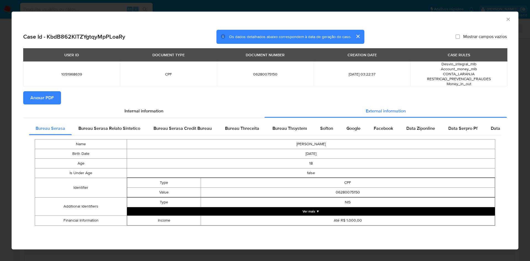
click at [44, 97] on span "Anexar PDF" at bounding box center [41, 98] width 23 height 12
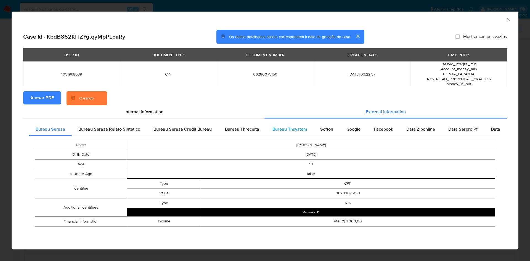
click at [290, 125] on div "Bureau Thsystem" at bounding box center [290, 129] width 48 height 13
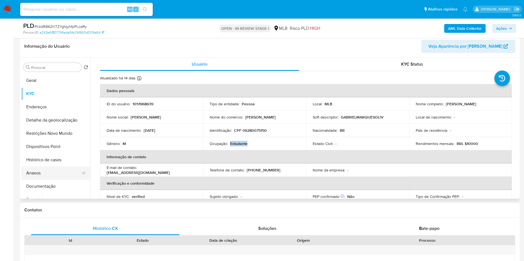
click at [37, 170] on button "Anexos" at bounding box center [53, 173] width 65 height 13
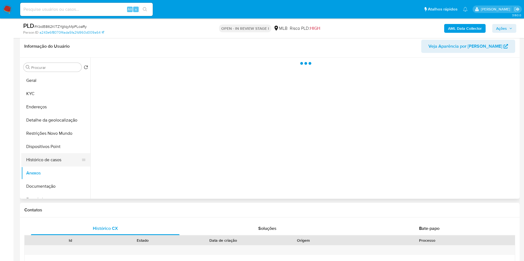
click at [47, 162] on button "Histórico de casos" at bounding box center [53, 159] width 65 height 13
click at [47, 182] on button "Documentação" at bounding box center [53, 186] width 65 height 13
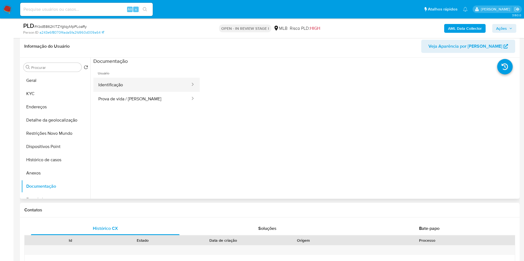
click at [151, 88] on button "Identificação" at bounding box center [141, 85] width 97 height 14
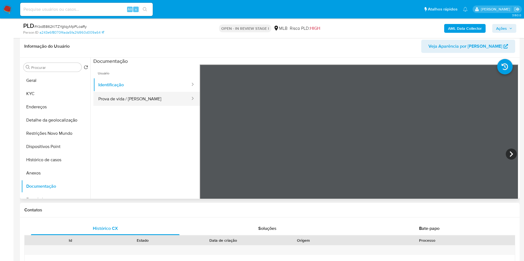
click at [145, 96] on button "Prova de vida / Selfie" at bounding box center [141, 99] width 97 height 14
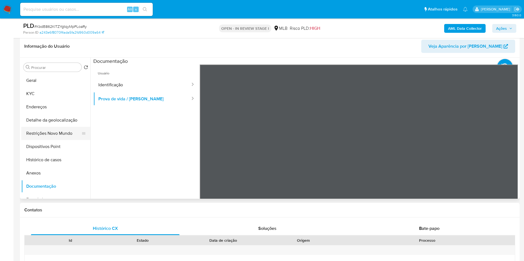
click at [54, 133] on button "Restrições Novo Mundo" at bounding box center [53, 133] width 65 height 13
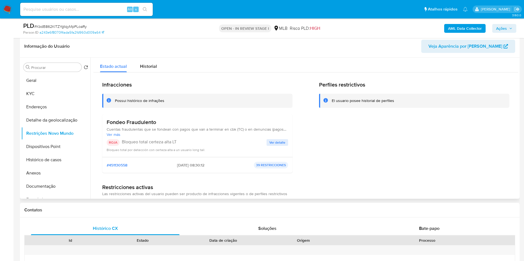
click at [285, 144] on button "Ver detalle" at bounding box center [277, 142] width 22 height 7
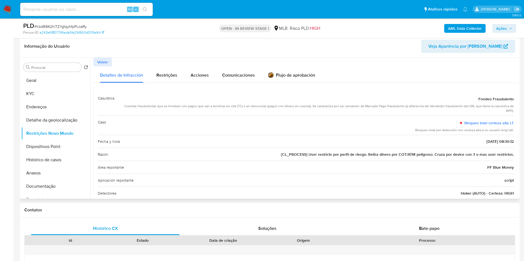
drag, startPoint x: 476, startPoint y: 100, endPoint x: 516, endPoint y: 103, distance: 40.2
click at [516, 103] on div at bounding box center [304, 128] width 428 height 141
click at [44, 77] on button "Geral" at bounding box center [53, 80] width 65 height 13
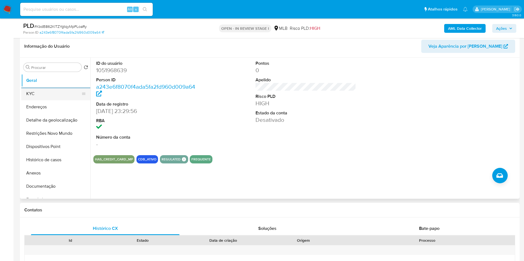
click at [39, 100] on button "KYC" at bounding box center [53, 93] width 65 height 13
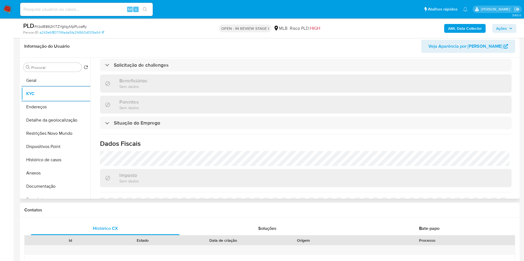
scroll to position [235, 0]
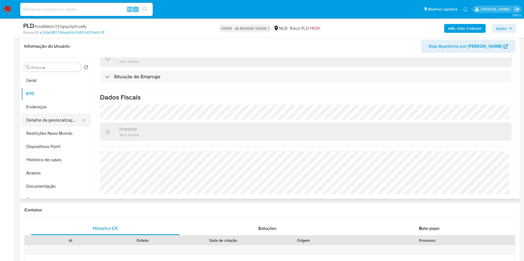
click at [58, 121] on button "Detalhe da geolocalização" at bounding box center [53, 120] width 65 height 13
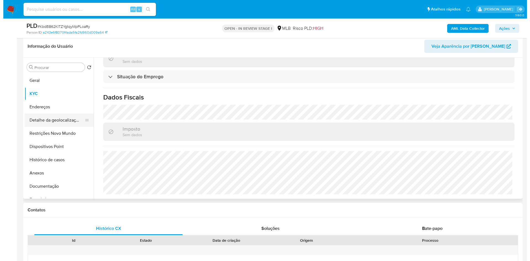
scroll to position [0, 0]
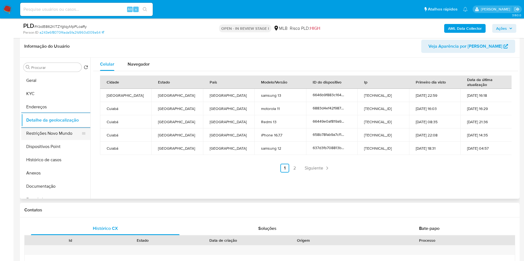
click at [59, 131] on button "Restrições Novo Mundo" at bounding box center [53, 133] width 65 height 13
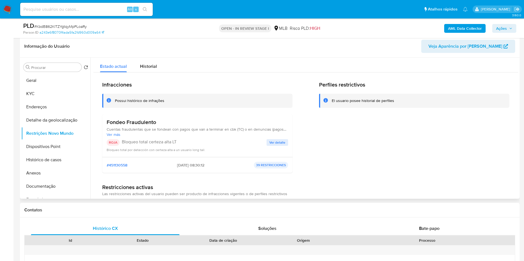
click at [270, 142] on span "Ver detalle" at bounding box center [277, 143] width 16 height 6
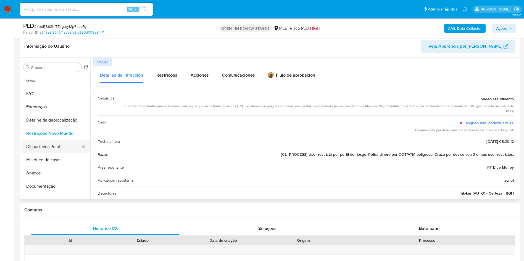
click at [55, 145] on button "Dispositivos Point" at bounding box center [53, 146] width 65 height 13
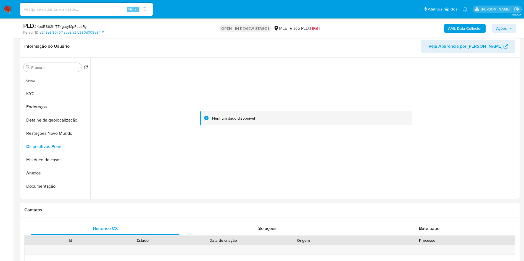
click at [505, 32] on span "Ações" at bounding box center [501, 28] width 11 height 9
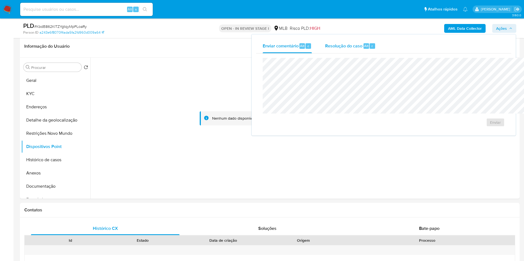
click at [327, 48] on span "Resolução do caso" at bounding box center [343, 46] width 37 height 6
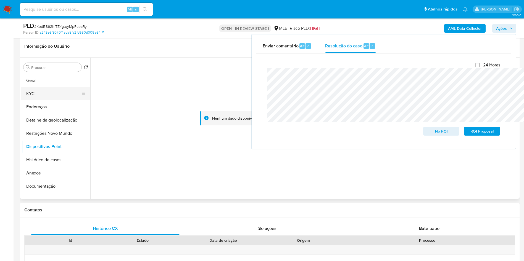
click at [35, 97] on button "KYC" at bounding box center [53, 93] width 65 height 13
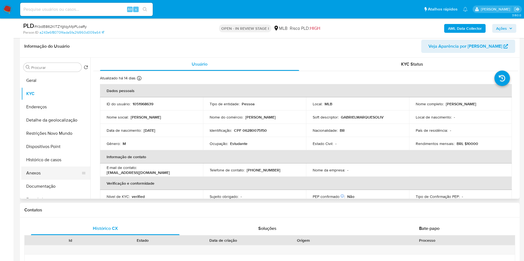
click at [45, 174] on button "Anexos" at bounding box center [53, 173] width 65 height 13
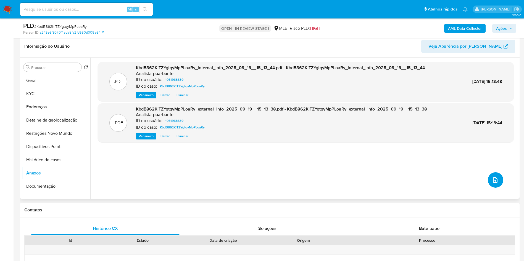
click at [488, 188] on button "upload-file" at bounding box center [495, 180] width 15 height 15
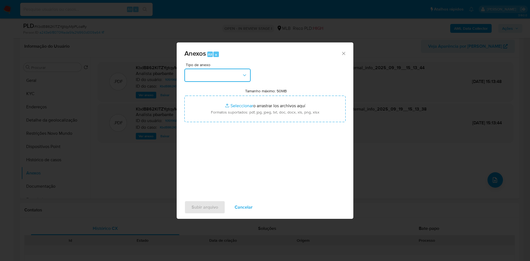
click at [232, 69] on button "button" at bounding box center [217, 75] width 66 height 13
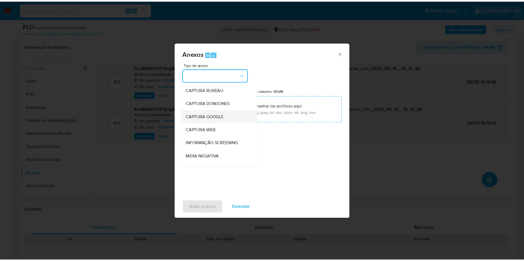
scroll to position [74, 0]
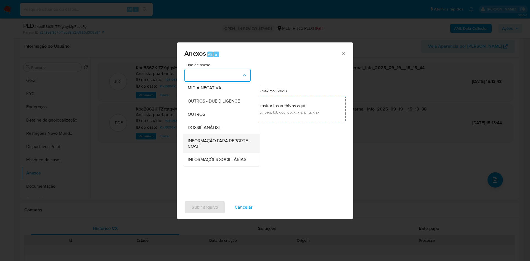
click at [193, 134] on div "INFORMAÇÃO PARA REPORTE - COAF" at bounding box center [220, 143] width 65 height 19
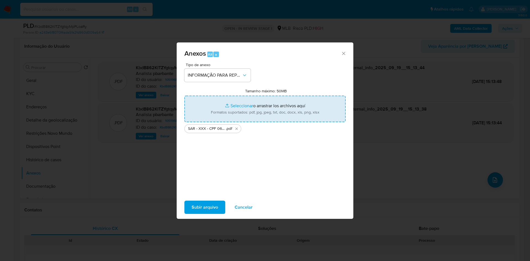
type input "C:\fakepath\Mulan 1051968639_2025_09_19_07_22_28.xlsx"
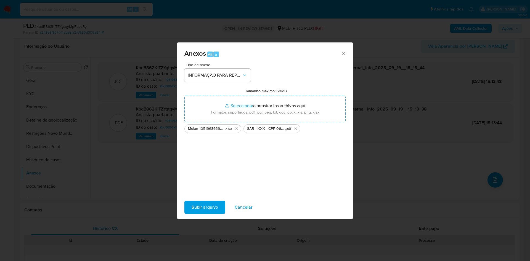
click at [195, 210] on span "Subir arquivo" at bounding box center [205, 208] width 27 height 12
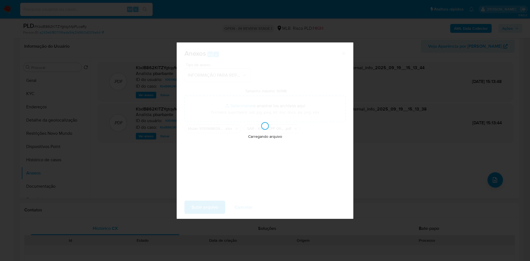
click at [518, 32] on div "Anexos Alt a Tipo de anexo INFORMAÇÃO PARA REPORTE - COAF Tamanho máximo: 50MB …" at bounding box center [265, 130] width 530 height 261
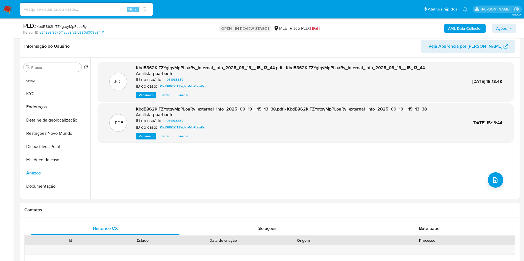
click at [517, 31] on div "PLD # KbdB862KlTZYgtqyMpPLoaRy Person ID a243e6f8070f4ada5fa2fd960d009a64 OPEN …" at bounding box center [269, 28] width 499 height 20
click at [511, 31] on span "Ações" at bounding box center [504, 29] width 16 height 8
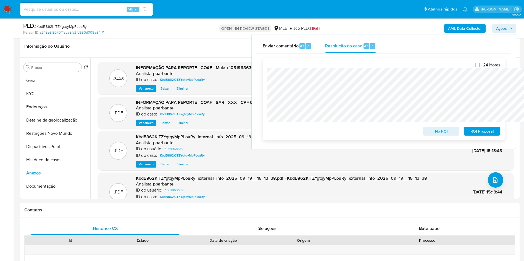
click at [489, 134] on span "ROI Proposal" at bounding box center [481, 132] width 29 height 8
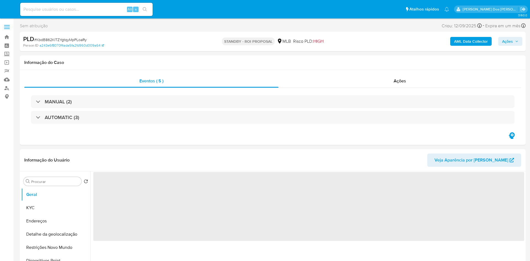
select select "10"
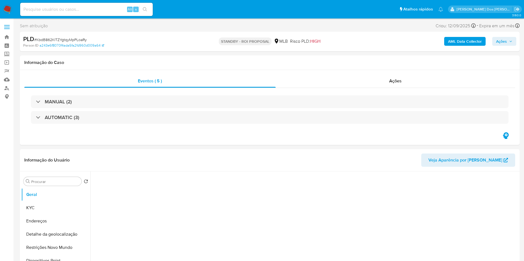
select select "10"
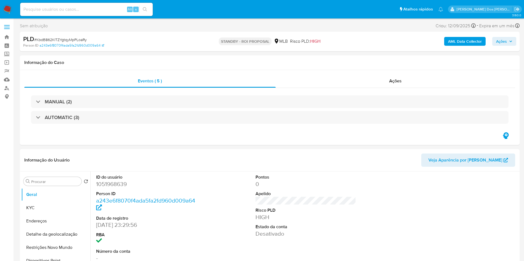
select select "10"
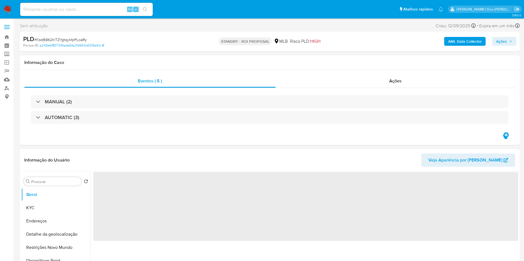
select select "10"
